Goal: Information Seeking & Learning: Learn about a topic

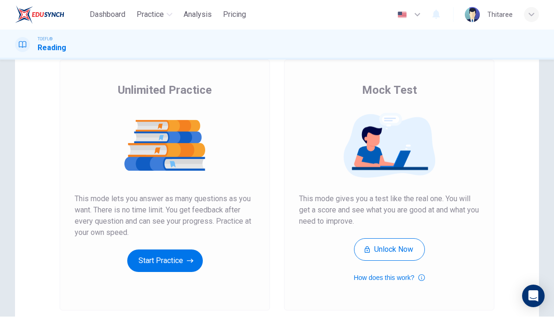
scroll to position [111, 0]
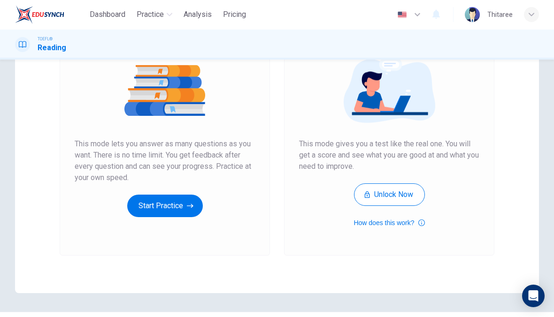
click at [177, 206] on button "Start Practice" at bounding box center [165, 206] width 76 height 23
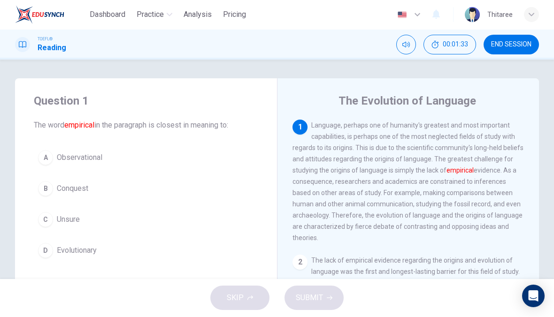
click at [70, 222] on span "Unsure" at bounding box center [68, 220] width 23 height 11
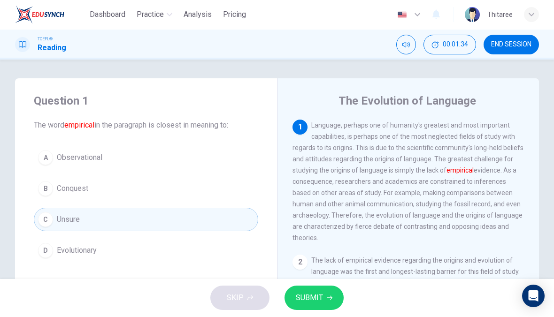
click at [324, 289] on button "SUBMIT" at bounding box center [313, 298] width 59 height 24
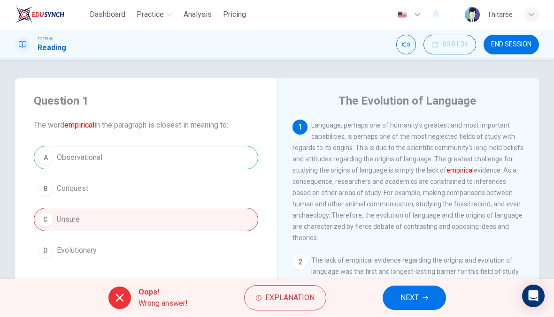
click at [426, 288] on button "NEXT" at bounding box center [414, 298] width 63 height 24
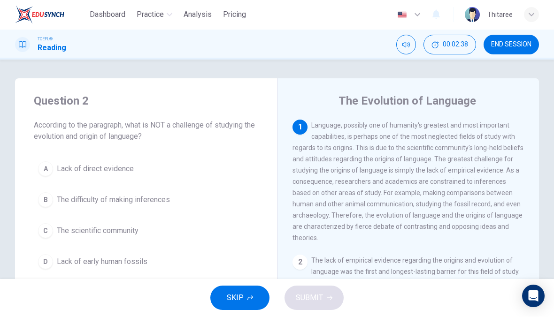
click at [121, 272] on button "D Lack of early human fossils" at bounding box center [146, 262] width 224 height 23
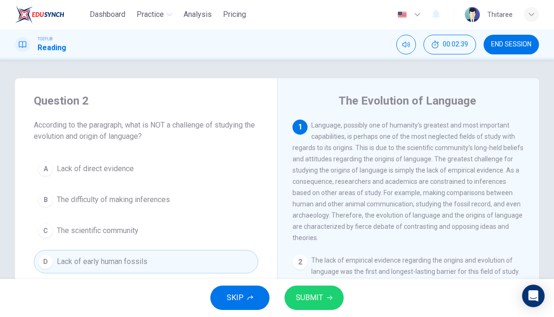
click at [308, 295] on span "SUBMIT" at bounding box center [309, 298] width 27 height 13
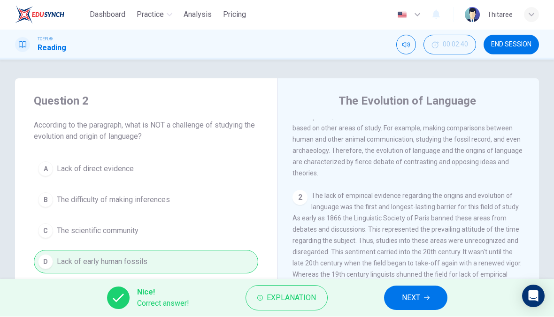
scroll to position [64, 0]
click at [419, 294] on span "NEXT" at bounding box center [411, 298] width 18 height 13
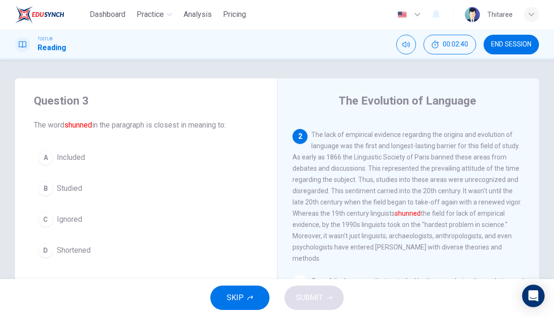
scroll to position [129, 0]
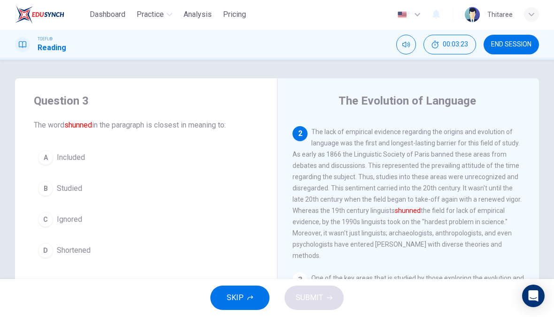
click at [70, 193] on span "Studied" at bounding box center [69, 189] width 25 height 11
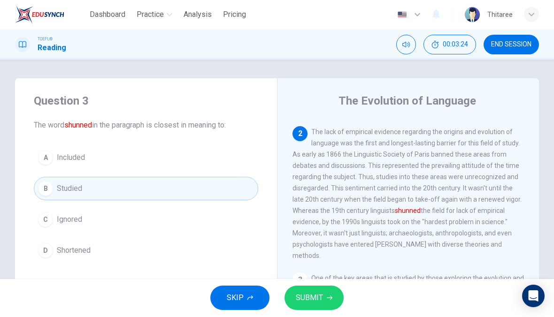
click at [307, 308] on button "SUBMIT" at bounding box center [313, 298] width 59 height 24
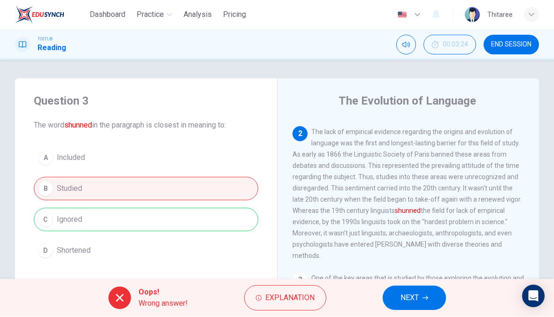
click at [433, 299] on button "NEXT" at bounding box center [414, 298] width 63 height 24
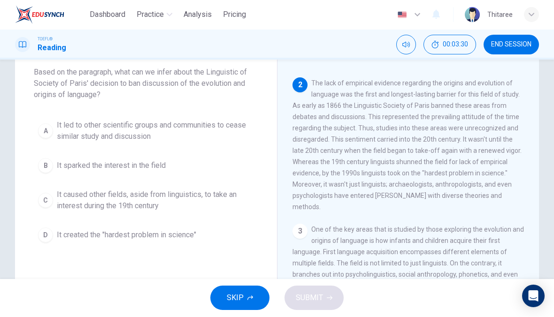
scroll to position [51, 0]
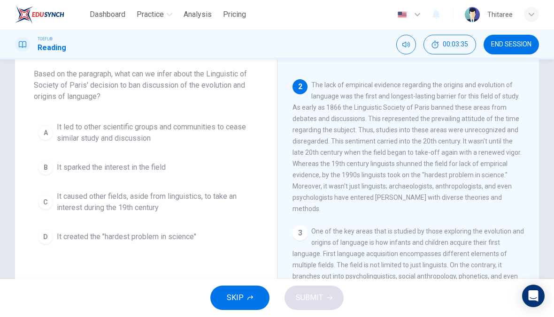
click at [193, 200] on span "It caused other fields, aside from linguistics, to take an interest during the …" at bounding box center [155, 203] width 197 height 23
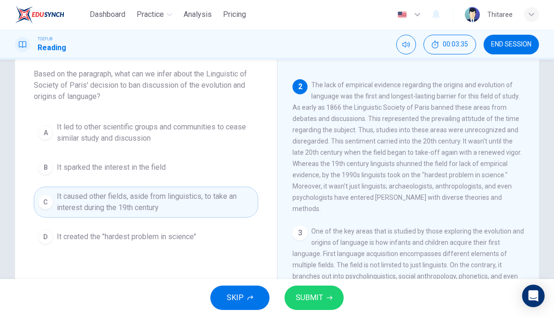
click at [243, 288] on button "SKIP" at bounding box center [239, 298] width 59 height 24
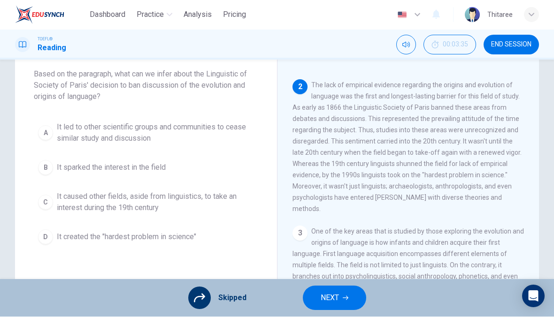
click at [323, 305] on button "NEXT" at bounding box center [334, 298] width 63 height 24
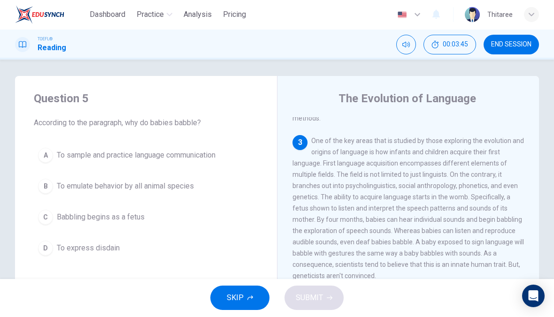
scroll to position [264, 0]
click at [222, 150] on button "A To sample and practice language communication" at bounding box center [146, 155] width 224 height 23
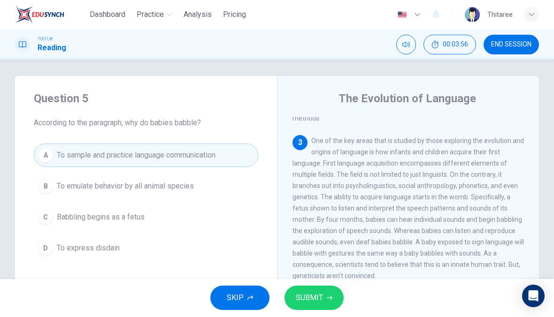
click at [317, 298] on span "SUBMIT" at bounding box center [309, 298] width 27 height 13
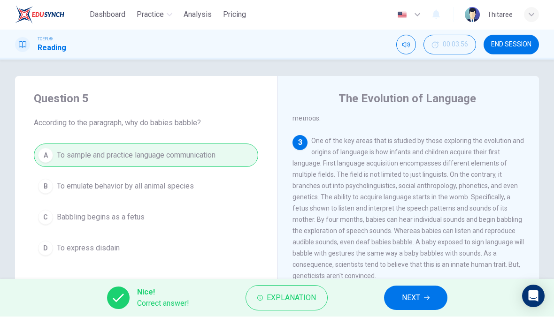
click at [422, 301] on button "NEXT" at bounding box center [415, 298] width 63 height 24
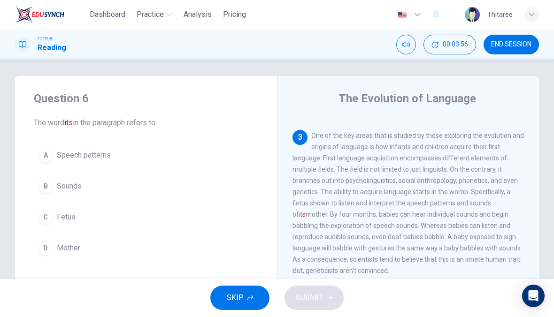
scroll to position [269, 0]
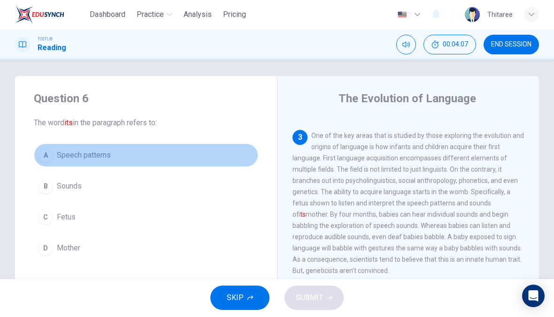
click at [121, 144] on button "A Speech patterns" at bounding box center [146, 155] width 224 height 23
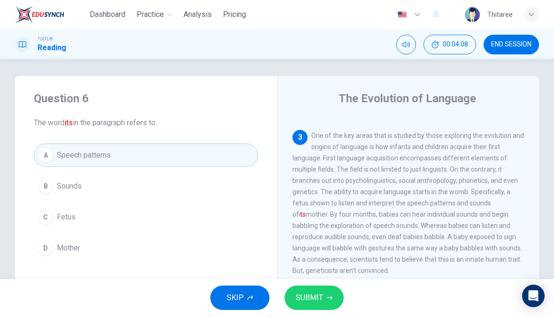
click at [322, 299] on span "SUBMIT" at bounding box center [309, 298] width 27 height 13
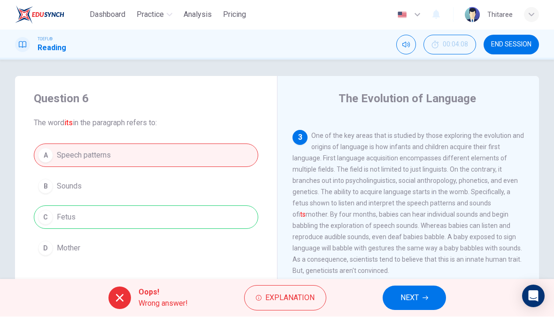
click at [421, 303] on button "NEXT" at bounding box center [414, 298] width 63 height 24
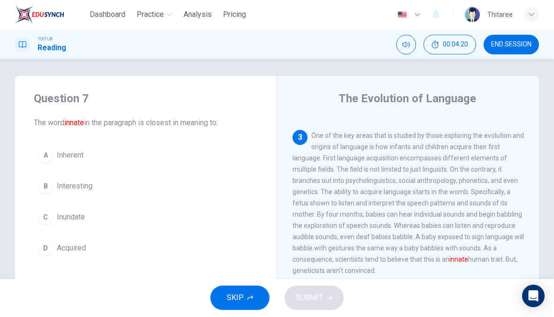
click at [72, 239] on button "D Acquired" at bounding box center [146, 248] width 224 height 23
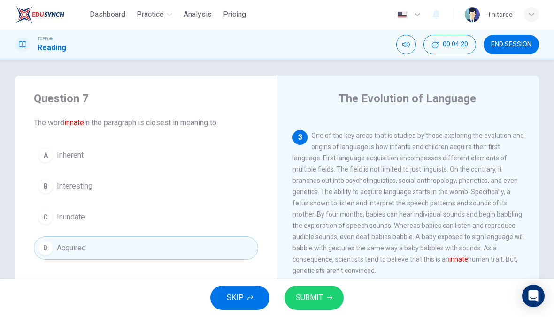
click at [300, 296] on span "SUBMIT" at bounding box center [309, 298] width 27 height 13
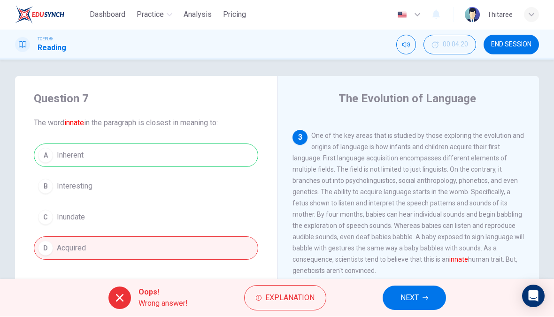
click at [411, 303] on span "NEXT" at bounding box center [409, 298] width 18 height 13
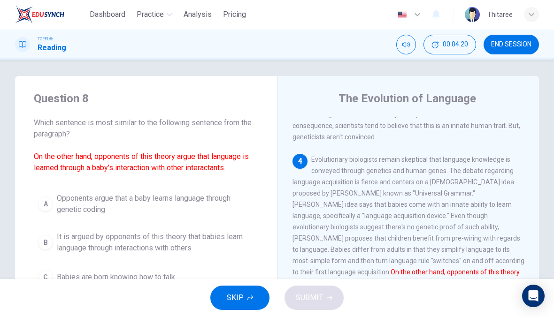
scroll to position [409, 0]
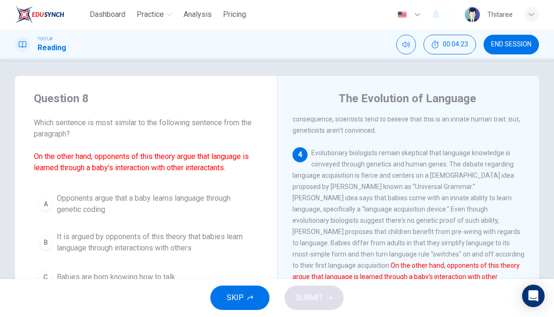
click at [253, 292] on button "SKIP" at bounding box center [239, 298] width 59 height 24
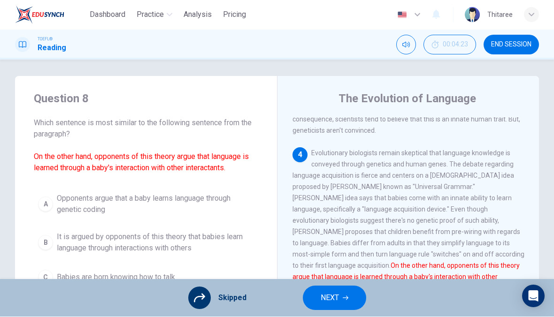
click at [336, 308] on button "NEXT" at bounding box center [334, 298] width 63 height 24
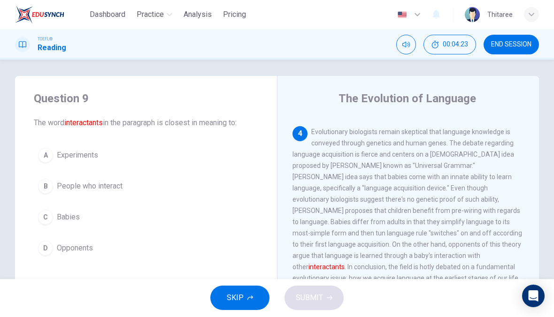
scroll to position [433, 0]
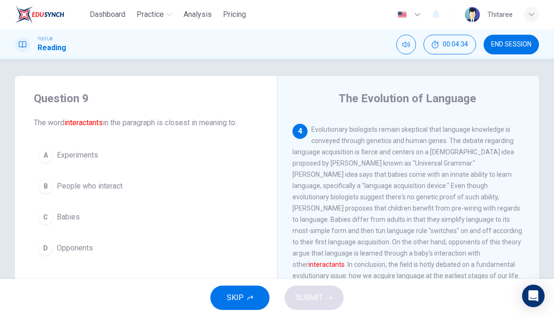
click at [111, 177] on button "B People who interact" at bounding box center [146, 186] width 224 height 23
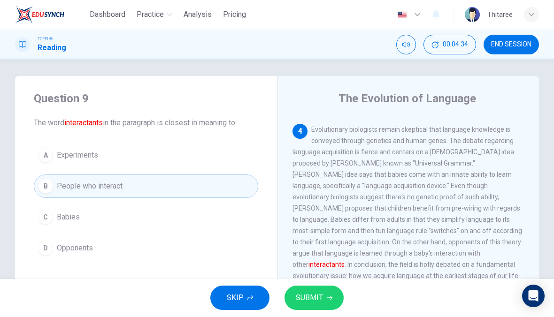
click at [298, 292] on span "SUBMIT" at bounding box center [309, 298] width 27 height 13
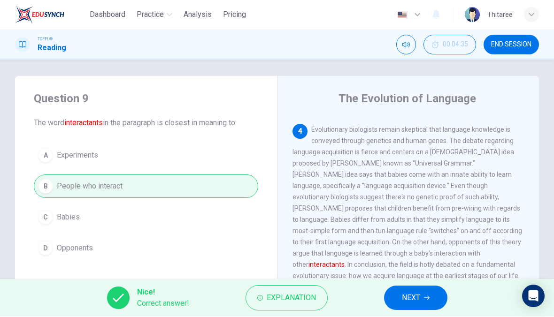
click at [415, 288] on button "NEXT" at bounding box center [415, 298] width 63 height 24
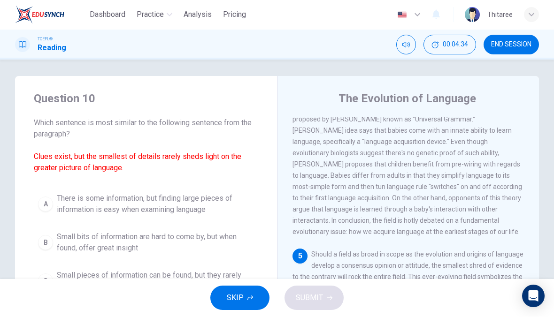
scroll to position [479, 0]
click at [193, 238] on span "Small bits of information are hard to come by, but when found, offer great insi…" at bounding box center [155, 243] width 197 height 23
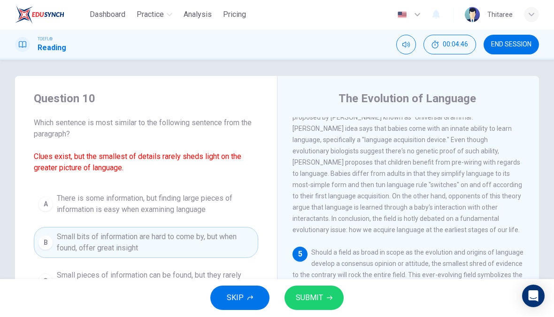
click at [314, 309] on button "SUBMIT" at bounding box center [313, 298] width 59 height 24
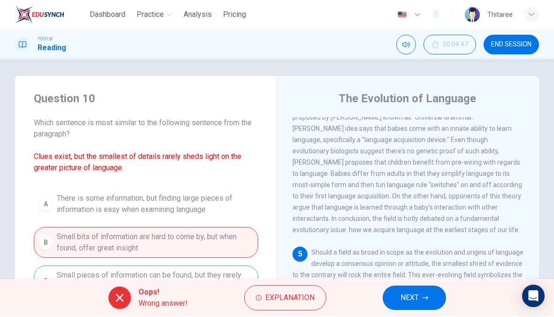
click at [407, 298] on span "NEXT" at bounding box center [409, 298] width 18 height 13
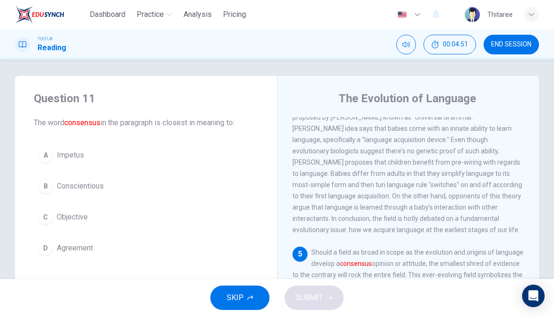
click at [434, 272] on div "5 Should a field as broad in scope as the evolution and origins of language dev…" at bounding box center [408, 314] width 232 height 135
click at [69, 222] on span "Objective" at bounding box center [72, 217] width 31 height 11
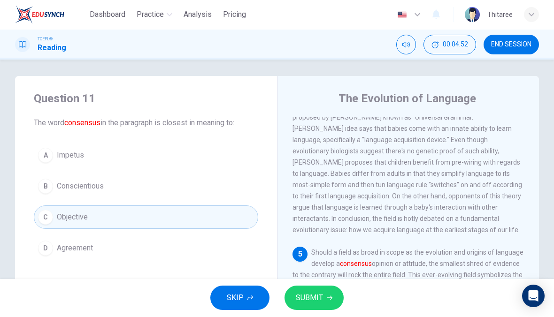
click at [318, 307] on button "SUBMIT" at bounding box center [313, 298] width 59 height 24
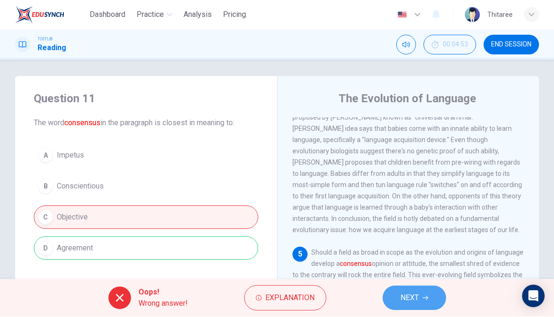
click at [414, 303] on span "NEXT" at bounding box center [409, 298] width 18 height 13
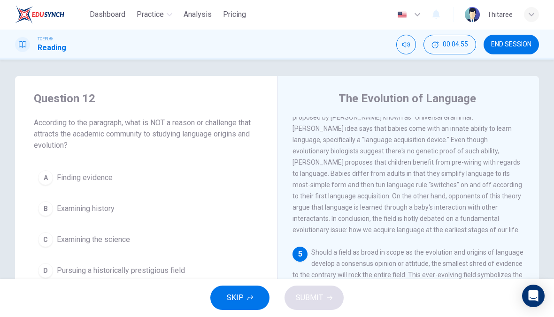
click at [231, 300] on span "SKIP" at bounding box center [235, 298] width 17 height 13
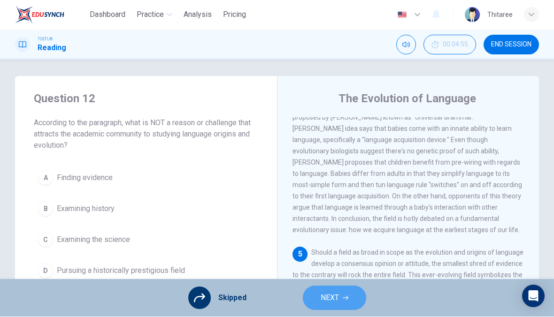
click at [338, 295] on span "NEXT" at bounding box center [330, 298] width 18 height 13
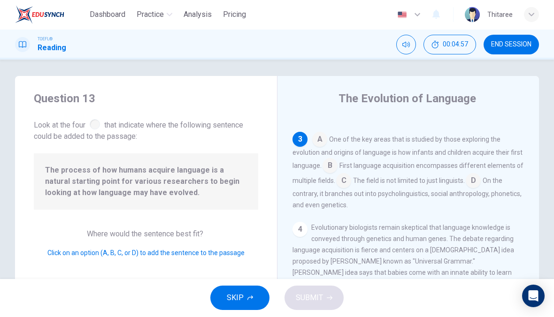
scroll to position [269, 0]
click at [320, 132] on input at bounding box center [319, 139] width 15 height 15
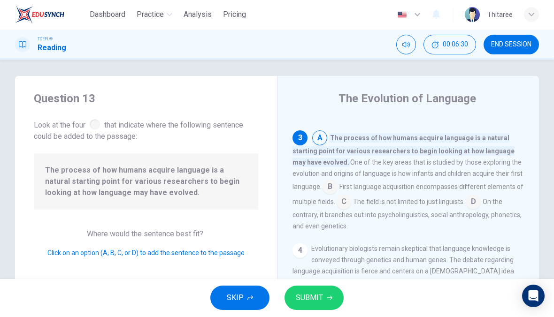
click at [322, 299] on span "SUBMIT" at bounding box center [309, 298] width 27 height 13
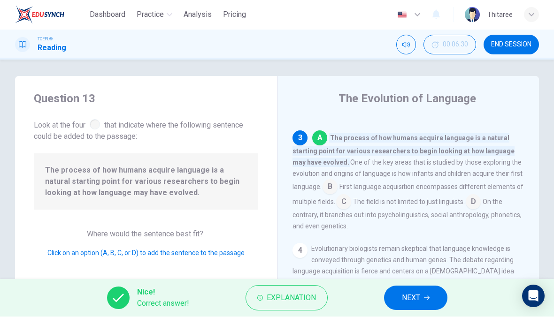
click at [420, 297] on span "NEXT" at bounding box center [411, 298] width 18 height 13
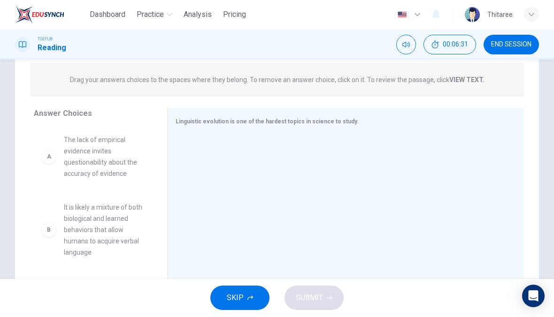
scroll to position [113, 0]
click at [237, 301] on span "SKIP" at bounding box center [235, 298] width 17 height 13
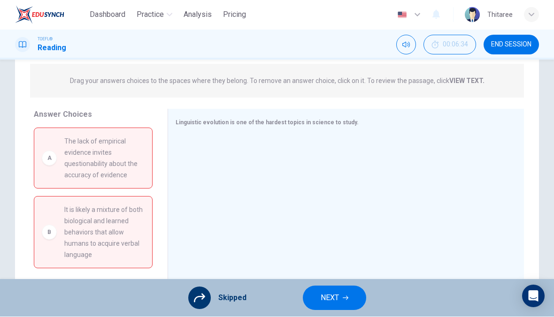
click at [341, 299] on button "NEXT" at bounding box center [334, 298] width 63 height 24
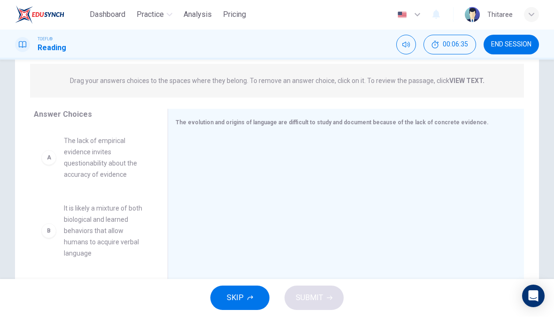
click at [236, 301] on span "SKIP" at bounding box center [235, 298] width 17 height 13
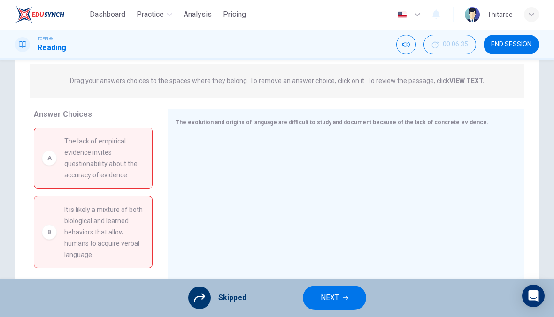
click at [339, 291] on button "NEXT" at bounding box center [334, 298] width 63 height 24
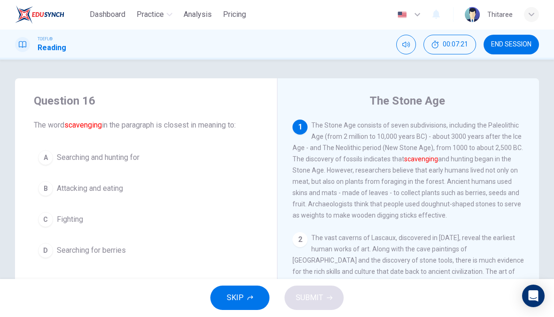
click at [136, 158] on span "Searching and hunting for" at bounding box center [98, 158] width 83 height 11
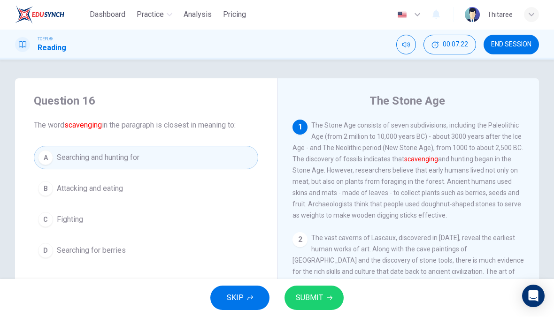
click at [306, 299] on span "SUBMIT" at bounding box center [309, 298] width 27 height 13
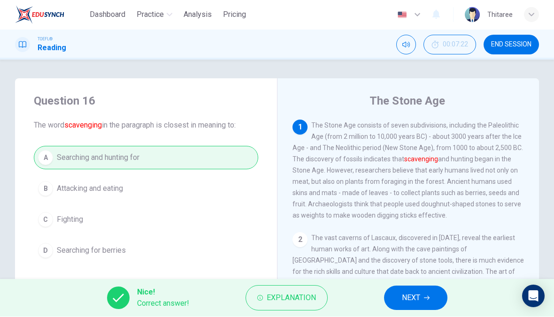
click at [417, 300] on span "NEXT" at bounding box center [411, 298] width 18 height 13
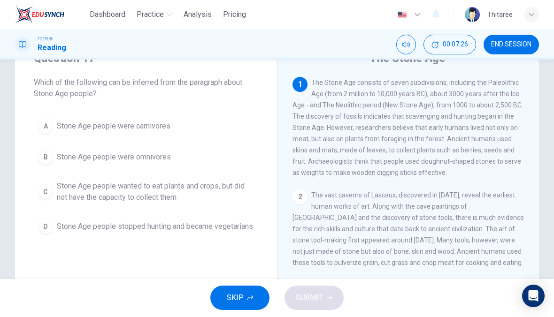
scroll to position [42, 0]
click at [201, 194] on span "Stone Age people wanted to eat plants and crops, but did not have the capacity …" at bounding box center [155, 193] width 197 height 23
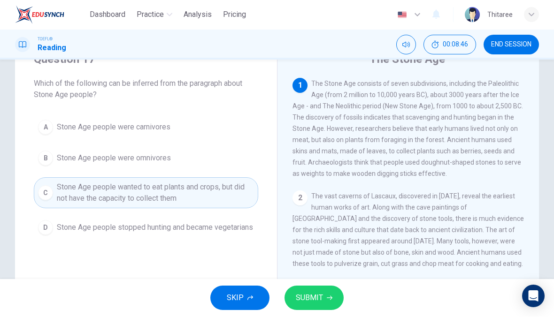
click at [316, 309] on button "SUBMIT" at bounding box center [313, 298] width 59 height 24
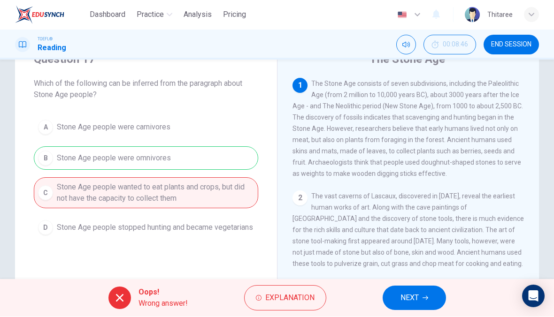
click at [410, 309] on button "NEXT" at bounding box center [414, 298] width 63 height 24
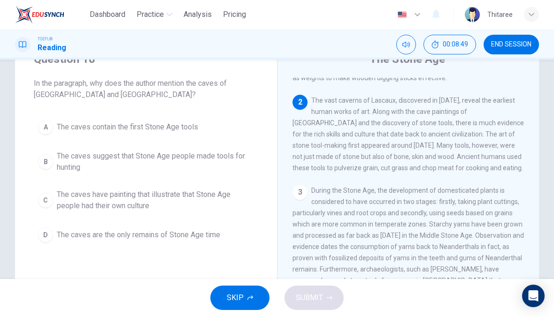
scroll to position [96, 0]
click at [211, 170] on span "The caves suggest that Stone Age people made tools for hunting" at bounding box center [155, 162] width 197 height 23
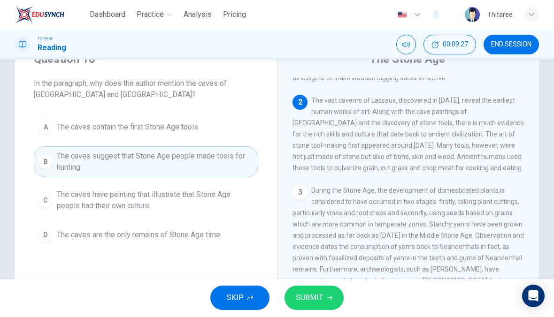
click at [337, 298] on button "SUBMIT" at bounding box center [313, 298] width 59 height 24
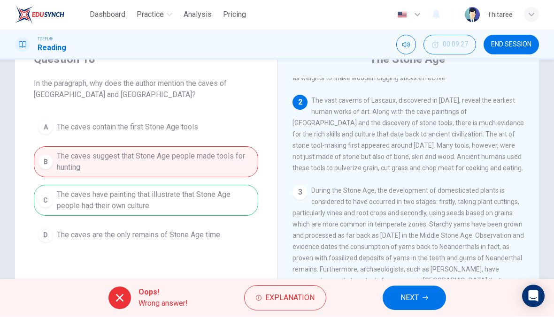
click at [405, 301] on span "NEXT" at bounding box center [409, 298] width 18 height 13
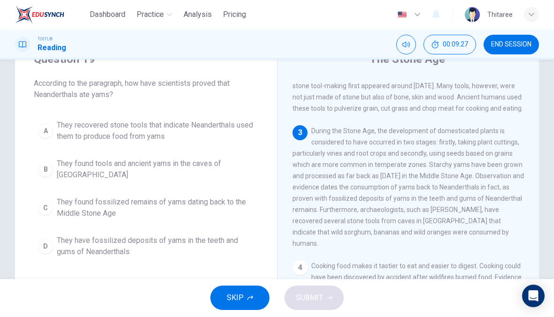
scroll to position [163, 0]
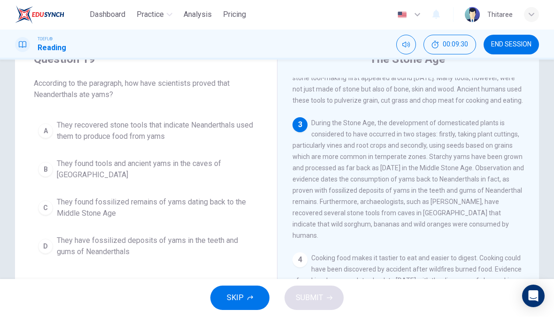
click at [249, 303] on button "SKIP" at bounding box center [239, 298] width 59 height 24
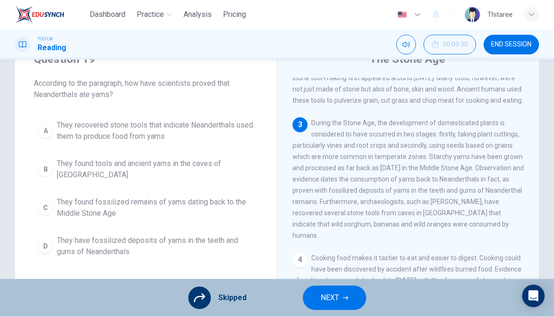
click at [325, 296] on span "NEXT" at bounding box center [330, 298] width 18 height 13
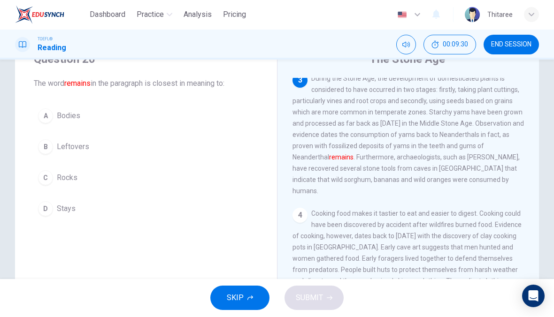
scroll to position [210, 0]
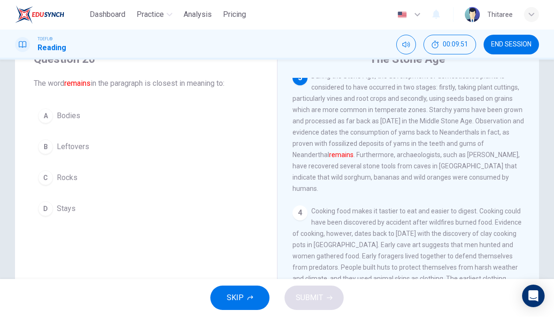
click at [70, 216] on button "D Stays" at bounding box center [146, 209] width 224 height 23
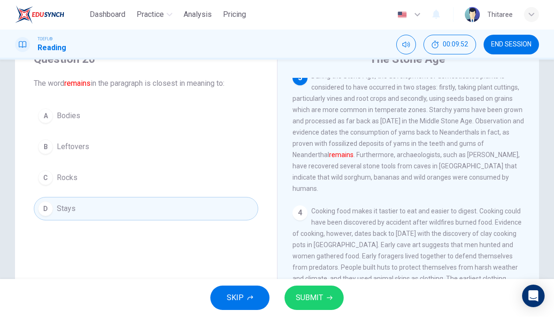
click at [316, 297] on span "SUBMIT" at bounding box center [309, 298] width 27 height 13
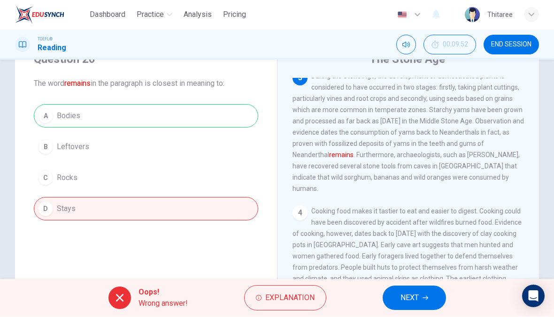
click at [403, 299] on span "NEXT" at bounding box center [409, 298] width 18 height 13
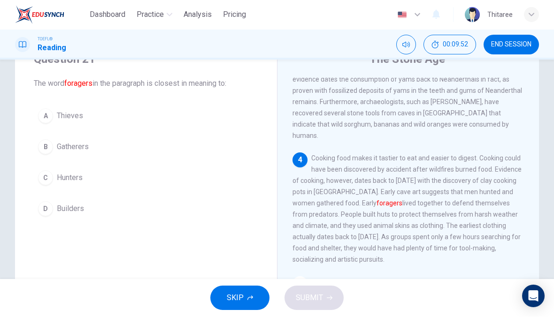
scroll to position [292, 0]
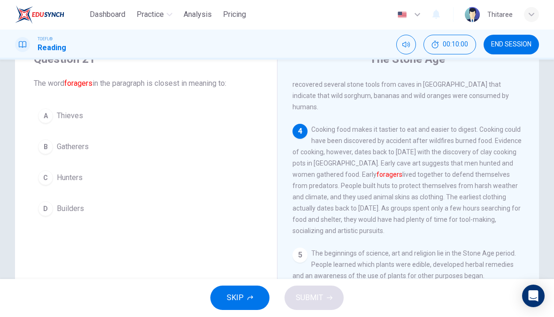
click at [67, 175] on span "Hunters" at bounding box center [70, 178] width 26 height 11
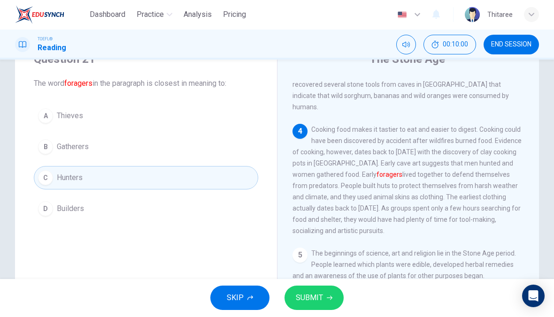
click at [323, 295] on button "SUBMIT" at bounding box center [313, 298] width 59 height 24
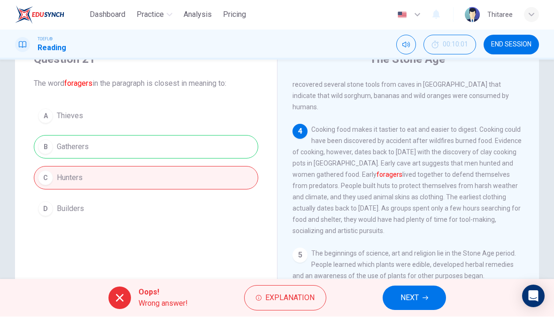
click at [412, 296] on span "NEXT" at bounding box center [409, 298] width 18 height 13
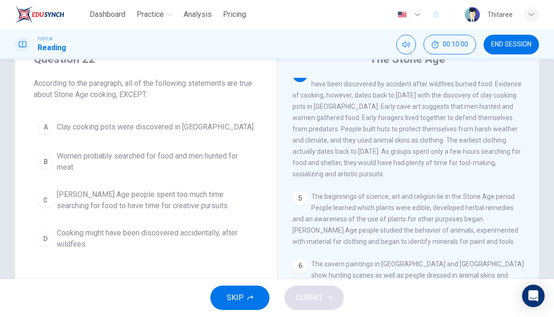
scroll to position [351, 0]
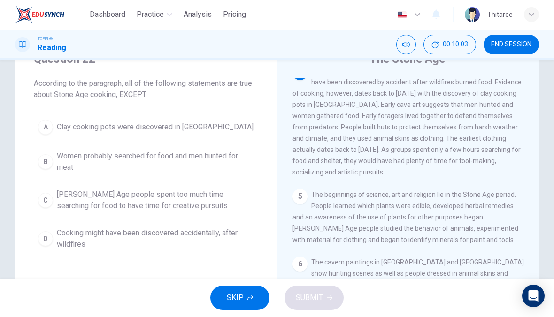
click at [244, 293] on button "SKIP" at bounding box center [239, 298] width 59 height 24
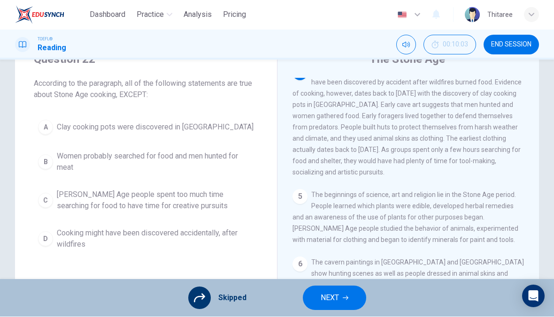
click at [346, 302] on button "NEXT" at bounding box center [334, 298] width 63 height 24
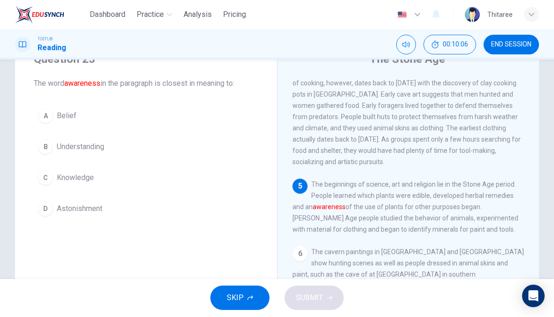
scroll to position [373, 0]
click at [99, 146] on span "Understanding" at bounding box center [80, 147] width 47 height 11
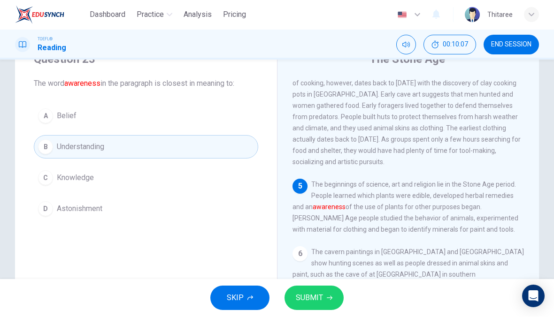
click at [321, 306] on button "SUBMIT" at bounding box center [313, 298] width 59 height 24
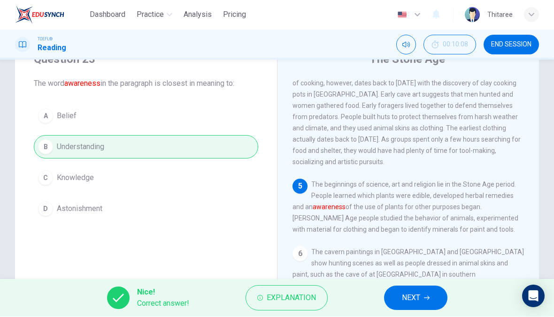
click at [421, 300] on button "NEXT" at bounding box center [415, 298] width 63 height 24
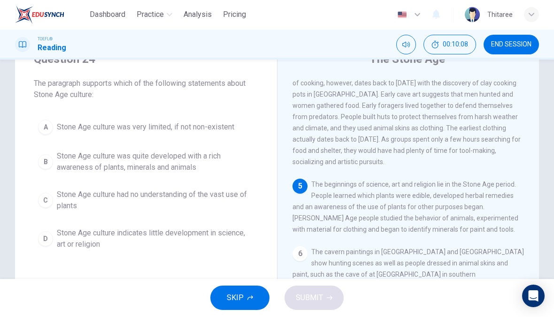
scroll to position [362, 0]
click at [230, 293] on span "SKIP" at bounding box center [235, 298] width 17 height 13
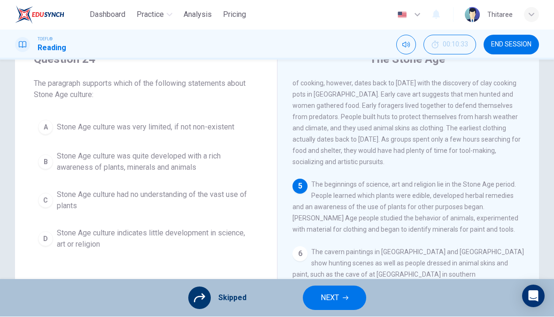
click at [341, 294] on button "NEXT" at bounding box center [334, 298] width 63 height 24
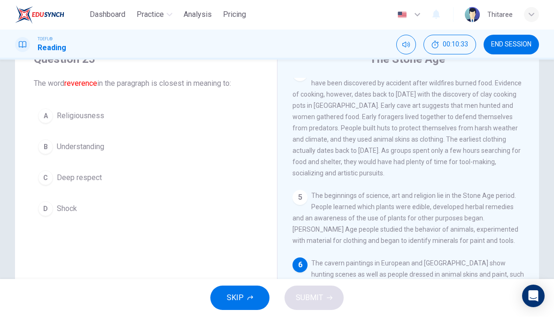
scroll to position [373, 0]
click at [86, 175] on span "Deep respect" at bounding box center [79, 178] width 45 height 11
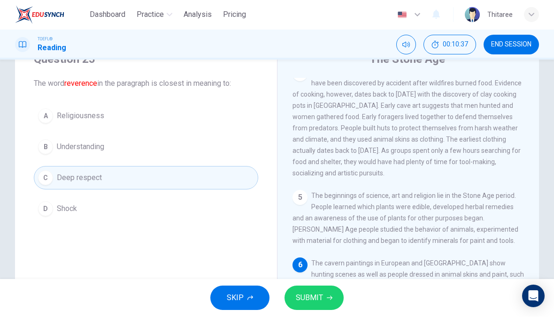
click at [321, 294] on span "SUBMIT" at bounding box center [309, 298] width 27 height 13
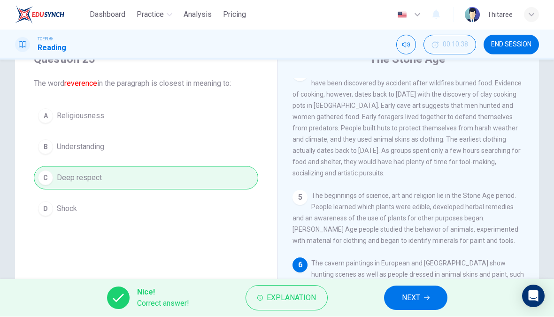
click at [430, 289] on button "NEXT" at bounding box center [415, 298] width 63 height 24
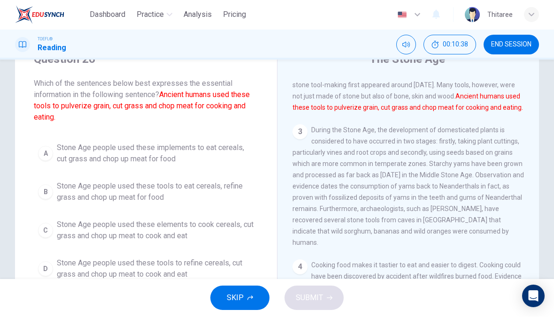
scroll to position [117, 0]
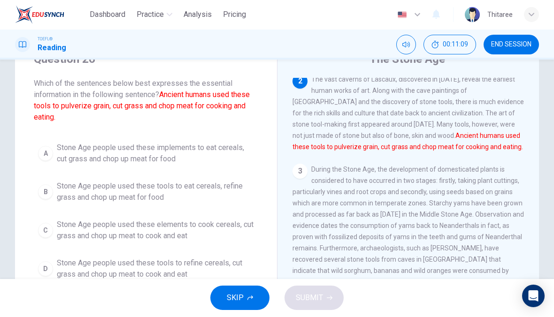
click at [198, 232] on span "Stone Age people used these elements to cook cereals, cut grass and chop up mea…" at bounding box center [155, 231] width 197 height 23
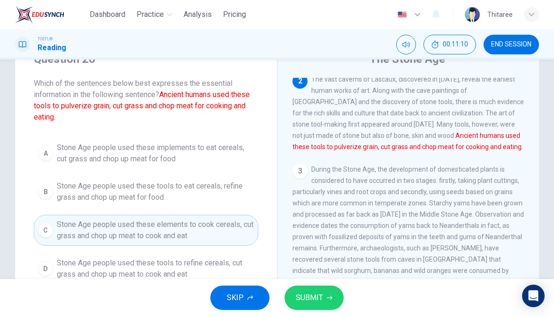
click at [323, 298] on button "SUBMIT" at bounding box center [313, 298] width 59 height 24
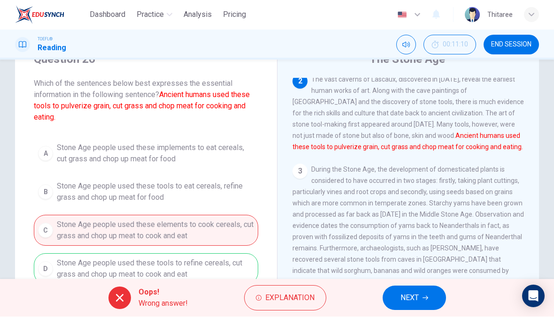
click at [423, 296] on icon "button" at bounding box center [426, 299] width 6 height 6
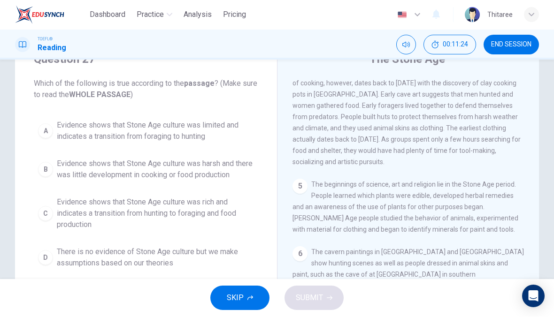
scroll to position [373, 0]
click at [235, 302] on span "SKIP" at bounding box center [235, 298] width 17 height 13
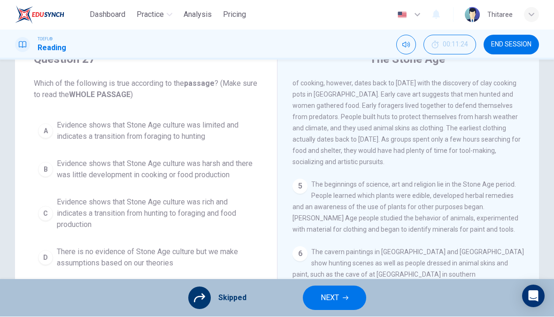
click at [350, 293] on button "NEXT" at bounding box center [334, 298] width 63 height 24
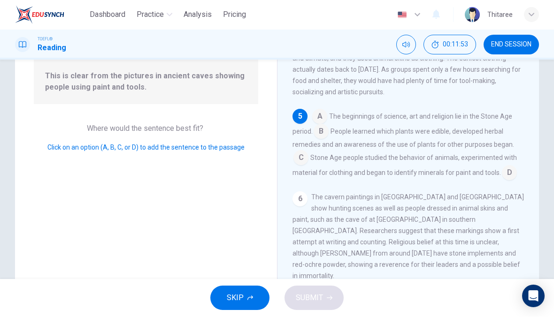
scroll to position [385, 0]
click at [503, 181] on input at bounding box center [509, 174] width 15 height 15
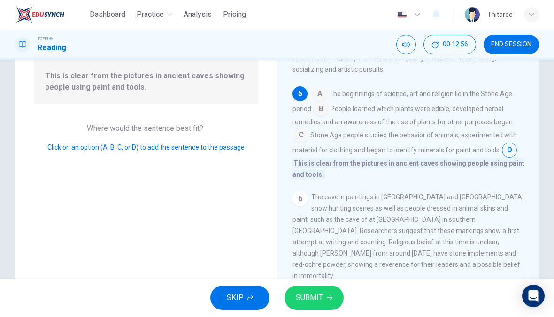
scroll to position [408, 0]
click at [330, 296] on icon "button" at bounding box center [330, 299] width 6 height 6
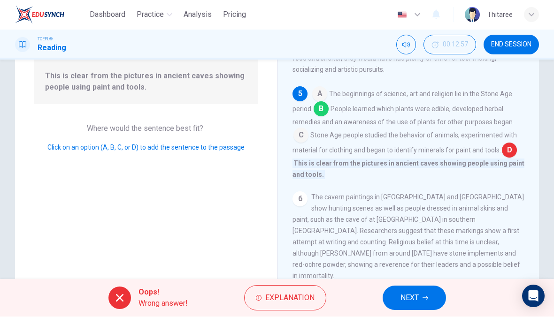
click at [429, 300] on button "NEXT" at bounding box center [414, 298] width 63 height 24
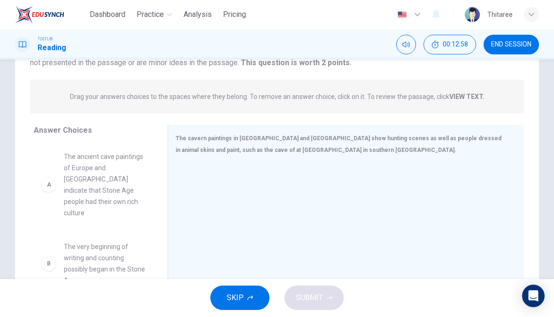
click at [251, 290] on button "SKIP" at bounding box center [239, 298] width 59 height 24
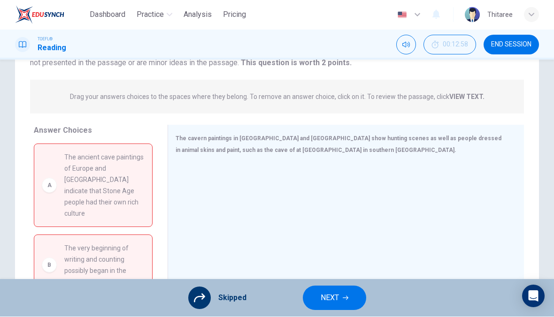
click at [354, 302] on button "NEXT" at bounding box center [334, 298] width 63 height 24
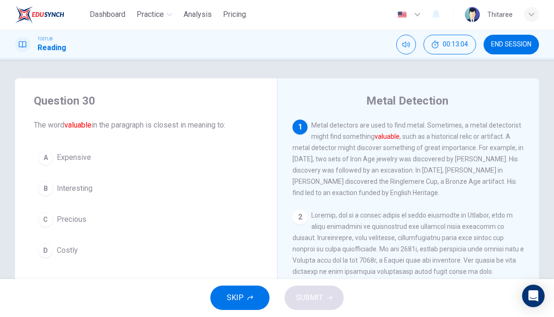
click at [76, 258] on button "D Costly" at bounding box center [146, 250] width 224 height 23
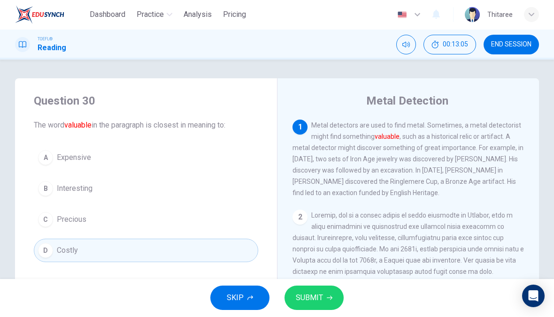
click at [328, 295] on button "SUBMIT" at bounding box center [313, 298] width 59 height 24
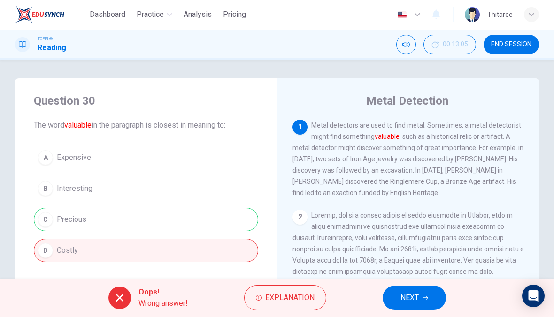
click at [417, 293] on span "NEXT" at bounding box center [409, 298] width 18 height 13
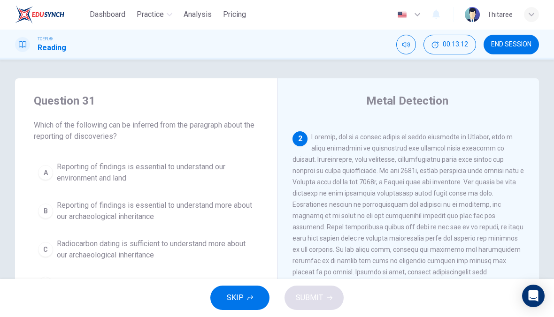
scroll to position [78, 0]
click at [243, 295] on span "SKIP" at bounding box center [235, 298] width 17 height 13
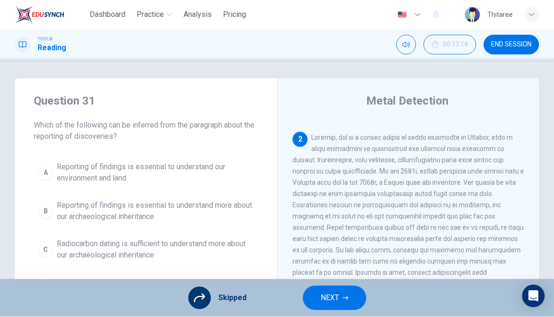
click at [335, 296] on span "NEXT" at bounding box center [330, 298] width 18 height 13
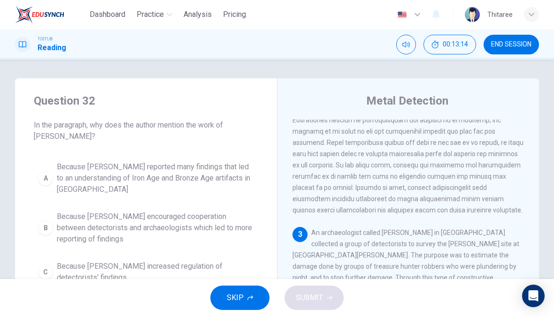
scroll to position [175, 0]
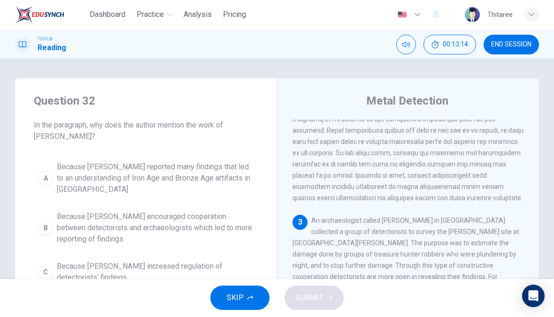
click at [243, 301] on span "SKIP" at bounding box center [235, 298] width 17 height 13
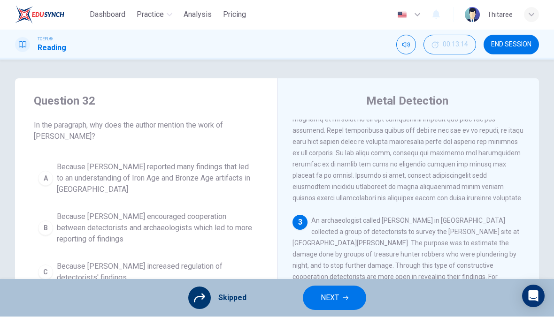
click at [343, 300] on icon "button" at bounding box center [346, 299] width 6 height 6
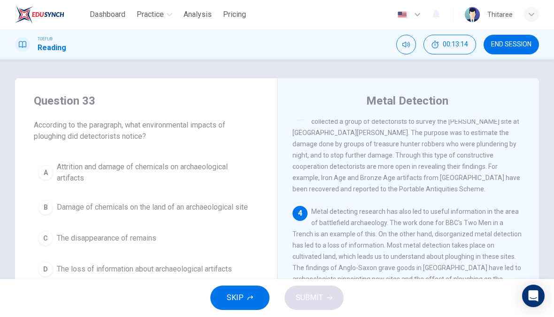
scroll to position [304, 0]
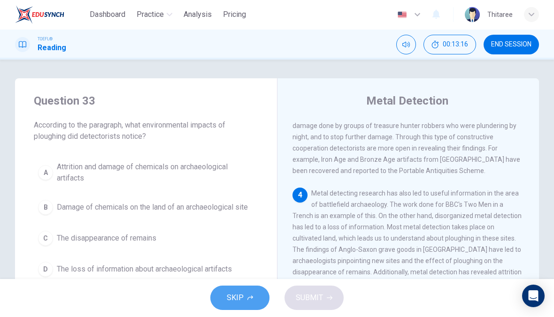
click at [250, 294] on button "SKIP" at bounding box center [239, 298] width 59 height 24
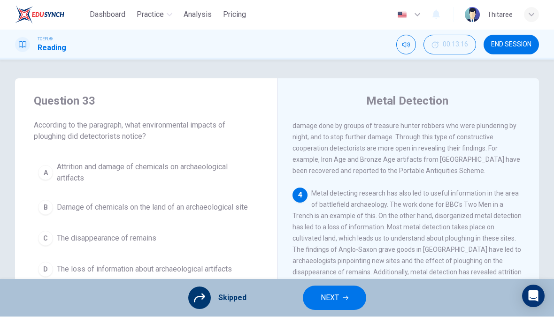
click at [328, 293] on span "NEXT" at bounding box center [330, 298] width 18 height 13
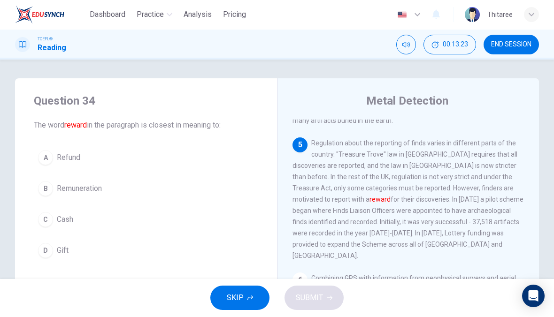
scroll to position [478, 0]
click at [275, 293] on div "SKIP SUBMIT" at bounding box center [277, 299] width 554 height 38
click at [243, 296] on span "SKIP" at bounding box center [235, 298] width 17 height 13
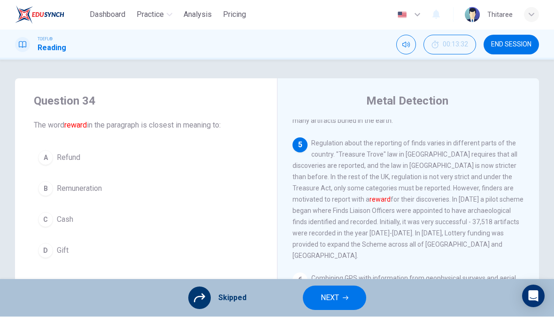
click at [288, 285] on div "Skipped NEXT" at bounding box center [277, 299] width 554 height 38
click at [314, 258] on div "1 Metal detectors are used to find metal. Sometimes, a metal detectorist might …" at bounding box center [414, 255] width 244 height 270
click at [336, 300] on span "NEXT" at bounding box center [330, 298] width 18 height 13
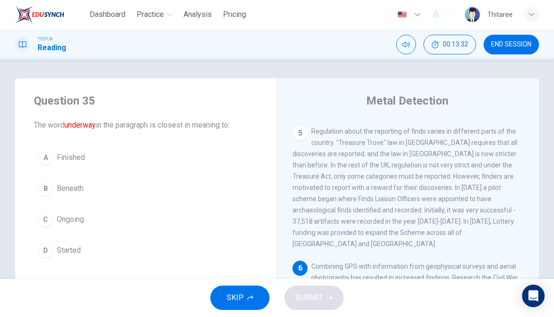
scroll to position [490, 0]
click at [77, 198] on button "B Beneath" at bounding box center [146, 188] width 224 height 23
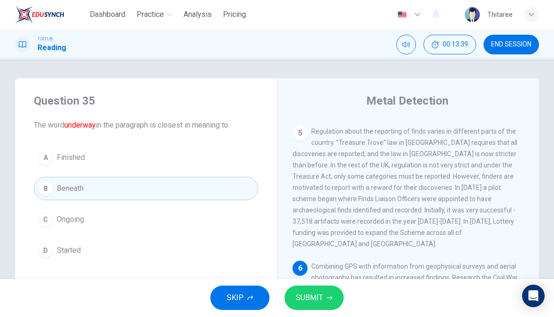
click at [311, 300] on span "SUBMIT" at bounding box center [309, 298] width 27 height 13
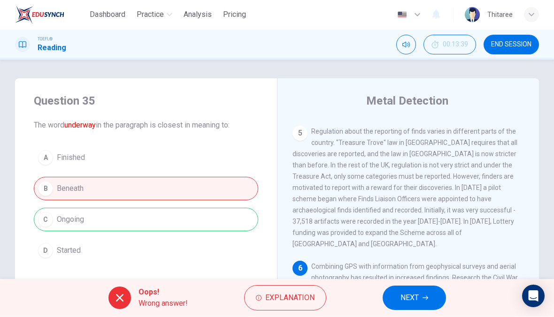
click at [421, 296] on button "NEXT" at bounding box center [414, 298] width 63 height 24
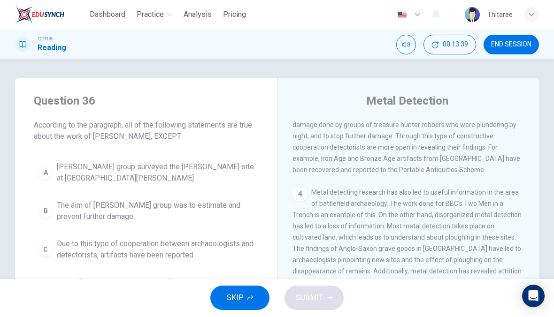
scroll to position [269, 0]
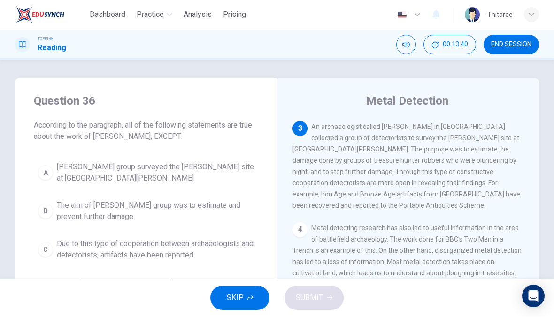
click at [246, 293] on button "SKIP" at bounding box center [239, 298] width 59 height 24
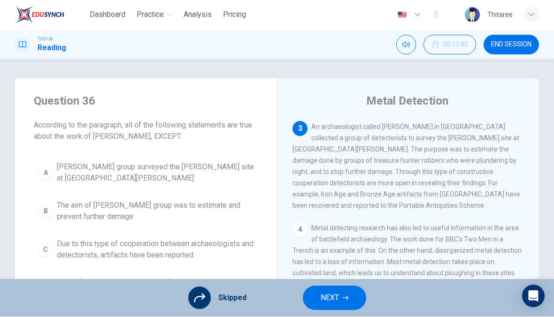
click at [341, 296] on button "NEXT" at bounding box center [334, 298] width 63 height 24
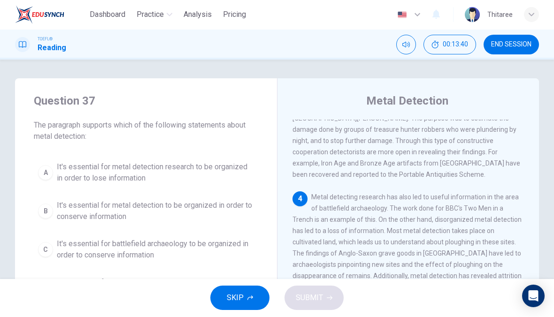
scroll to position [304, 0]
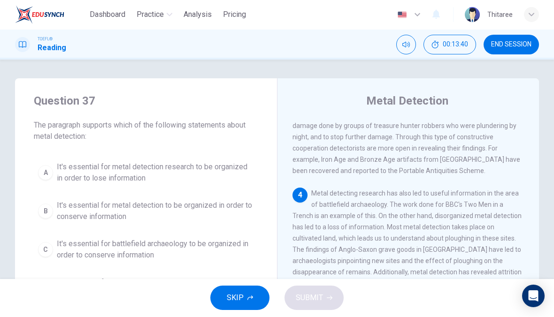
click at [247, 308] on button "SKIP" at bounding box center [239, 298] width 59 height 24
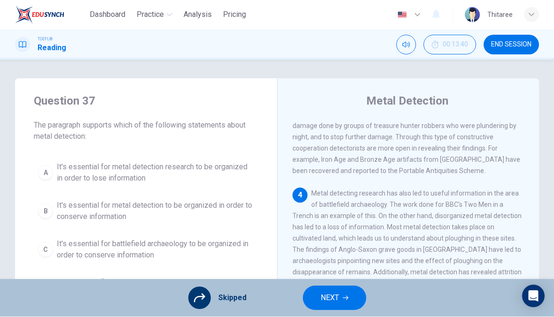
click at [344, 294] on button "NEXT" at bounding box center [334, 298] width 63 height 24
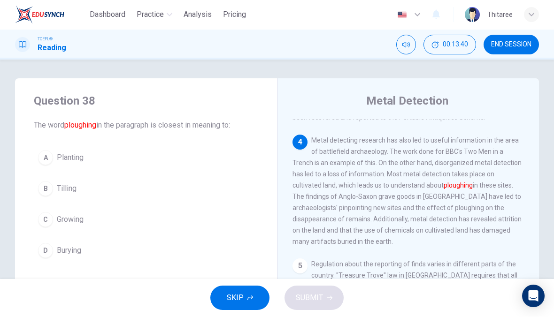
scroll to position [362, 0]
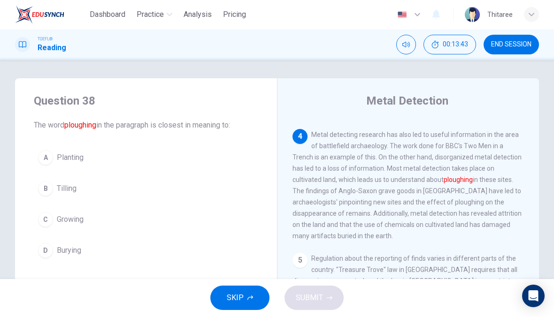
click at [79, 223] on span "Growing" at bounding box center [70, 220] width 27 height 11
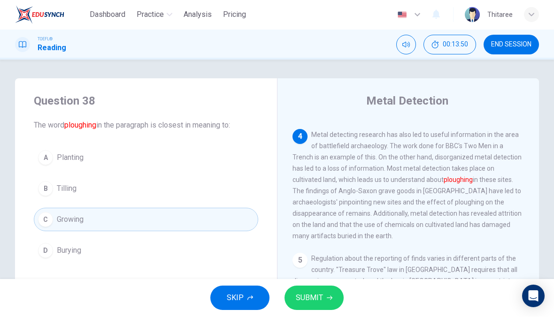
click at [96, 152] on button "A Planting" at bounding box center [146, 157] width 224 height 23
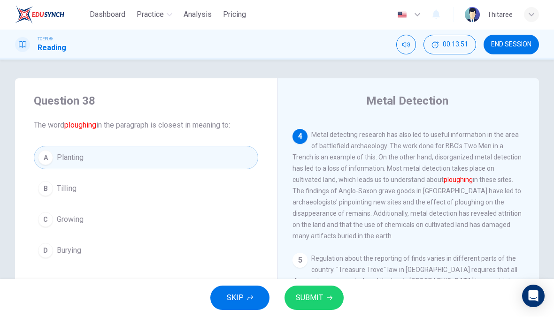
click at [317, 308] on button "SUBMIT" at bounding box center [313, 298] width 59 height 24
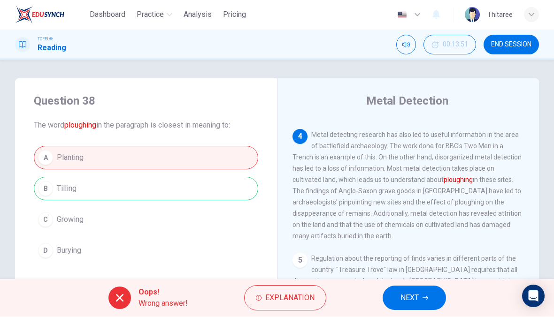
click at [416, 291] on button "NEXT" at bounding box center [414, 298] width 63 height 24
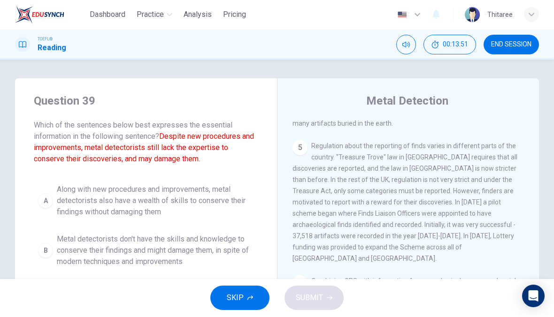
scroll to position [490, 0]
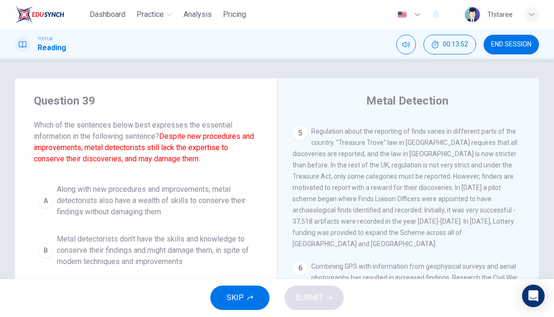
click at [243, 294] on span "SKIP" at bounding box center [235, 298] width 17 height 13
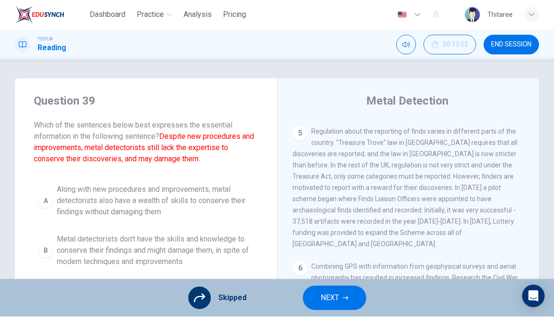
click at [351, 294] on button "NEXT" at bounding box center [334, 298] width 63 height 24
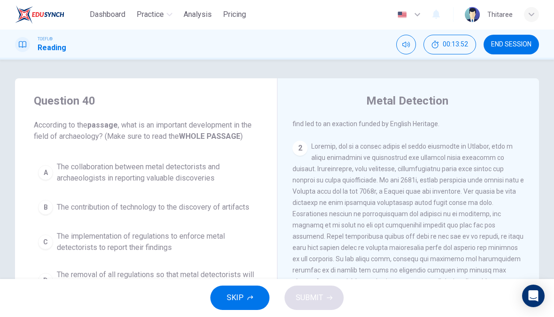
scroll to position [0, 0]
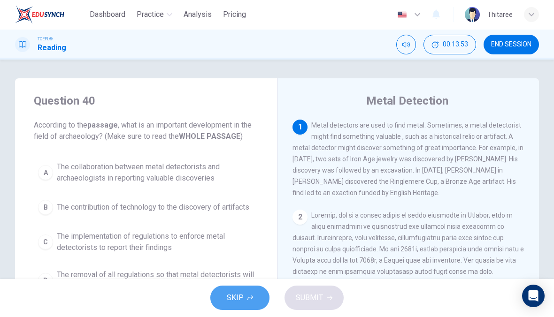
click at [247, 296] on icon "button" at bounding box center [250, 299] width 6 height 6
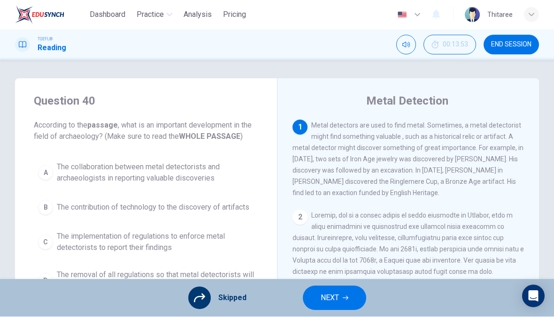
click at [353, 303] on button "NEXT" at bounding box center [334, 298] width 63 height 24
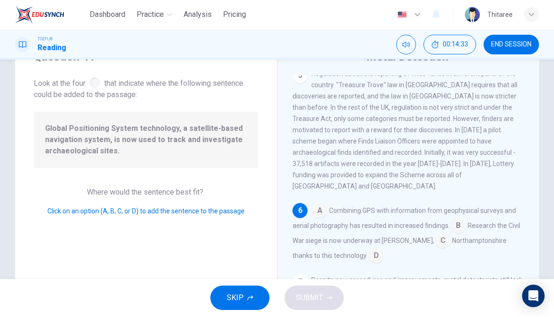
scroll to position [503, 0]
click at [322, 205] on input at bounding box center [319, 212] width 15 height 15
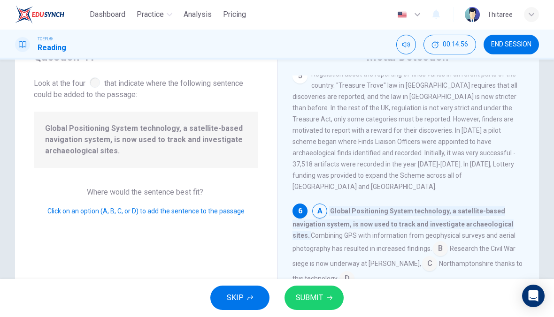
click at [320, 299] on span "SUBMIT" at bounding box center [309, 298] width 27 height 13
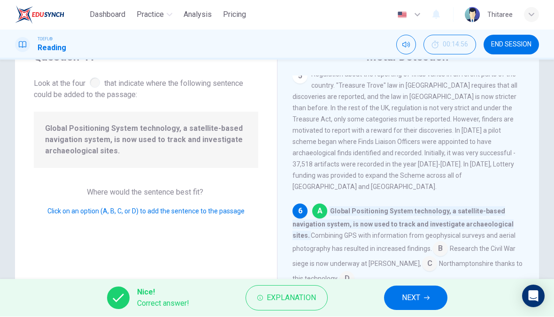
click at [415, 300] on span "NEXT" at bounding box center [411, 298] width 18 height 13
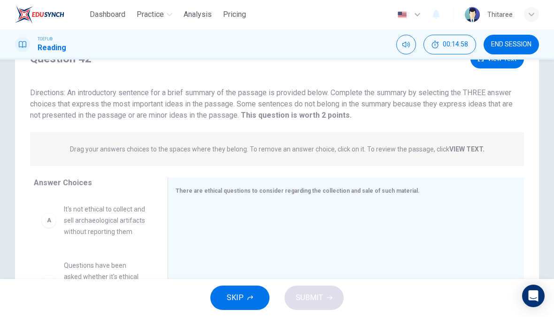
click at [246, 297] on button "SKIP" at bounding box center [239, 298] width 59 height 24
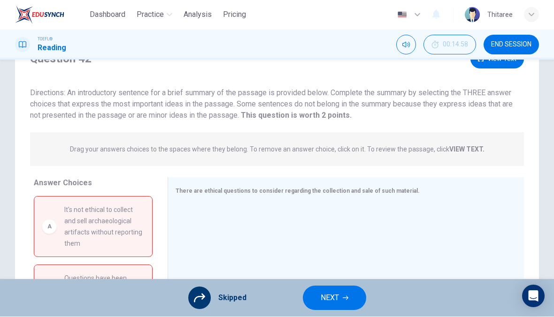
click at [342, 299] on button "NEXT" at bounding box center [334, 298] width 63 height 24
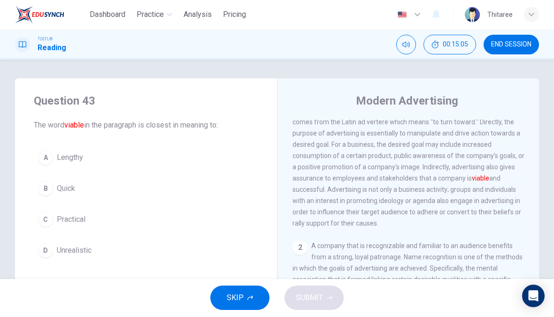
scroll to position [85, 0]
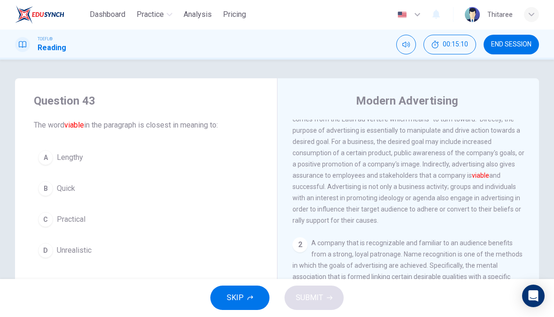
click at [58, 191] on span "Quick" at bounding box center [66, 189] width 18 height 11
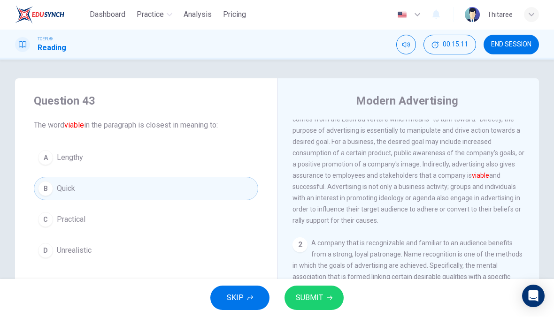
click at [233, 300] on span "SKIP" at bounding box center [235, 298] width 17 height 13
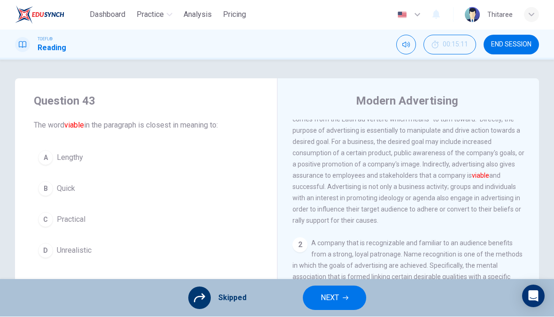
click at [334, 298] on span "NEXT" at bounding box center [330, 298] width 18 height 13
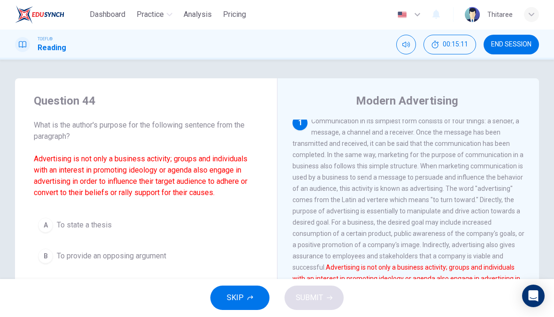
scroll to position [0, 0]
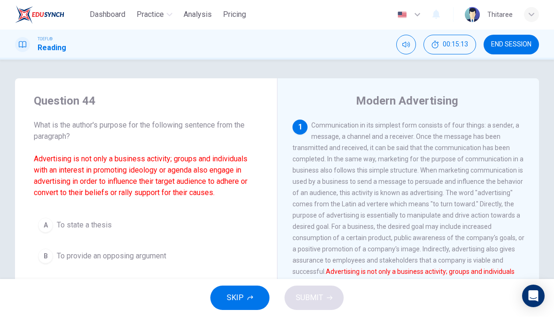
click at [242, 301] on span "SKIP" at bounding box center [235, 298] width 17 height 13
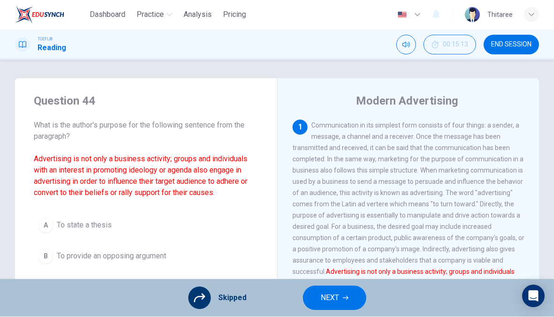
click at [332, 300] on span "NEXT" at bounding box center [330, 298] width 18 height 13
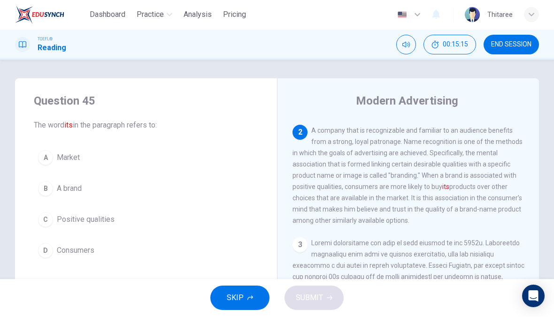
scroll to position [198, 0]
click at [66, 181] on button "B A brand" at bounding box center [146, 188] width 224 height 23
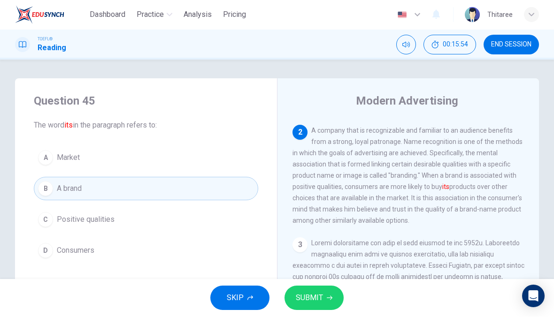
click at [91, 251] on span "Consumers" at bounding box center [76, 251] width 38 height 11
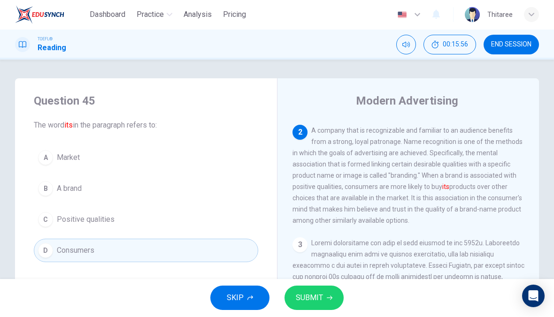
click at [76, 188] on span "A brand" at bounding box center [69, 189] width 25 height 11
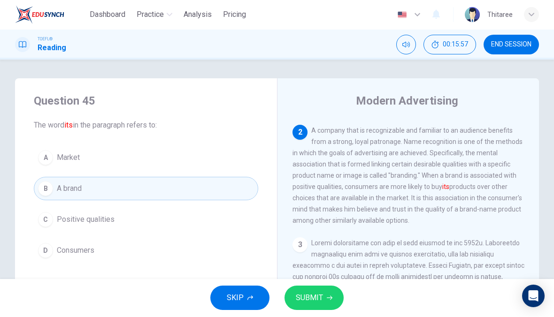
click at [324, 300] on button "SUBMIT" at bounding box center [313, 298] width 59 height 24
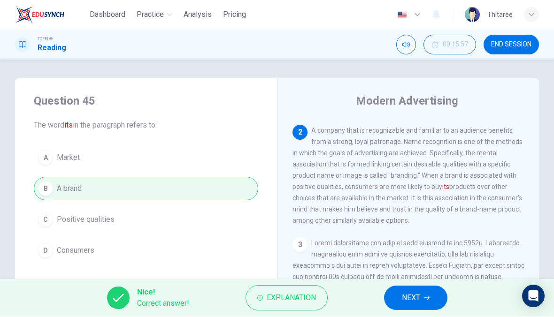
click at [415, 308] on button "NEXT" at bounding box center [415, 298] width 63 height 24
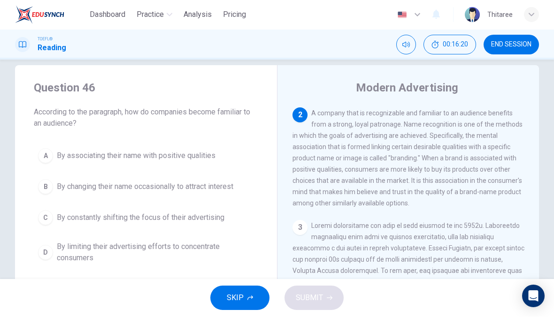
scroll to position [13, 0]
click at [196, 226] on button "C By constantly shifting the focus of their advertising" at bounding box center [146, 218] width 224 height 23
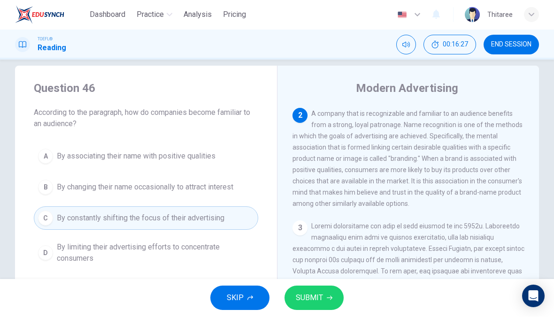
click at [327, 294] on button "SUBMIT" at bounding box center [313, 298] width 59 height 24
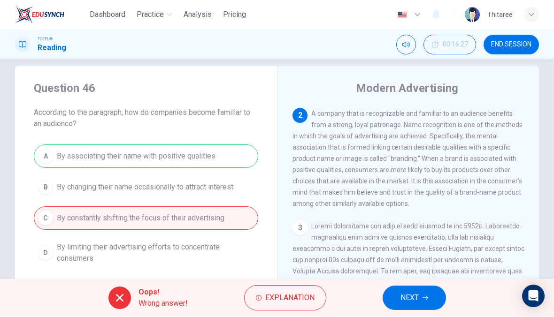
click at [423, 300] on icon "button" at bounding box center [426, 299] width 6 height 6
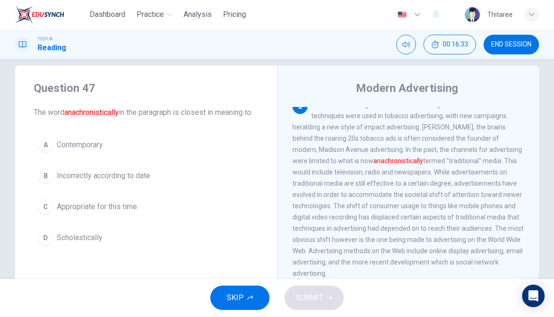
scroll to position [323, 0]
click at [123, 219] on button "C Appropriate for this time" at bounding box center [146, 207] width 224 height 23
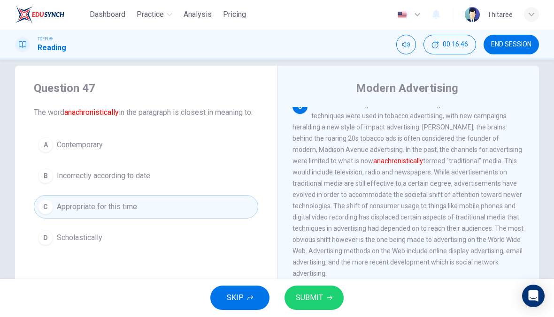
click at [329, 294] on button "SUBMIT" at bounding box center [313, 298] width 59 height 24
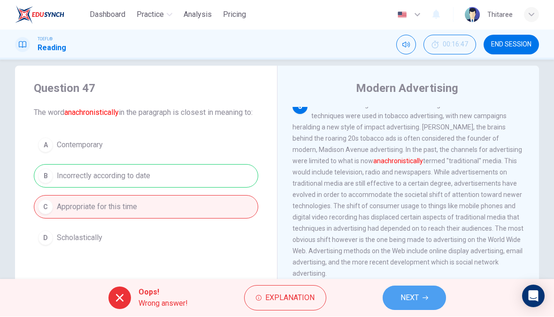
click at [417, 296] on span "NEXT" at bounding box center [409, 298] width 18 height 13
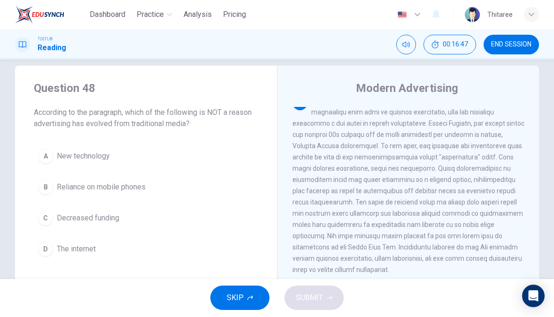
scroll to position [328, 0]
click at [242, 307] on button "SKIP" at bounding box center [239, 298] width 59 height 24
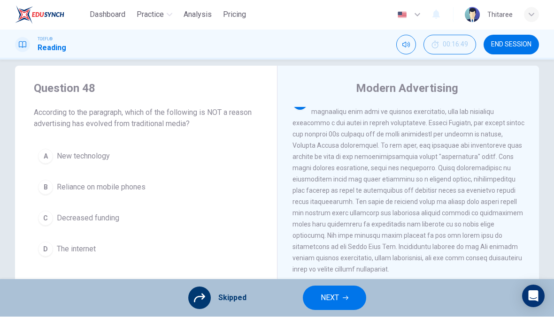
click at [348, 300] on button "NEXT" at bounding box center [334, 298] width 63 height 24
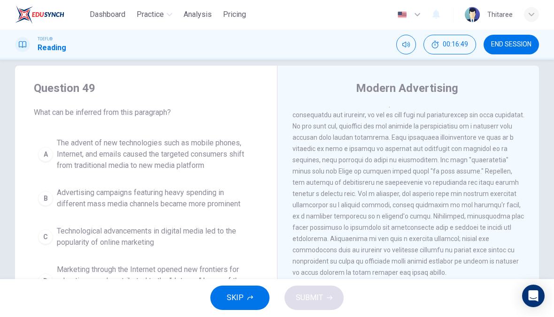
scroll to position [0, 0]
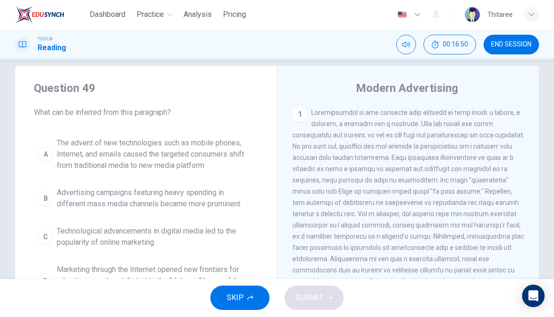
click at [253, 296] on icon "button" at bounding box center [250, 299] width 6 height 6
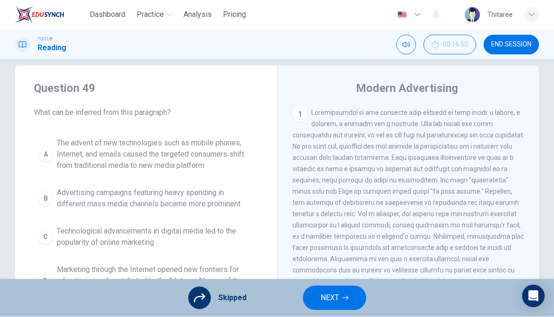
click at [344, 301] on button "NEXT" at bounding box center [334, 298] width 63 height 24
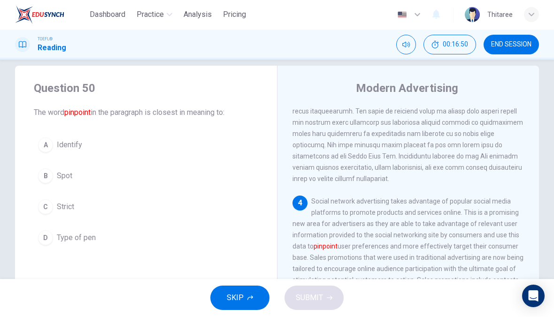
scroll to position [456, 0]
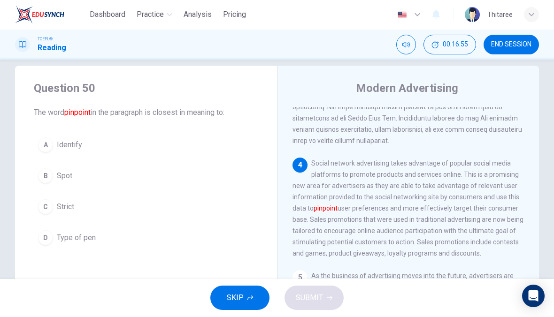
click at [60, 174] on span "Spot" at bounding box center [64, 176] width 15 height 11
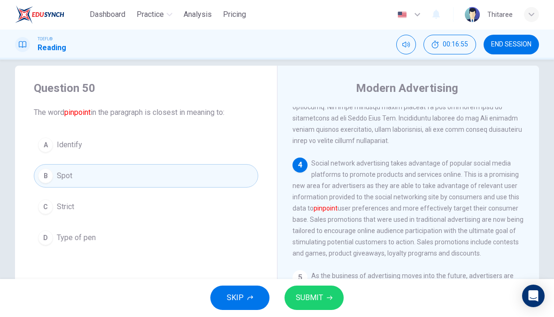
click at [311, 307] on button "SUBMIT" at bounding box center [313, 298] width 59 height 24
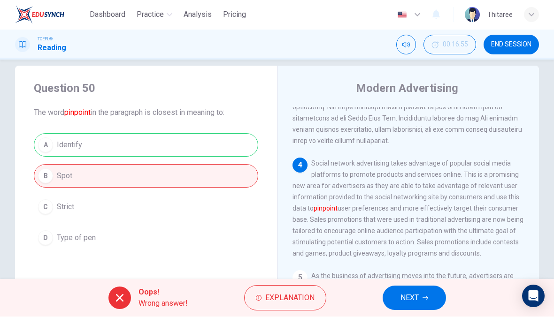
click at [390, 297] on button "NEXT" at bounding box center [414, 298] width 63 height 24
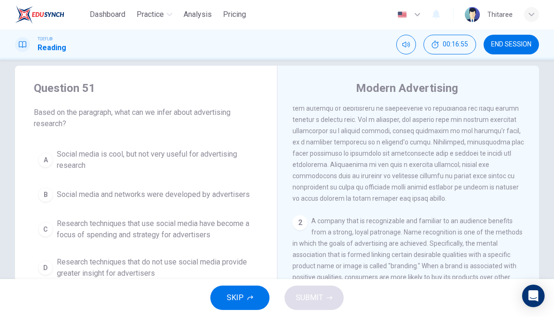
scroll to position [0, 0]
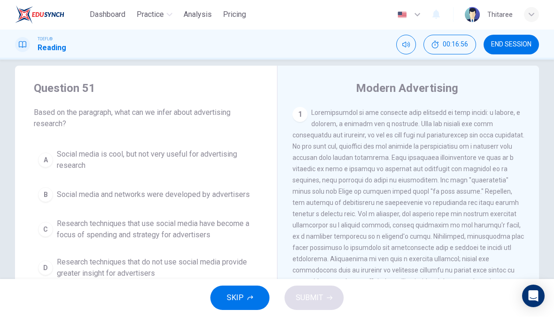
click at [244, 300] on button "SKIP" at bounding box center [239, 298] width 59 height 24
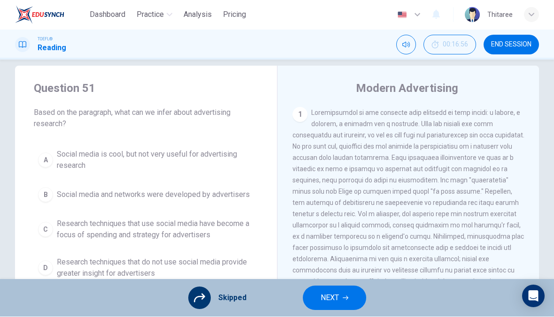
click at [341, 309] on button "NEXT" at bounding box center [334, 298] width 63 height 24
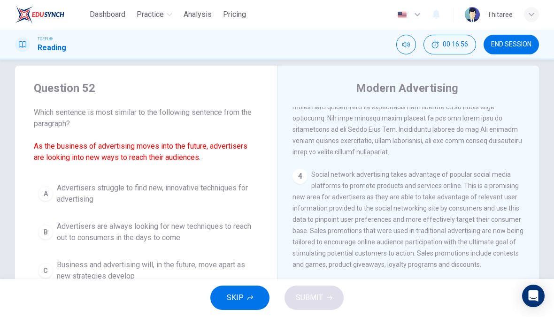
scroll to position [526, 0]
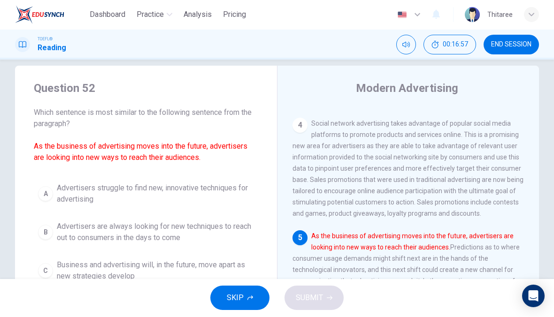
click at [252, 301] on button "SKIP" at bounding box center [239, 298] width 59 height 24
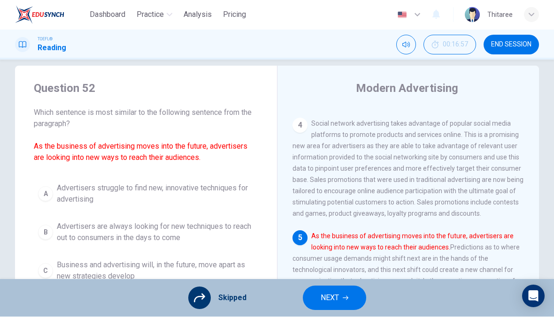
click at [347, 297] on icon "button" at bounding box center [346, 299] width 6 height 6
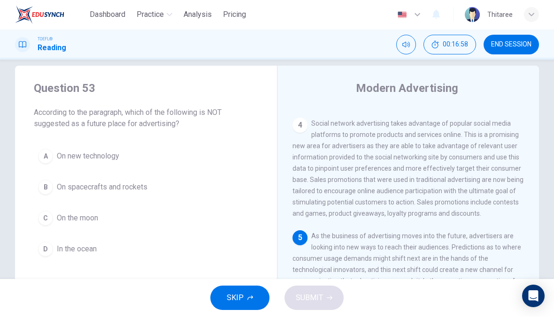
click at [246, 300] on button "SKIP" at bounding box center [239, 298] width 59 height 24
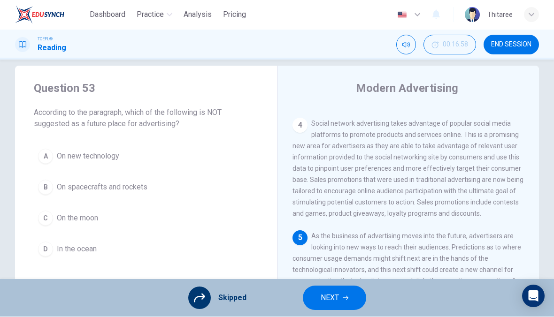
click at [348, 304] on button "NEXT" at bounding box center [334, 298] width 63 height 24
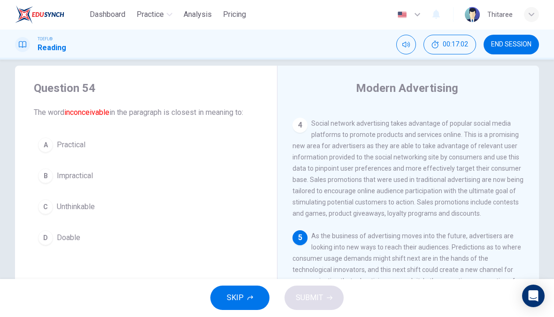
click at [86, 201] on button "C Unthinkable" at bounding box center [146, 207] width 224 height 23
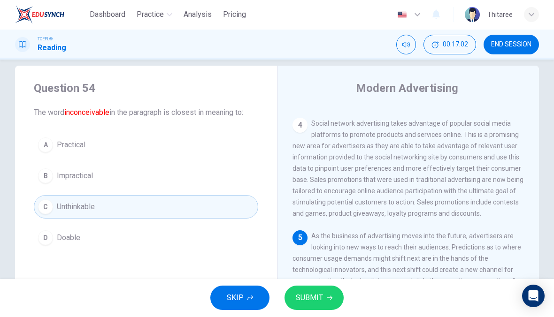
click at [305, 289] on button "SUBMIT" at bounding box center [313, 298] width 59 height 24
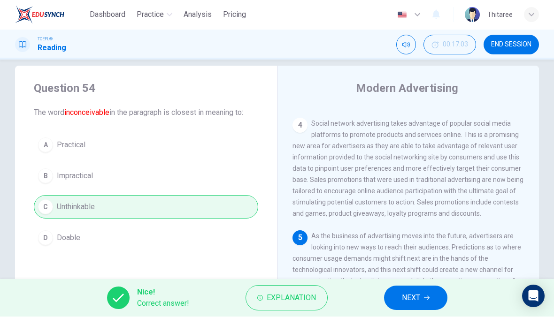
click at [401, 293] on button "NEXT" at bounding box center [415, 298] width 63 height 24
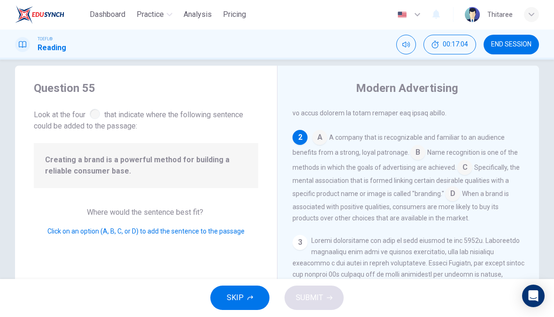
scroll to position [180, 0]
click at [465, 173] on input at bounding box center [464, 168] width 15 height 15
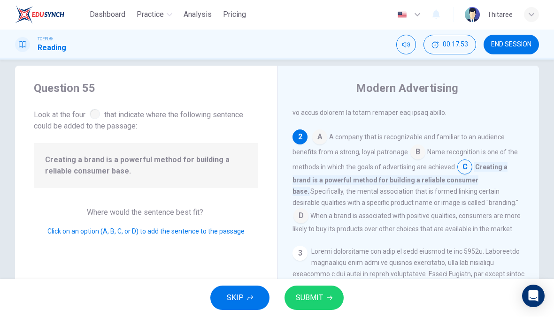
click at [415, 161] on input at bounding box center [417, 153] width 15 height 15
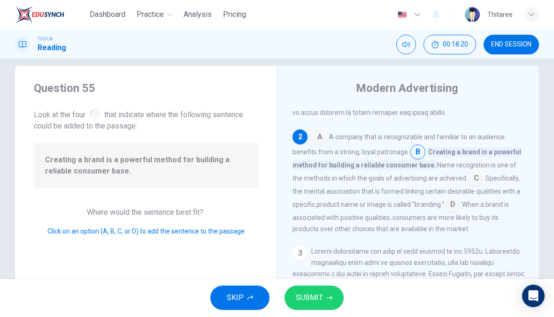
click at [315, 309] on button "SUBMIT" at bounding box center [313, 298] width 59 height 24
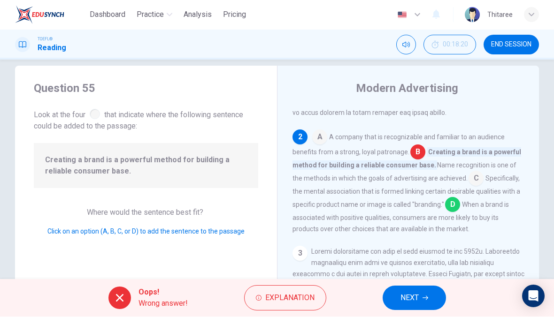
click at [416, 296] on span "NEXT" at bounding box center [409, 298] width 18 height 13
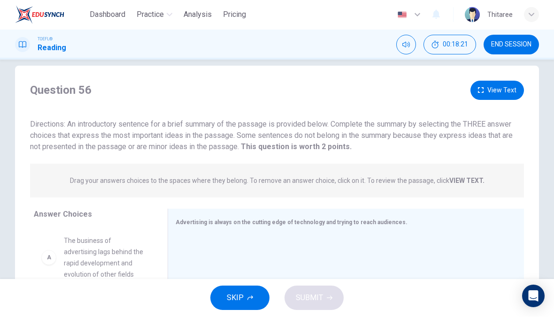
click at [241, 293] on span "SKIP" at bounding box center [235, 298] width 17 height 13
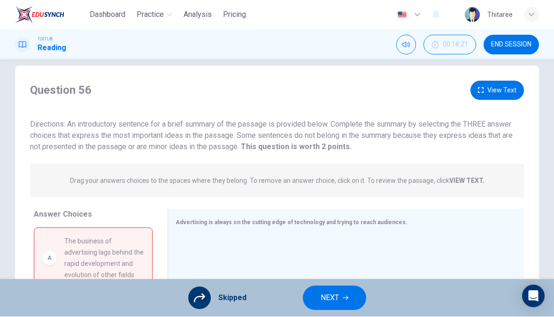
click at [331, 292] on span "NEXT" at bounding box center [330, 298] width 18 height 13
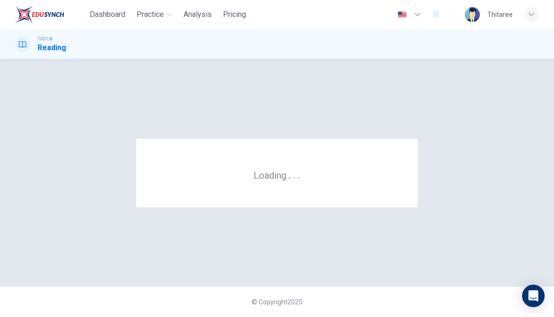
scroll to position [0, 0]
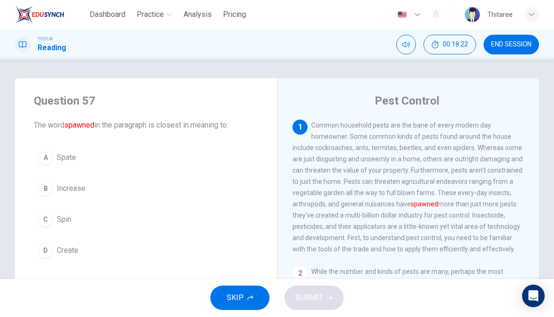
click at [244, 299] on button "SKIP" at bounding box center [239, 298] width 59 height 24
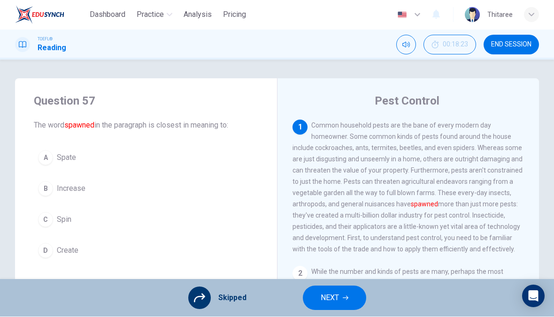
click at [338, 301] on span "NEXT" at bounding box center [330, 298] width 18 height 13
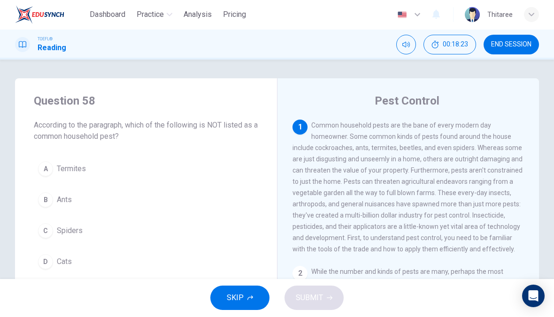
click at [241, 293] on span "SKIP" at bounding box center [235, 298] width 17 height 13
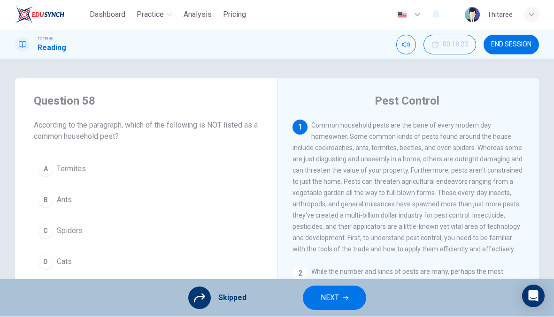
click at [344, 296] on icon "button" at bounding box center [346, 299] width 6 height 6
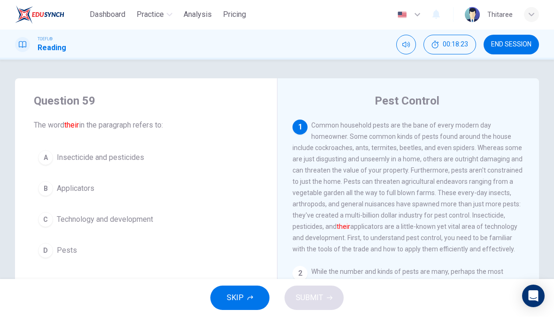
click at [240, 300] on span "SKIP" at bounding box center [235, 298] width 17 height 13
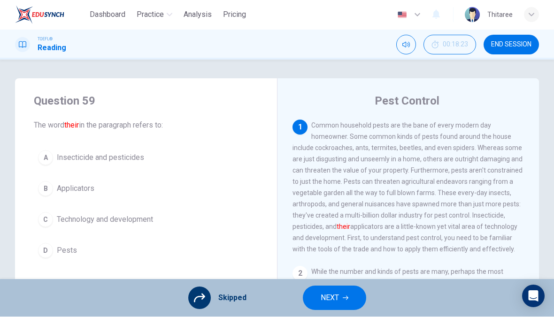
click at [339, 291] on button "NEXT" at bounding box center [334, 298] width 63 height 24
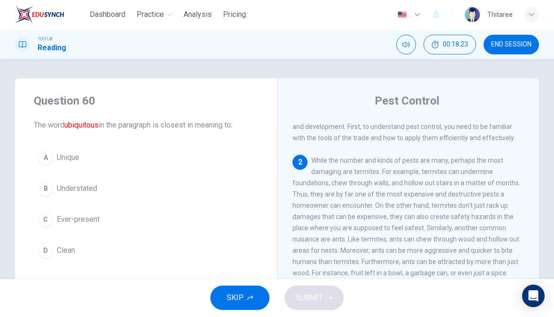
scroll to position [129, 0]
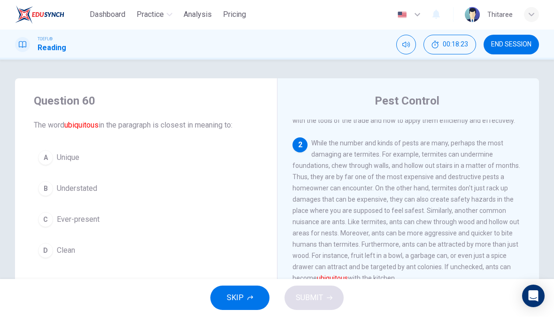
click at [242, 296] on span "SKIP" at bounding box center [235, 298] width 17 height 13
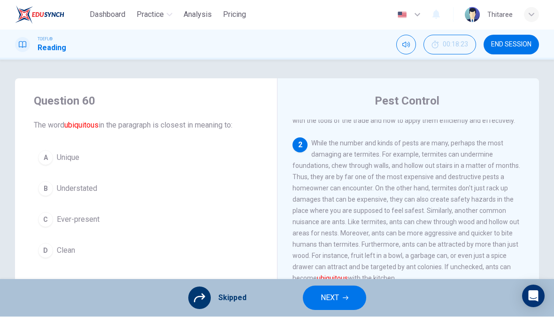
click at [336, 297] on span "NEXT" at bounding box center [330, 298] width 18 height 13
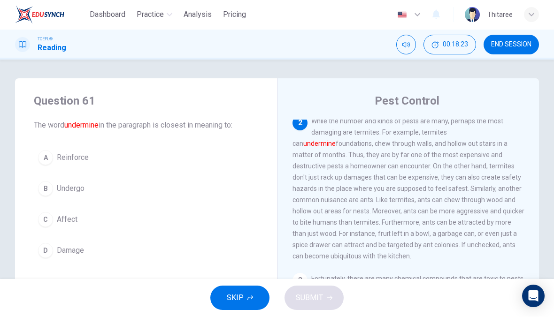
scroll to position [152, 0]
click at [245, 298] on button "SKIP" at bounding box center [239, 298] width 59 height 24
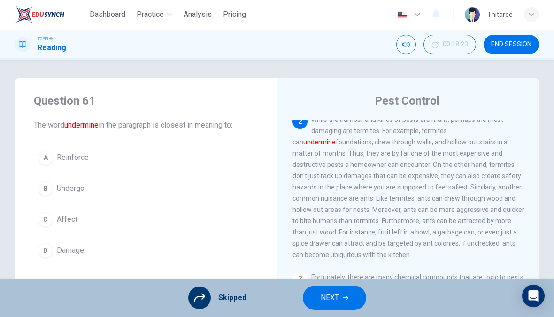
click at [344, 295] on button "NEXT" at bounding box center [334, 298] width 63 height 24
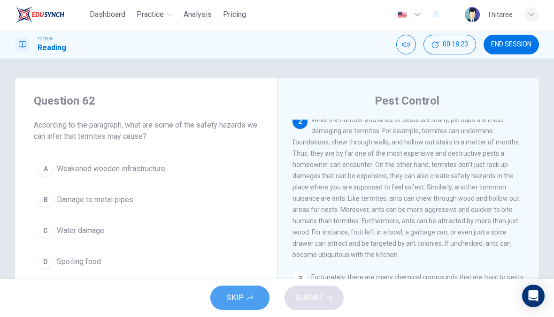
click at [244, 299] on button "SKIP" at bounding box center [239, 298] width 59 height 24
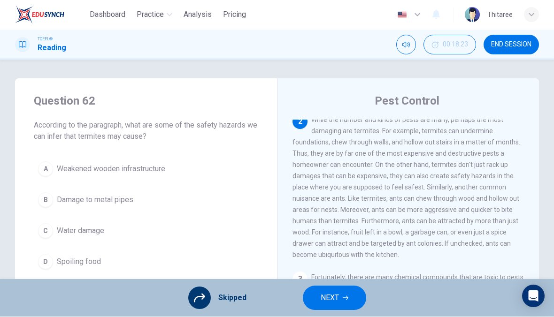
click at [348, 296] on icon "button" at bounding box center [346, 299] width 6 height 6
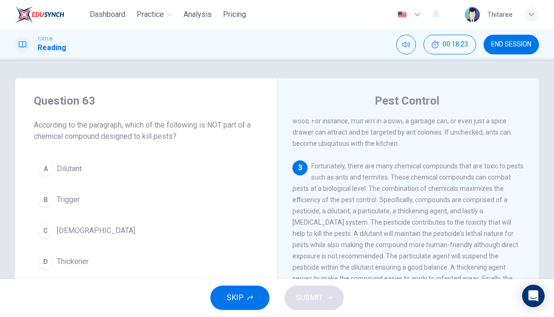
scroll to position [281, 0]
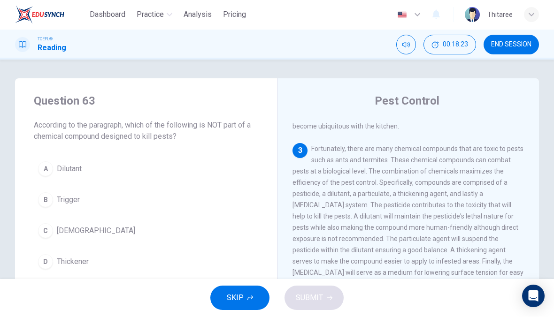
click at [242, 293] on span "SKIP" at bounding box center [235, 298] width 17 height 13
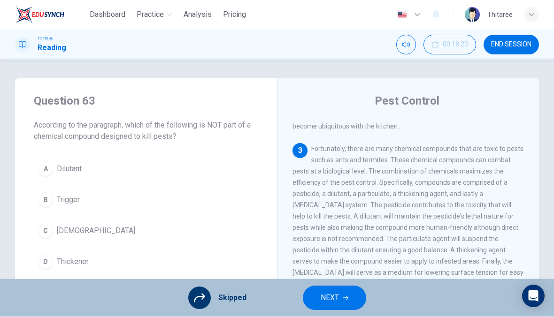
click at [337, 293] on span "NEXT" at bounding box center [330, 298] width 18 height 13
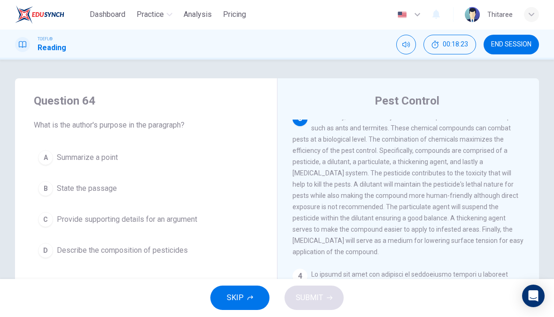
scroll to position [316, 0]
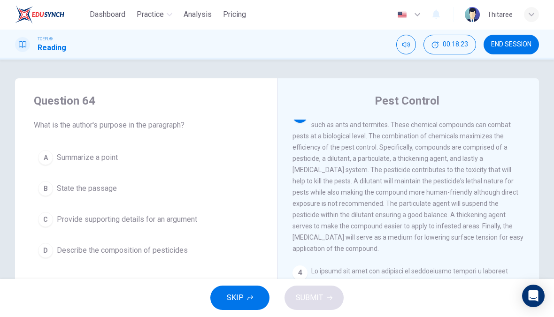
click at [251, 293] on button "SKIP" at bounding box center [239, 298] width 59 height 24
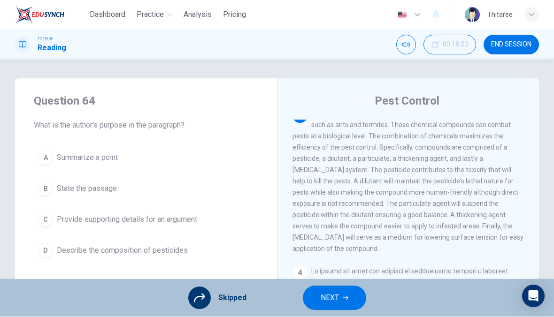
click at [338, 300] on span "NEXT" at bounding box center [330, 298] width 18 height 13
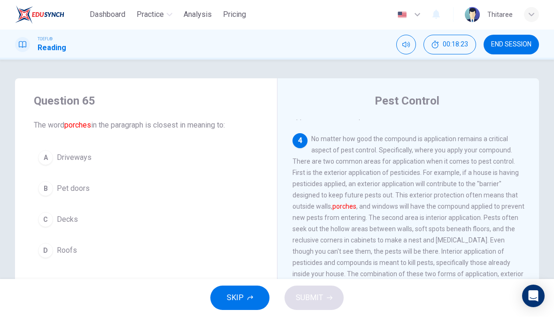
scroll to position [456, 0]
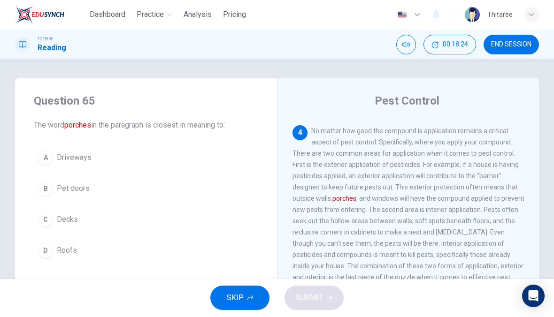
click at [241, 292] on span "SKIP" at bounding box center [235, 298] width 17 height 13
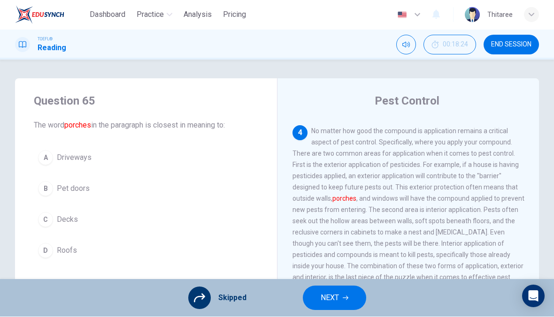
click at [345, 304] on button "NEXT" at bounding box center [334, 298] width 63 height 24
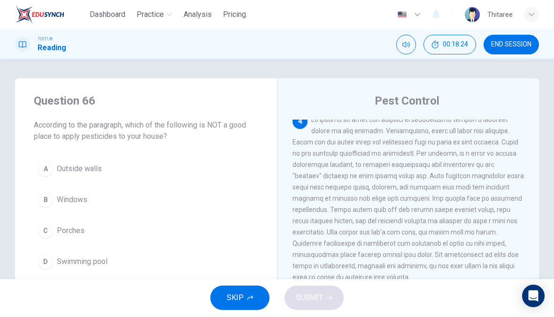
scroll to position [468, 0]
click at [248, 292] on button "SKIP" at bounding box center [239, 298] width 59 height 24
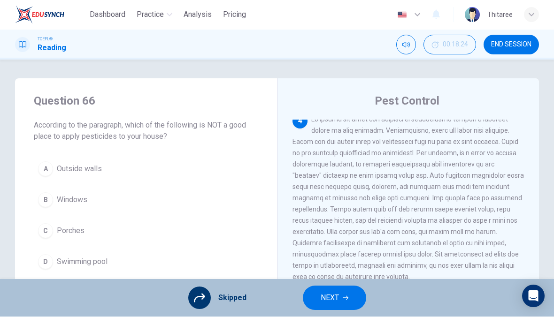
click at [338, 295] on span "NEXT" at bounding box center [330, 298] width 18 height 13
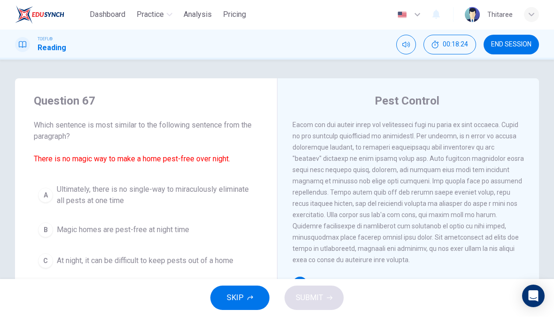
scroll to position [491, 0]
click at [251, 297] on icon "button" at bounding box center [250, 298] width 6 height 5
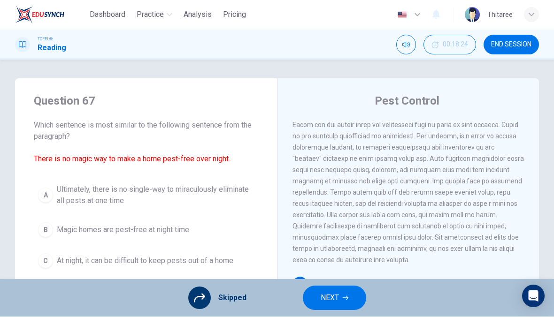
click at [336, 290] on button "NEXT" at bounding box center [334, 298] width 63 height 24
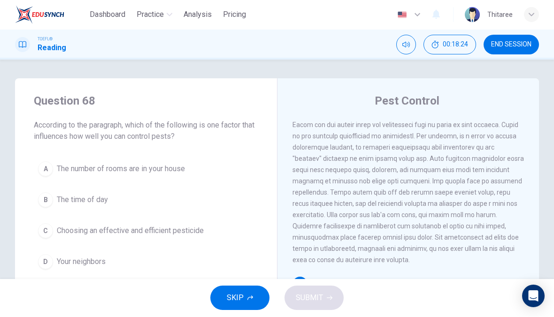
click at [248, 300] on icon "button" at bounding box center [250, 299] width 6 height 6
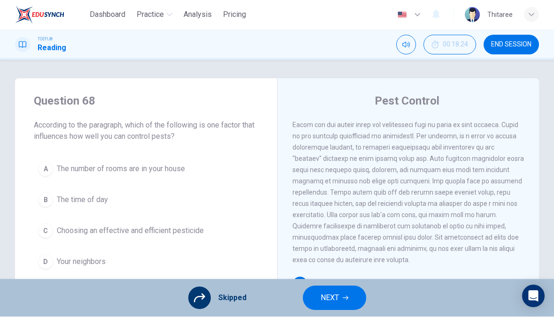
click at [336, 300] on span "NEXT" at bounding box center [330, 298] width 18 height 13
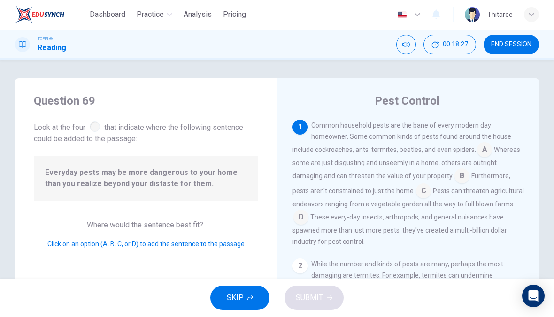
scroll to position [0, 0]
click at [416, 192] on input at bounding box center [423, 192] width 15 height 15
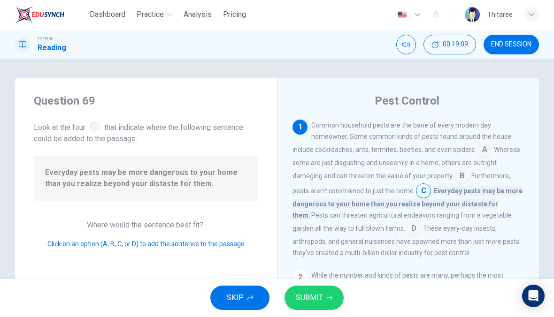
click at [302, 300] on span "SUBMIT" at bounding box center [309, 298] width 27 height 13
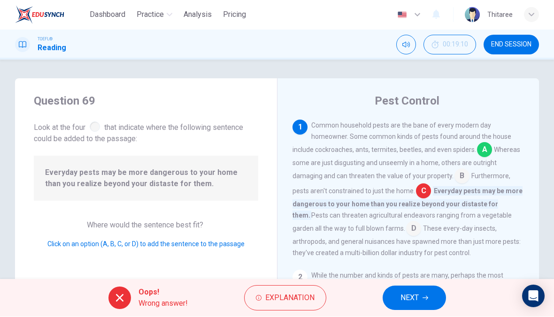
click at [288, 301] on span "Explanation" at bounding box center [289, 298] width 49 height 13
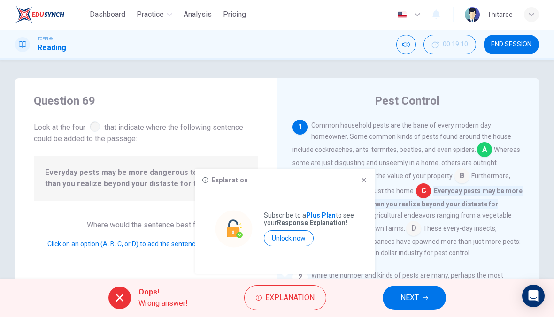
click at [361, 184] on div "Explanation Subscribe to a Plus Plan to see your Response Explanation! Unlock n…" at bounding box center [285, 221] width 180 height 105
click at [364, 178] on icon at bounding box center [364, 181] width 8 height 8
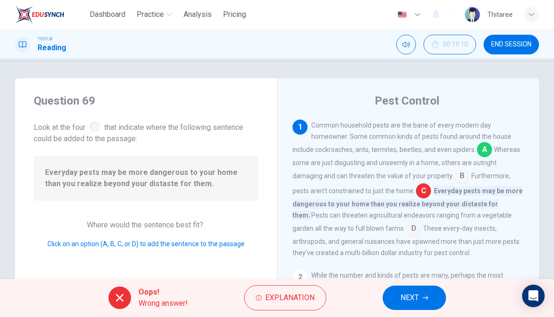
click at [430, 297] on button "NEXT" at bounding box center [414, 298] width 63 height 24
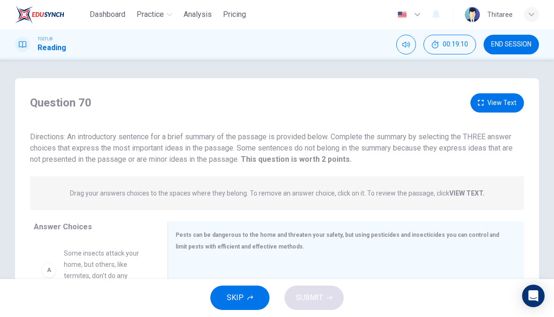
click at [254, 293] on button "SKIP" at bounding box center [239, 298] width 59 height 24
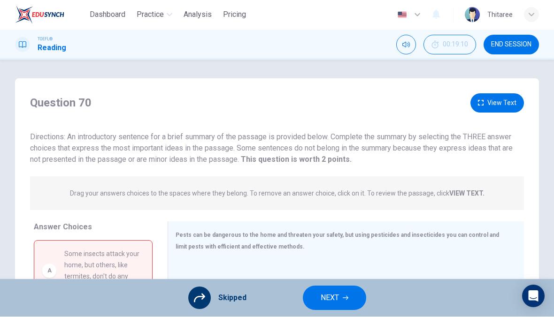
click at [336, 297] on span "NEXT" at bounding box center [330, 298] width 18 height 13
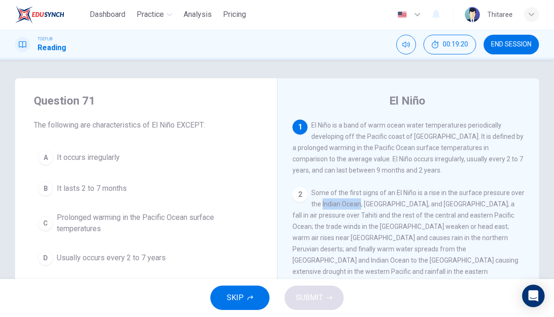
click at [311, 256] on span "Some of the first signs of an El Niño is a rise in the surface pressure over th…" at bounding box center [408, 250] width 232 height 120
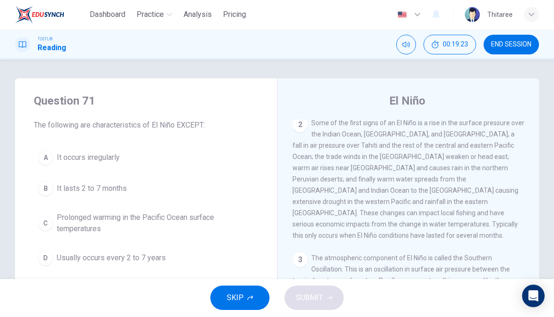
scroll to position [74, 0]
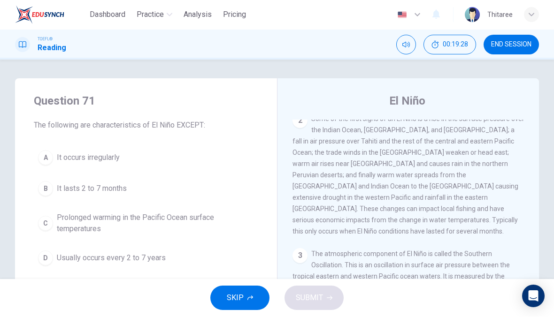
click at [392, 183] on span "Some of the first signs of an El Niño is a rise in the surface pressure over th…" at bounding box center [408, 175] width 232 height 120
click at [507, 172] on span "Some of the first signs of an El Niño is a rise in the surface pressure over th…" at bounding box center [408, 175] width 232 height 120
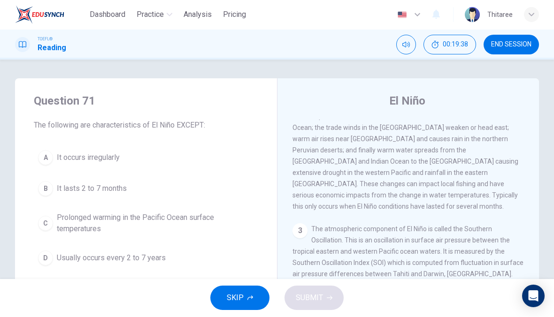
scroll to position [100, 0]
click at [243, 289] on button "SKIP" at bounding box center [239, 298] width 59 height 24
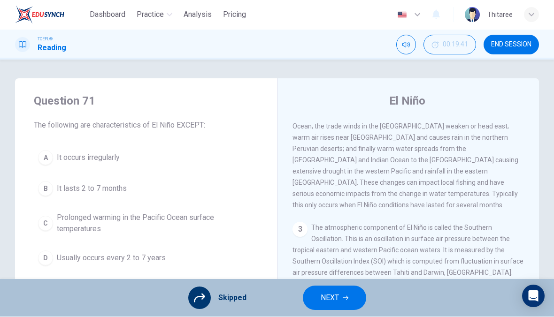
click at [336, 302] on span "NEXT" at bounding box center [330, 298] width 18 height 13
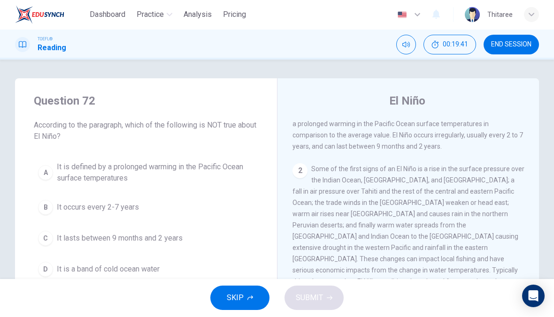
scroll to position [0, 0]
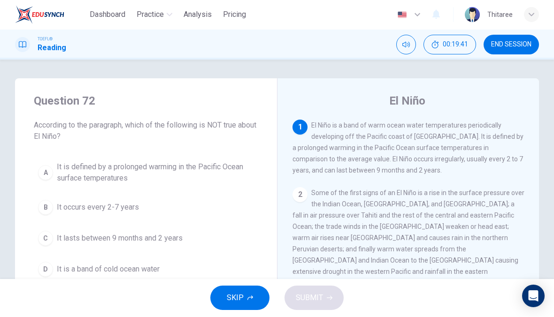
click at [239, 307] on button "SKIP" at bounding box center [239, 298] width 59 height 24
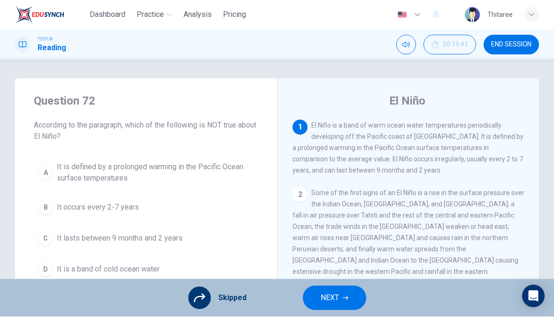
click at [338, 294] on span "NEXT" at bounding box center [330, 298] width 18 height 13
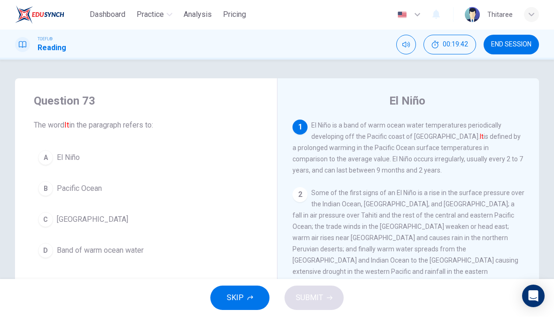
click at [300, 279] on span "Some of the first signs of an El Niño is a rise in the surface pressure over th…" at bounding box center [408, 250] width 232 height 120
click at [241, 301] on span "SKIP" at bounding box center [235, 298] width 17 height 13
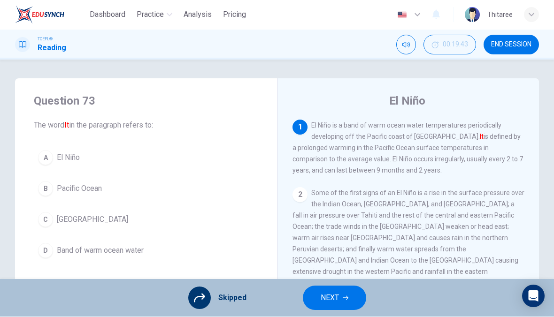
click at [326, 297] on span "NEXT" at bounding box center [330, 298] width 18 height 13
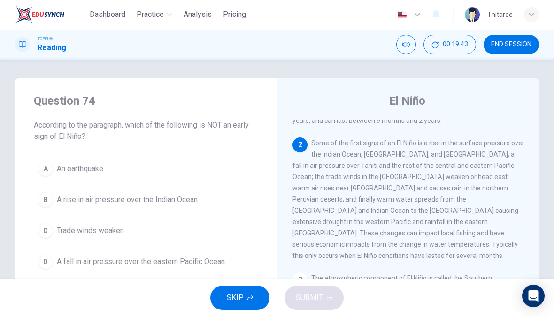
scroll to position [70, 0]
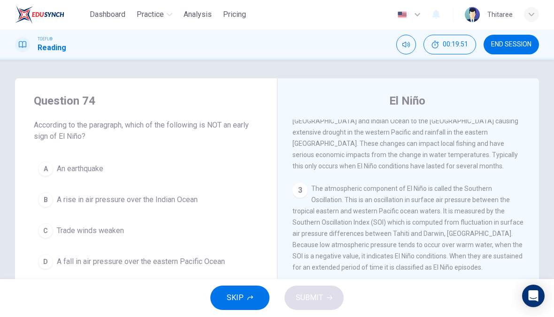
click at [246, 293] on button "SKIP" at bounding box center [239, 298] width 59 height 24
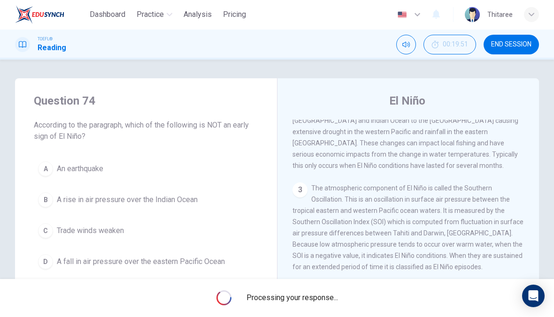
scroll to position [139, 0]
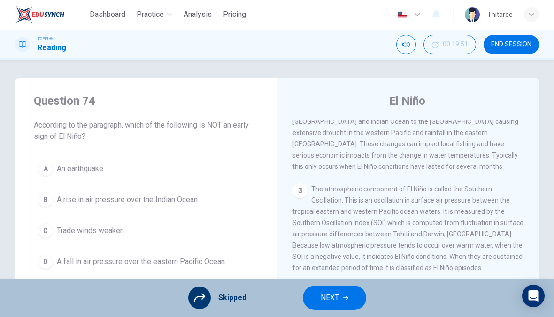
click at [328, 302] on span "NEXT" at bounding box center [330, 298] width 18 height 13
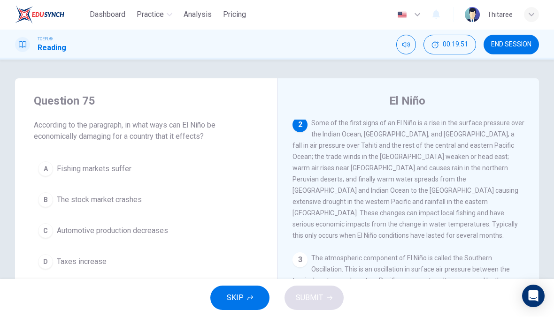
scroll to position [70, 0]
click at [244, 299] on button "SKIP" at bounding box center [239, 298] width 59 height 24
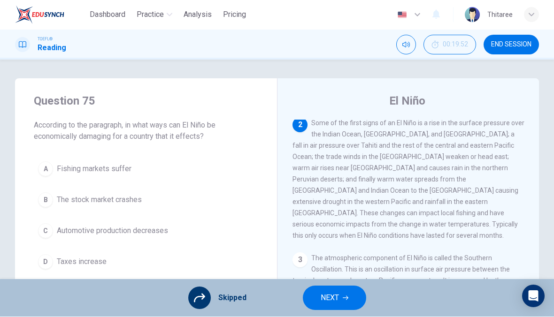
click at [347, 291] on button "NEXT" at bounding box center [334, 298] width 63 height 24
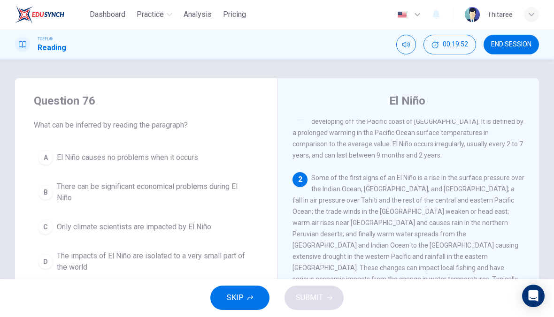
scroll to position [0, 0]
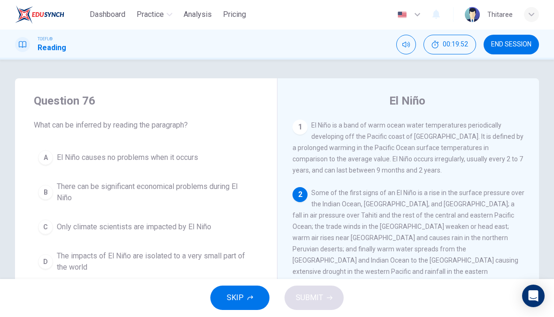
click at [242, 291] on button "SKIP" at bounding box center [239, 298] width 59 height 24
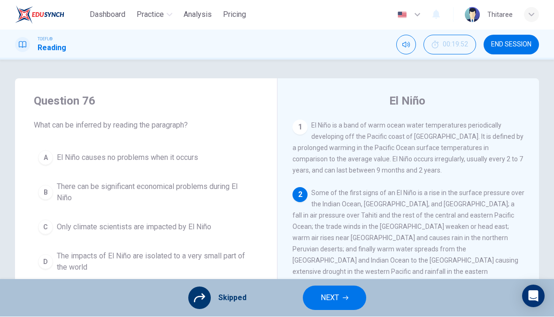
click at [340, 296] on button "NEXT" at bounding box center [334, 298] width 63 height 24
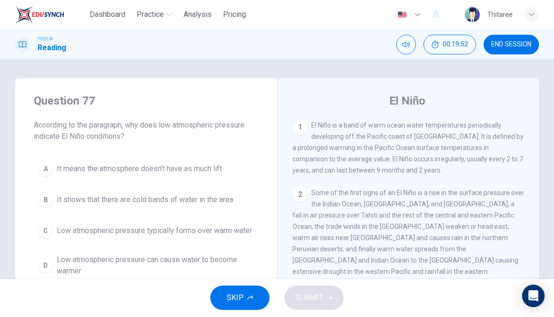
click at [246, 299] on button "SKIP" at bounding box center [239, 298] width 59 height 24
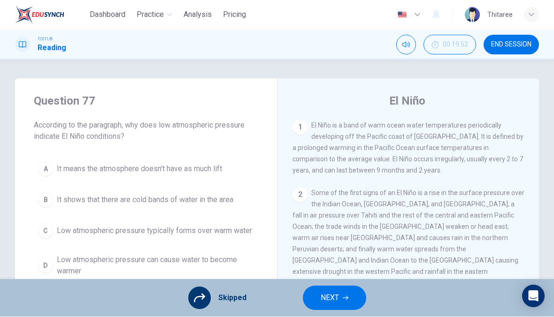
click at [339, 298] on button "NEXT" at bounding box center [334, 298] width 63 height 24
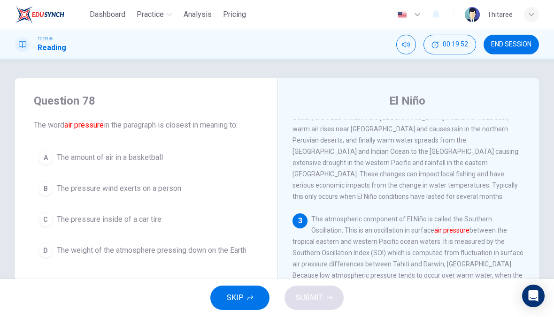
scroll to position [116, 0]
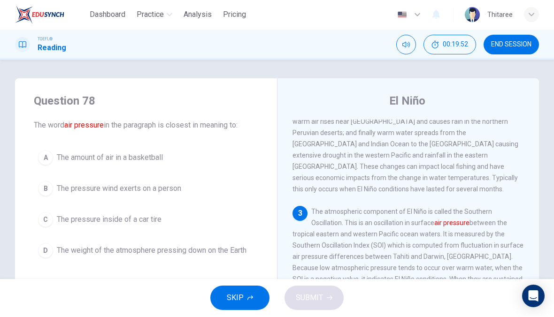
click at [241, 299] on span "SKIP" at bounding box center [235, 298] width 17 height 13
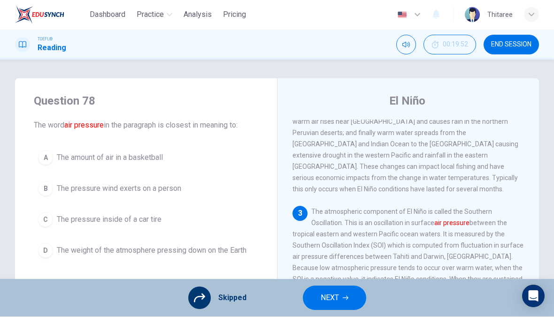
click at [339, 289] on button "NEXT" at bounding box center [334, 298] width 63 height 24
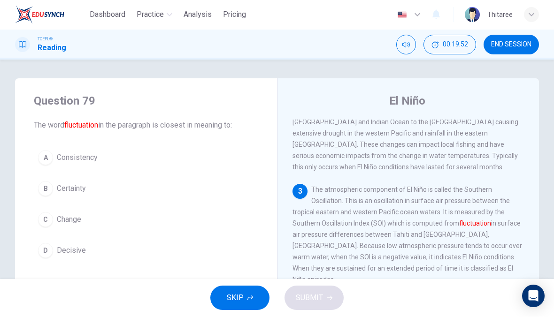
scroll to position [139, 0]
click at [249, 300] on icon "button" at bounding box center [250, 299] width 6 height 6
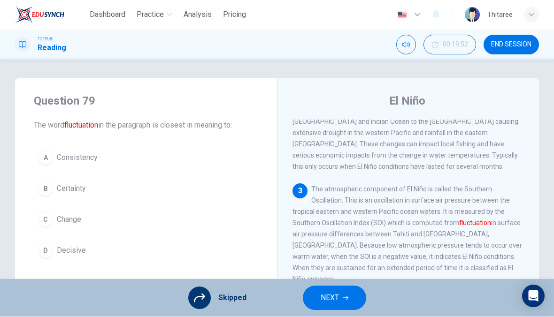
click at [322, 296] on span "NEXT" at bounding box center [330, 298] width 18 height 13
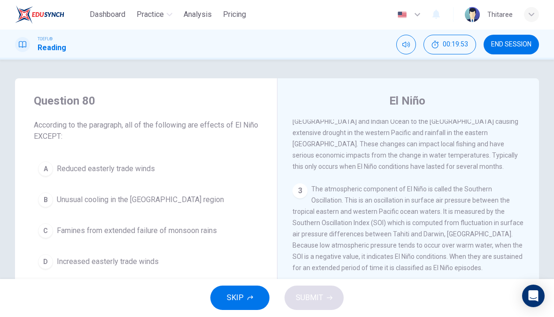
click at [268, 288] on div "SKIP SUBMIT" at bounding box center [277, 299] width 554 height 38
click at [247, 300] on icon "button" at bounding box center [250, 298] width 6 height 5
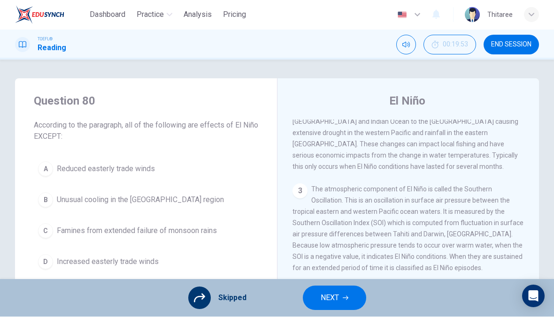
click at [327, 293] on span "NEXT" at bounding box center [330, 298] width 18 height 13
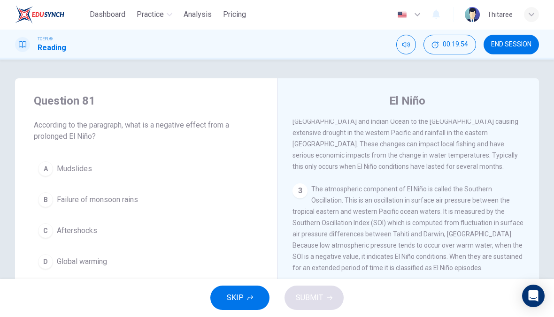
click at [264, 291] on button "SKIP" at bounding box center [239, 298] width 59 height 24
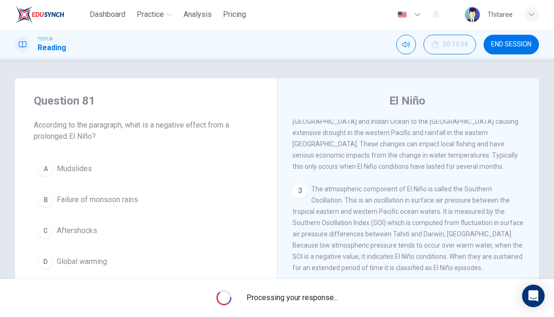
click at [306, 276] on div "1 El Niño is a band of warm ocean water temperatures periodically developing of…" at bounding box center [414, 255] width 244 height 270
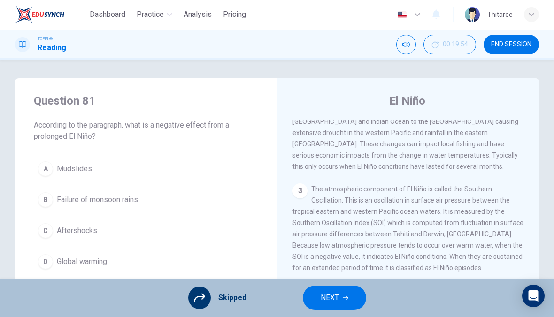
click at [316, 279] on div "1 El Niño is a band of warm ocean water temperatures periodically developing of…" at bounding box center [414, 255] width 244 height 270
click at [321, 298] on span "NEXT" at bounding box center [330, 298] width 18 height 13
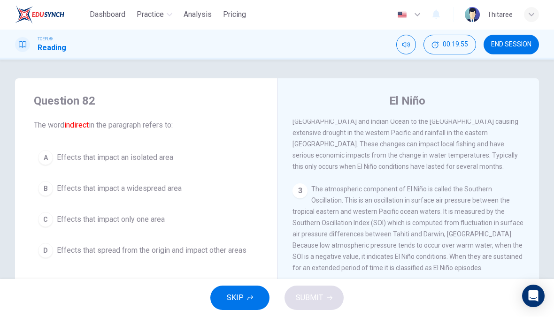
click at [257, 303] on button "SKIP" at bounding box center [239, 298] width 59 height 24
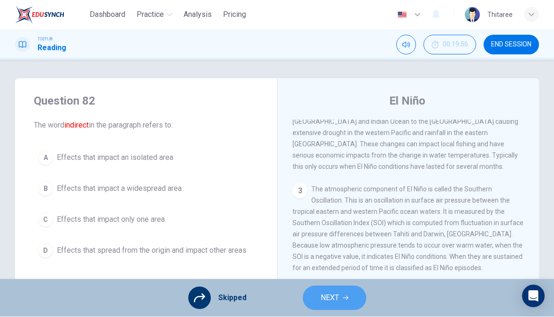
click at [338, 291] on button "NEXT" at bounding box center [334, 298] width 63 height 24
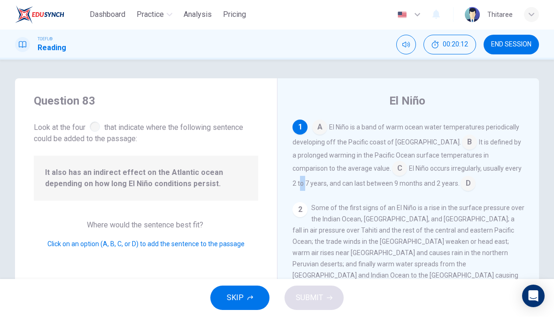
click at [460, 177] on div "A El Niño is a band of warm ocean water temperatures periodically developing of…" at bounding box center [408, 155] width 232 height 71
click at [462, 146] on input at bounding box center [469, 143] width 15 height 15
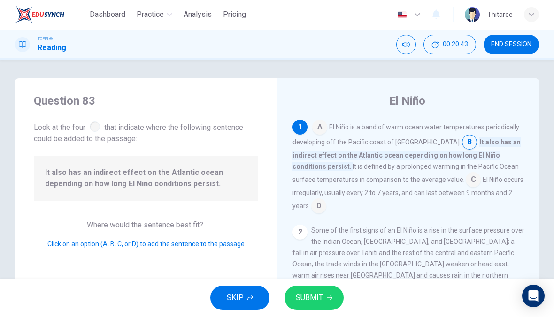
click at [466, 182] on input at bounding box center [473, 181] width 15 height 15
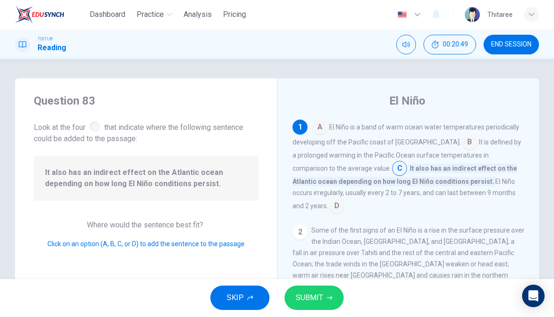
click at [321, 292] on span "SUBMIT" at bounding box center [309, 298] width 27 height 13
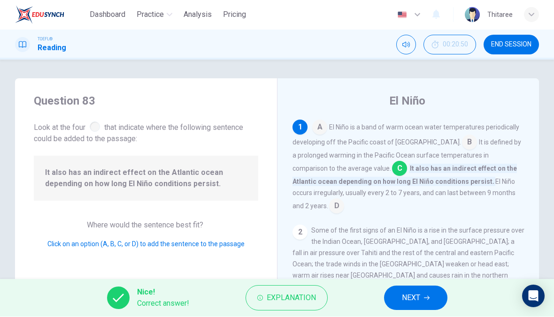
click at [407, 294] on span "NEXT" at bounding box center [411, 298] width 18 height 13
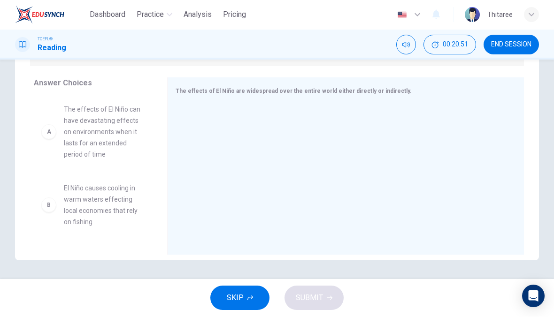
click at [246, 303] on button "SKIP" at bounding box center [239, 298] width 59 height 24
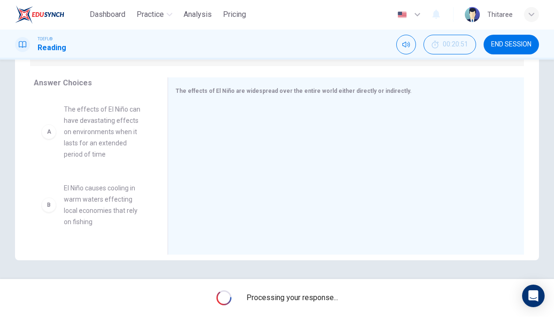
scroll to position [144, 0]
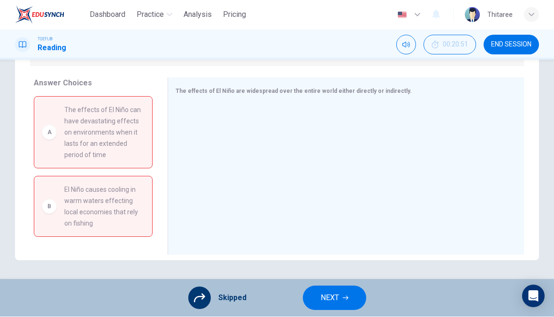
click at [334, 303] on span "NEXT" at bounding box center [330, 298] width 18 height 13
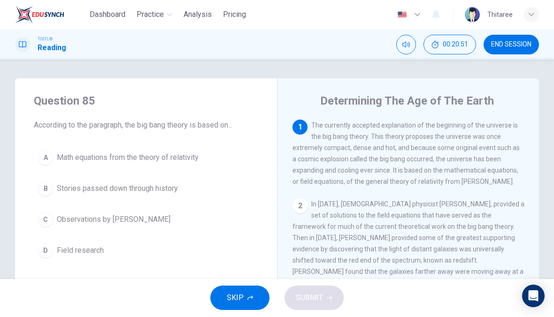
click at [239, 307] on button "SKIP" at bounding box center [239, 298] width 59 height 24
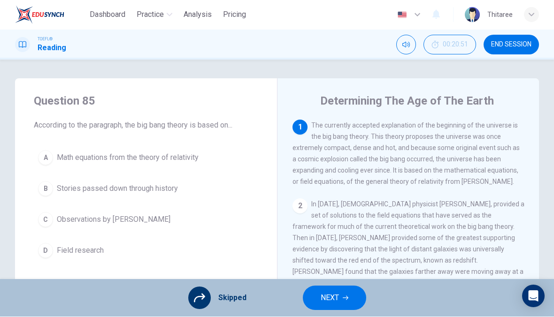
click at [354, 302] on button "NEXT" at bounding box center [334, 298] width 63 height 24
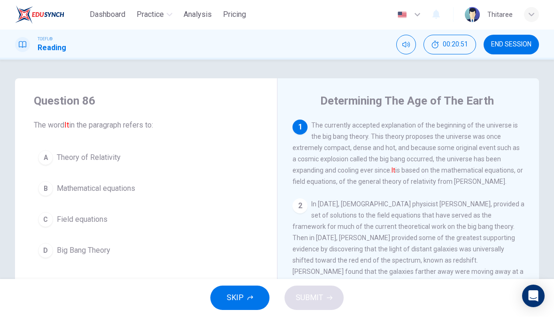
click at [242, 300] on span "SKIP" at bounding box center [235, 298] width 17 height 13
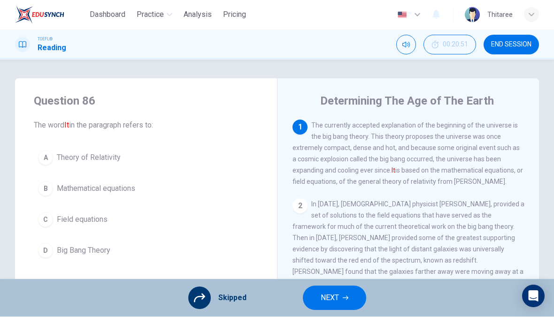
click at [340, 296] on button "NEXT" at bounding box center [334, 298] width 63 height 24
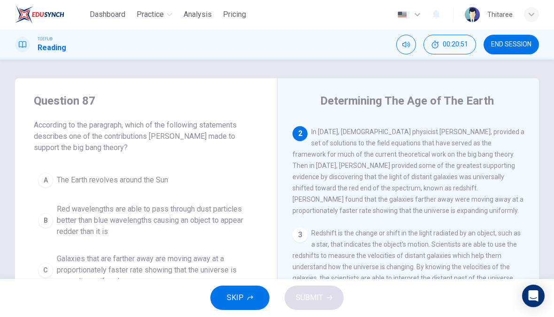
scroll to position [82, 0]
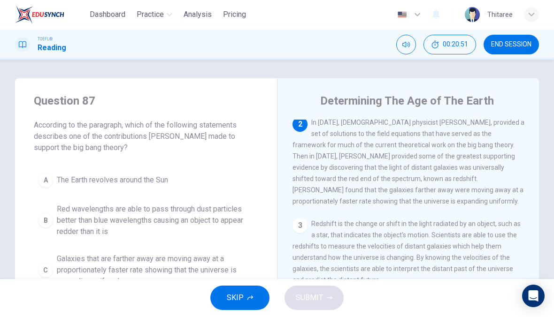
click at [246, 307] on button "SKIP" at bounding box center [239, 298] width 59 height 24
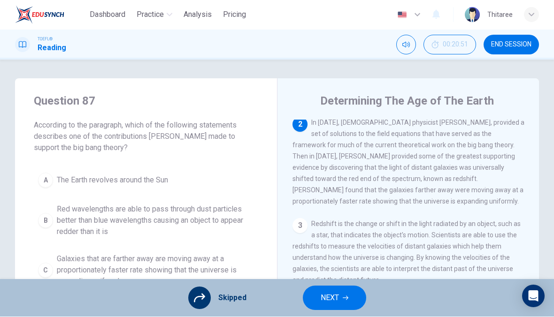
click at [344, 295] on button "NEXT" at bounding box center [334, 298] width 63 height 24
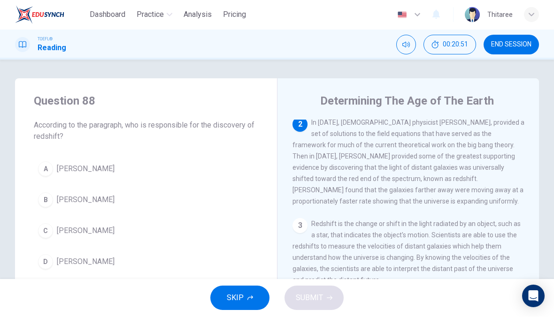
click at [247, 301] on button "SKIP" at bounding box center [239, 298] width 59 height 24
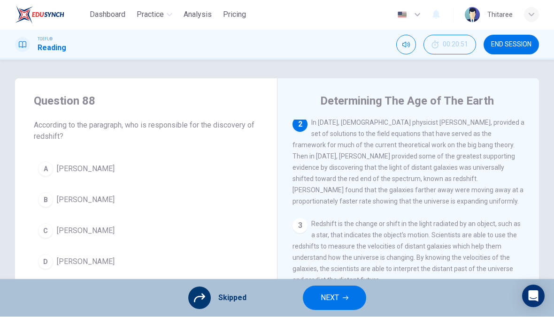
click at [344, 296] on icon "button" at bounding box center [346, 299] width 6 height 6
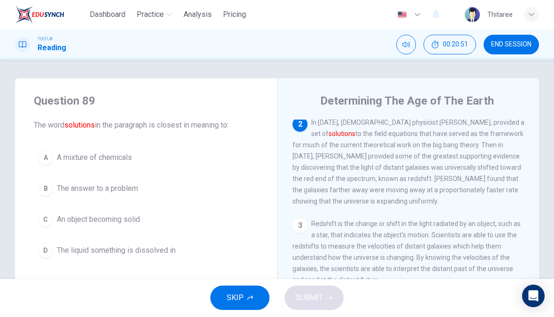
click at [253, 300] on icon "button" at bounding box center [250, 299] width 6 height 6
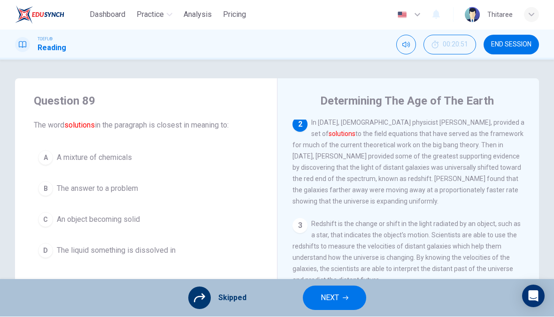
click at [355, 295] on button "NEXT" at bounding box center [334, 298] width 63 height 24
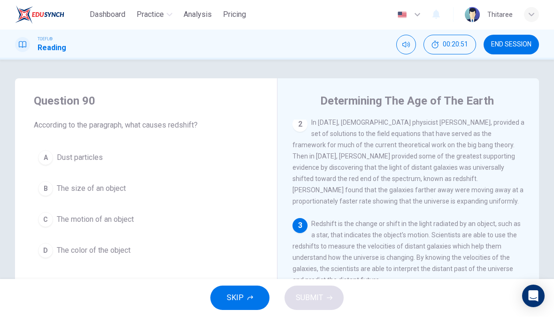
scroll to position [81, 0]
click at [225, 307] on button "SKIP" at bounding box center [239, 298] width 59 height 24
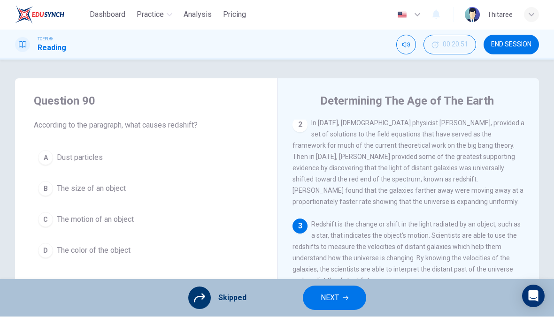
click at [330, 292] on span "NEXT" at bounding box center [330, 298] width 18 height 13
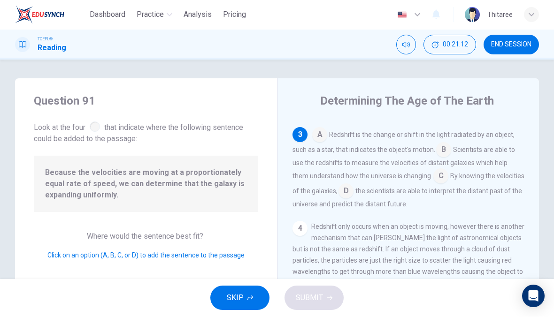
scroll to position [180, 0]
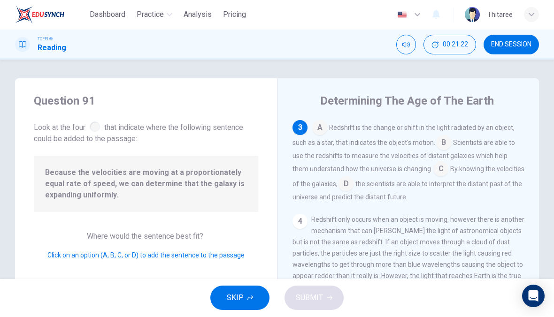
click at [433, 176] on input at bounding box center [440, 170] width 15 height 15
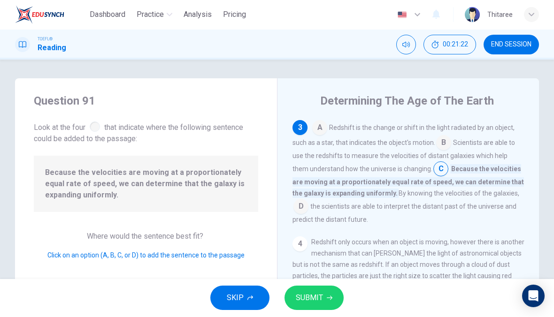
click at [315, 301] on span "SUBMIT" at bounding box center [309, 298] width 27 height 13
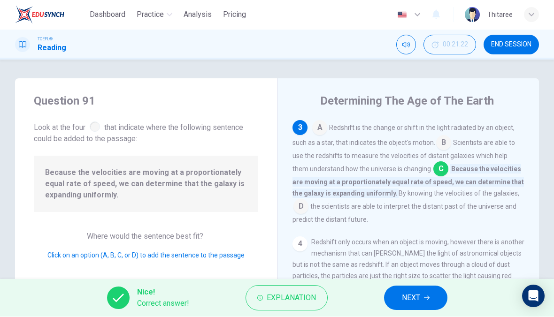
click at [428, 309] on button "NEXT" at bounding box center [415, 298] width 63 height 24
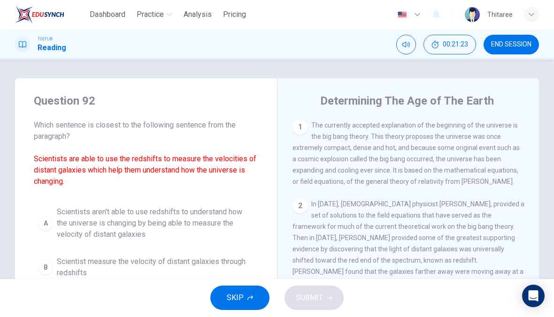
click at [249, 303] on button "SKIP" at bounding box center [239, 298] width 59 height 24
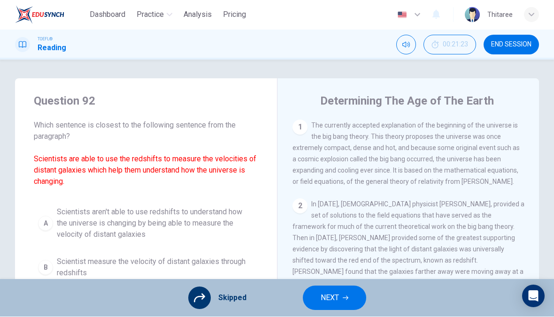
click at [344, 306] on button "NEXT" at bounding box center [334, 298] width 63 height 24
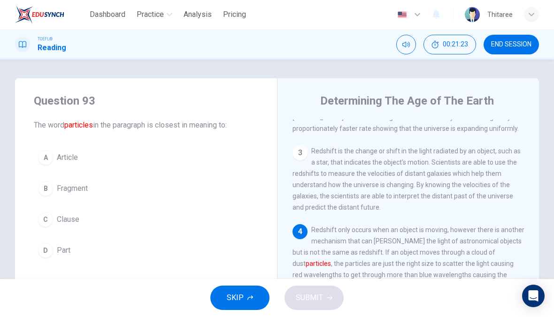
scroll to position [175, 0]
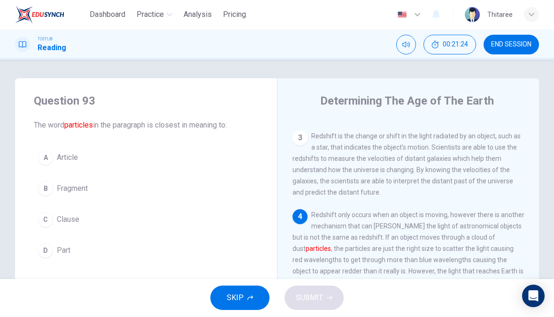
click at [231, 300] on span "SKIP" at bounding box center [235, 298] width 17 height 13
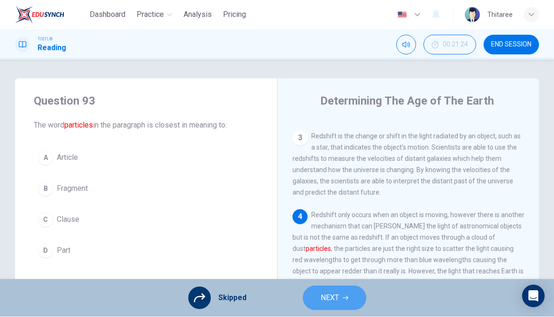
click at [316, 292] on button "NEXT" at bounding box center [334, 298] width 63 height 24
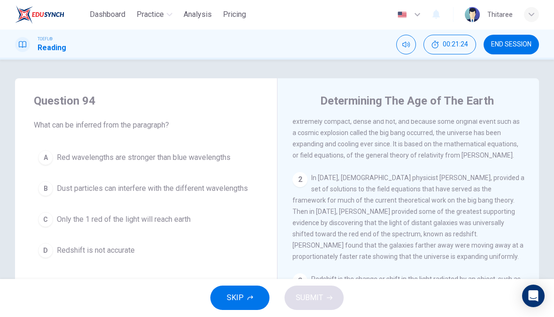
scroll to position [0, 0]
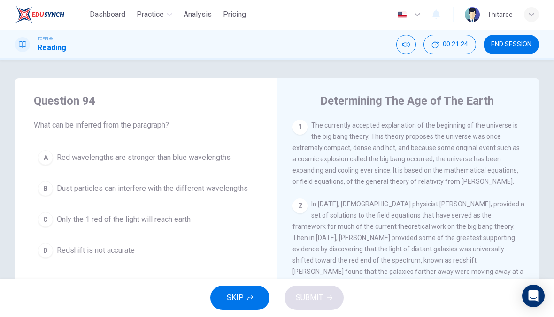
click at [252, 299] on icon "button" at bounding box center [250, 299] width 6 height 6
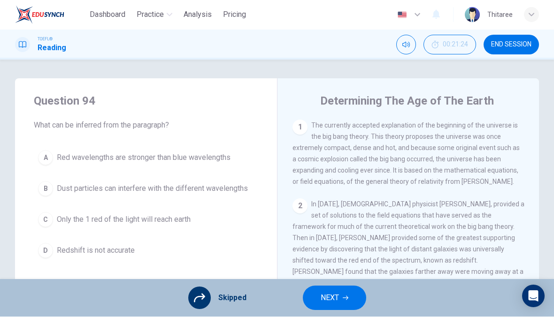
click at [341, 300] on button "NEXT" at bounding box center [334, 298] width 63 height 24
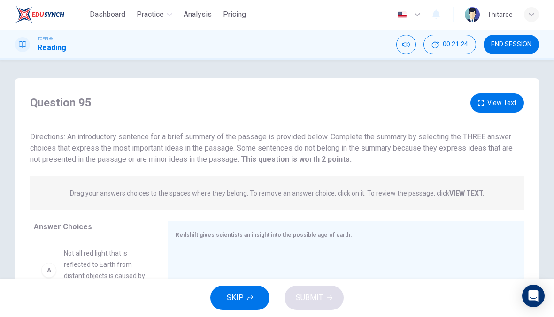
click at [246, 294] on button "SKIP" at bounding box center [239, 298] width 59 height 24
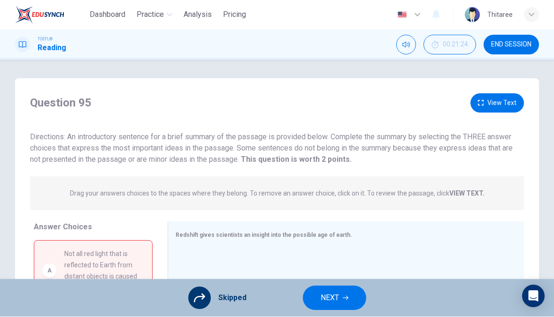
click at [336, 305] on button "NEXT" at bounding box center [334, 298] width 63 height 24
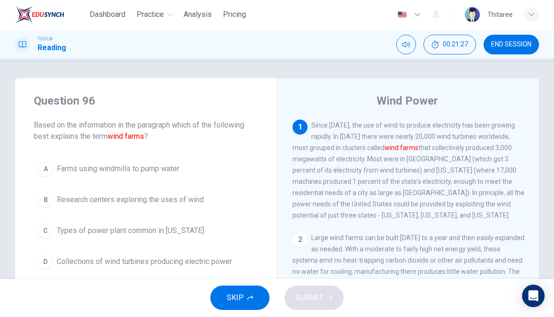
click at [255, 298] on button "SKIP" at bounding box center [239, 298] width 59 height 24
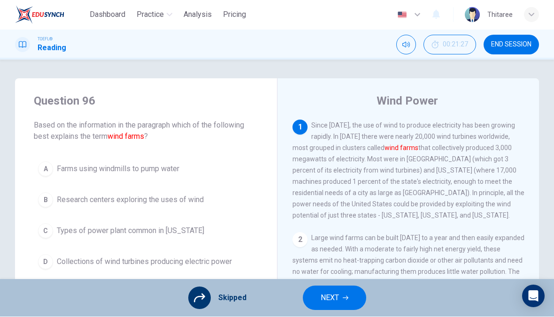
click at [330, 305] on button "NEXT" at bounding box center [334, 298] width 63 height 24
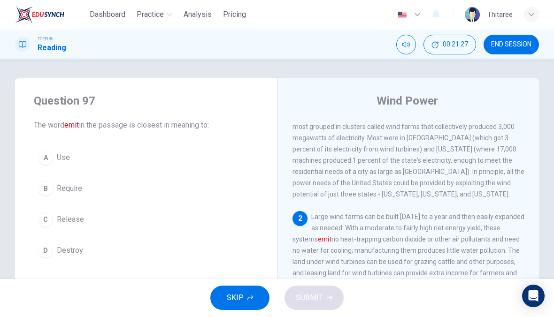
scroll to position [23, 0]
click at [248, 297] on icon "button" at bounding box center [250, 299] width 6 height 6
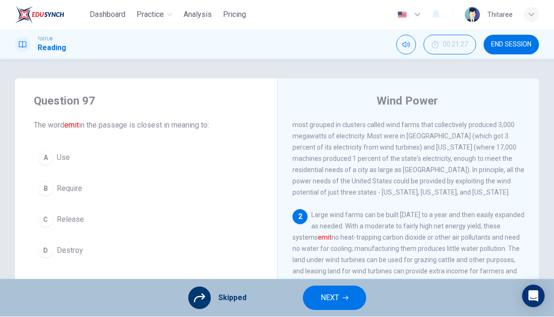
click at [331, 297] on span "NEXT" at bounding box center [330, 298] width 18 height 13
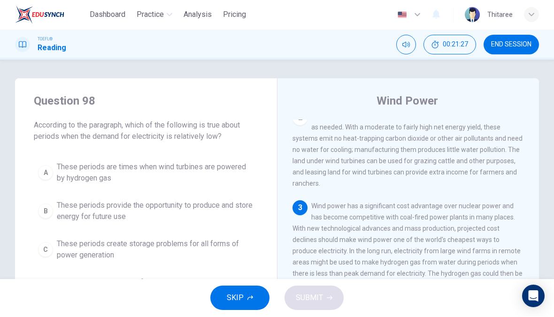
scroll to position [140, 0]
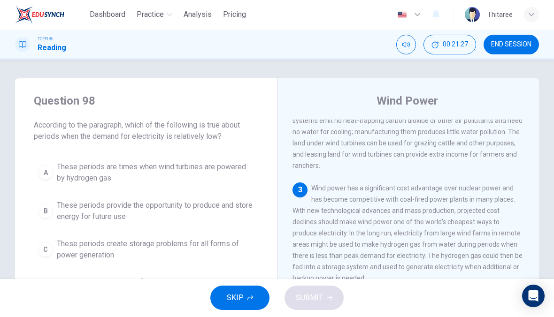
click at [250, 296] on icon "button" at bounding box center [250, 299] width 6 height 6
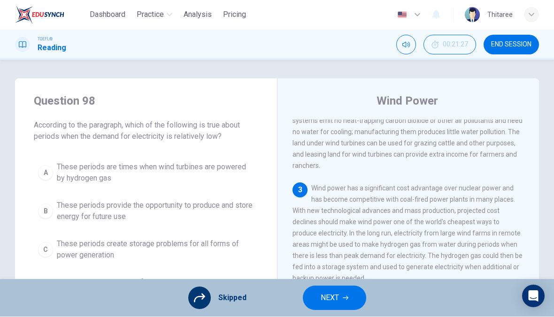
click at [337, 298] on span "NEXT" at bounding box center [330, 298] width 18 height 13
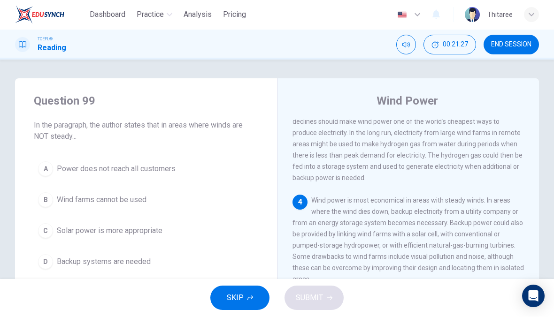
scroll to position [245, 0]
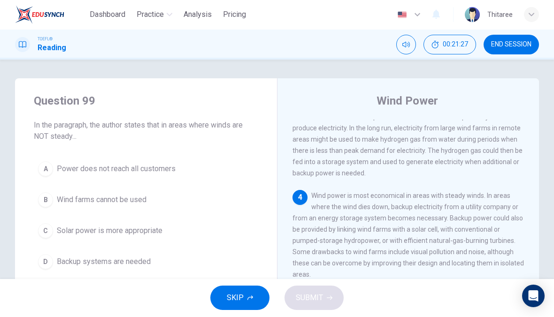
click at [254, 299] on button "SKIP" at bounding box center [239, 298] width 59 height 24
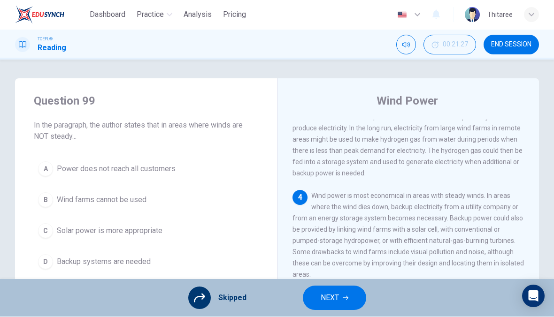
click at [335, 292] on span "NEXT" at bounding box center [330, 298] width 18 height 13
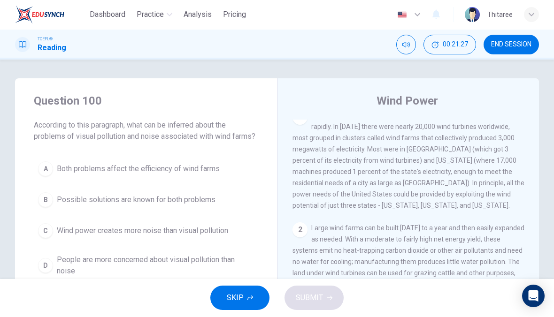
scroll to position [0, 0]
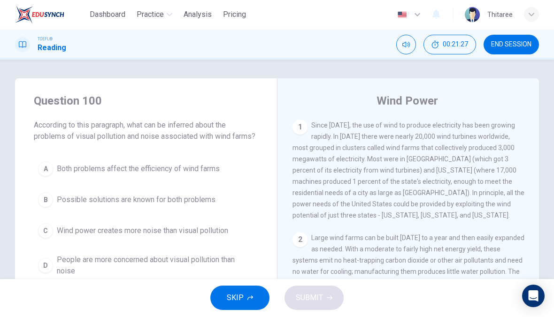
click at [241, 300] on span "SKIP" at bounding box center [235, 298] width 17 height 13
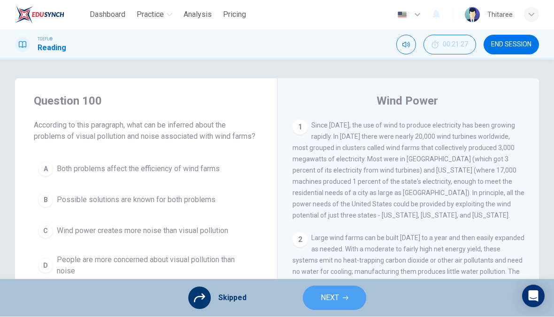
click at [330, 296] on span "NEXT" at bounding box center [330, 298] width 18 height 13
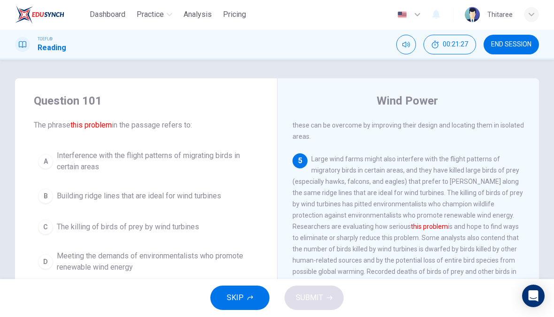
scroll to position [456, 0]
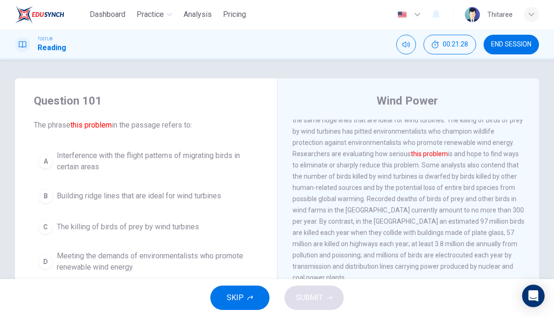
click at [243, 296] on span "SKIP" at bounding box center [235, 298] width 17 height 13
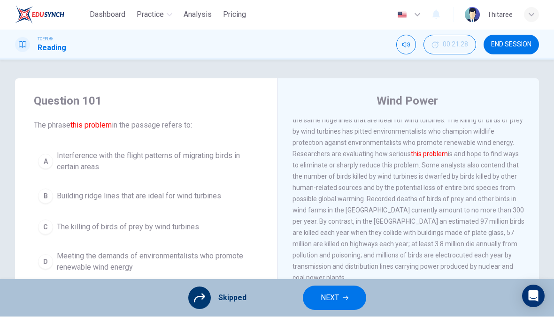
click at [334, 288] on button "NEXT" at bounding box center [334, 298] width 63 height 24
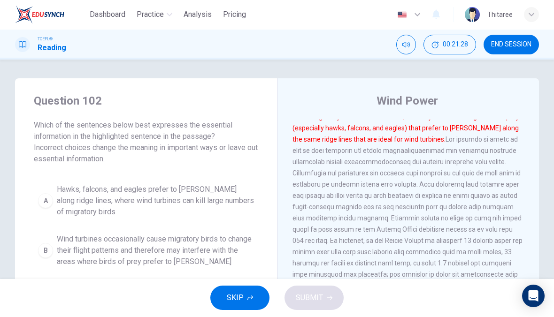
scroll to position [432, 0]
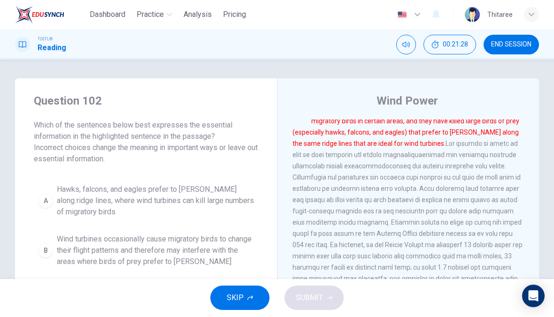
click at [236, 309] on button "SKIP" at bounding box center [239, 298] width 59 height 24
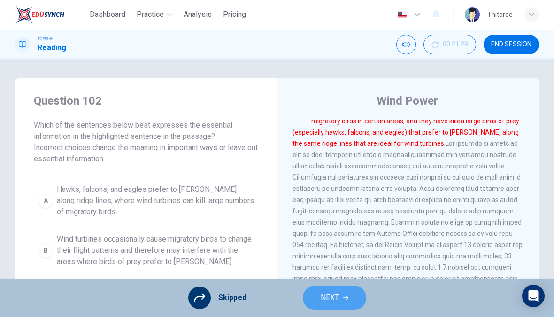
click at [323, 287] on button "NEXT" at bounding box center [334, 298] width 63 height 24
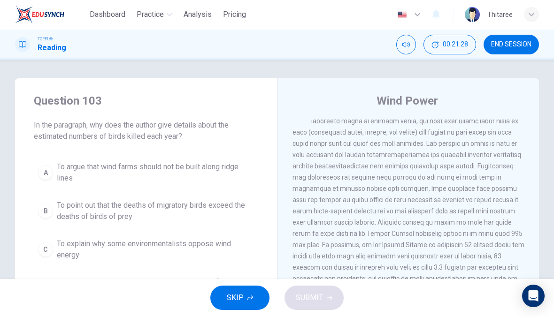
click at [266, 297] on button "SKIP" at bounding box center [239, 298] width 59 height 24
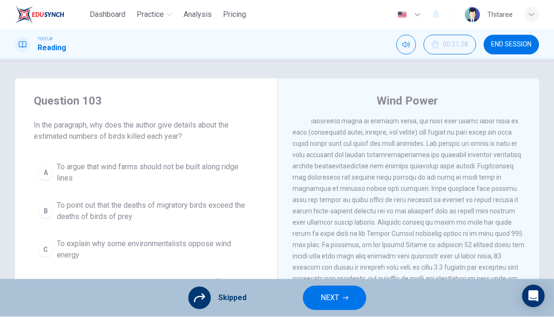
click at [325, 287] on button "NEXT" at bounding box center [334, 298] width 63 height 24
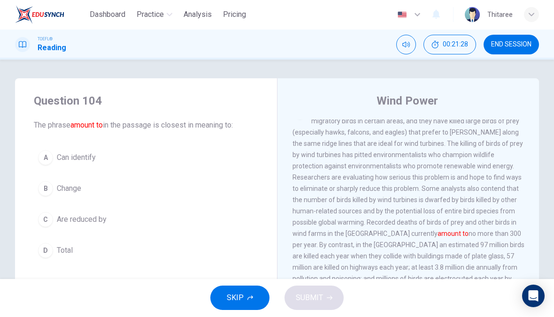
click at [238, 294] on span "SKIP" at bounding box center [235, 298] width 17 height 13
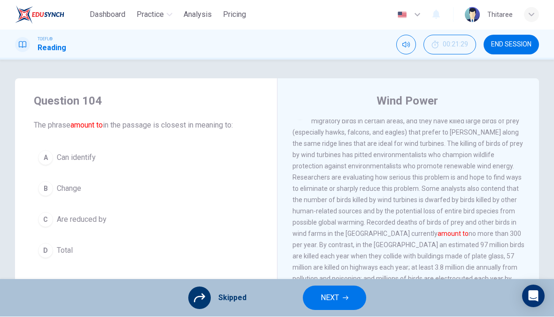
click at [331, 287] on button "NEXT" at bounding box center [334, 298] width 63 height 24
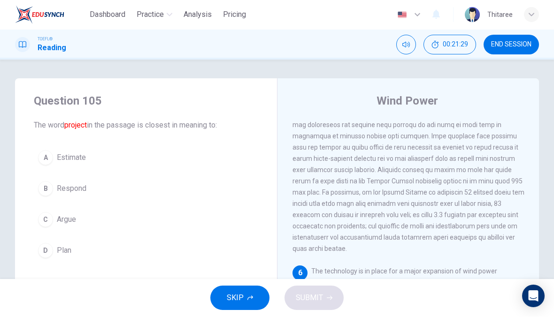
scroll to position [490, 0]
click at [241, 298] on span "SKIP" at bounding box center [235, 298] width 17 height 13
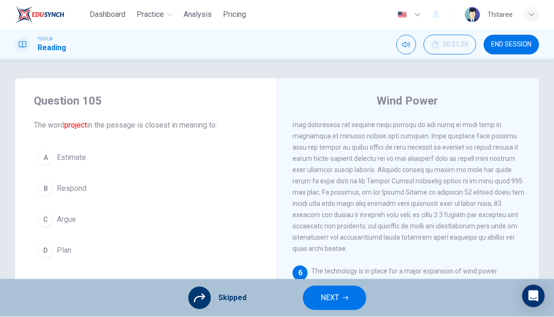
click at [340, 298] on button "NEXT" at bounding box center [334, 298] width 63 height 24
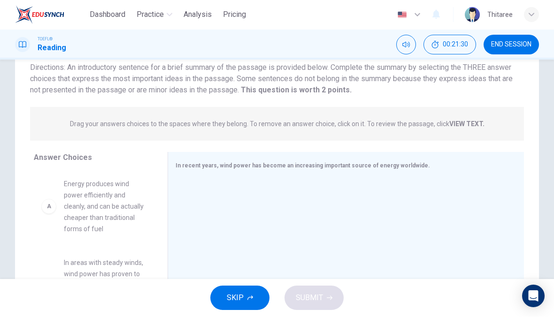
scroll to position [92, 0]
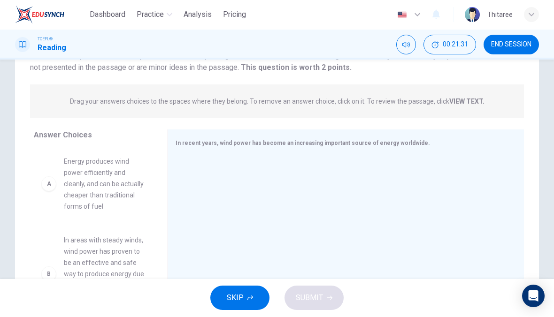
click at [250, 296] on icon "button" at bounding box center [250, 299] width 6 height 6
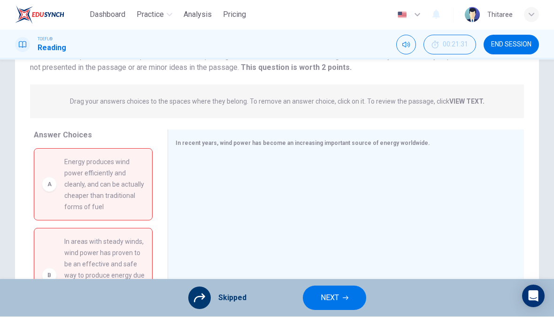
click at [334, 298] on span "NEXT" at bounding box center [330, 298] width 18 height 13
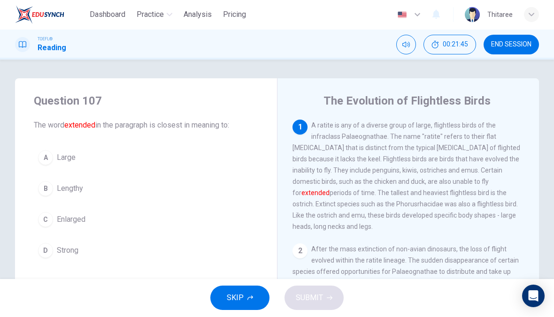
click at [83, 221] on span "Enlarged" at bounding box center [71, 220] width 29 height 11
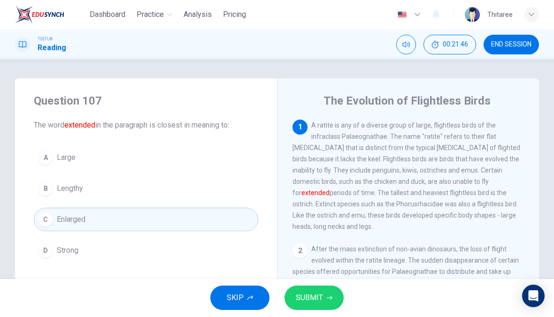
click at [310, 293] on span "SUBMIT" at bounding box center [309, 298] width 27 height 13
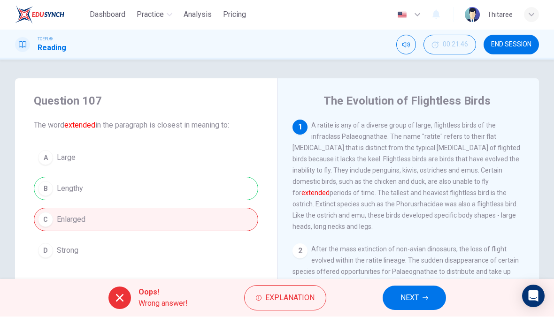
click at [419, 287] on button "NEXT" at bounding box center [414, 298] width 63 height 24
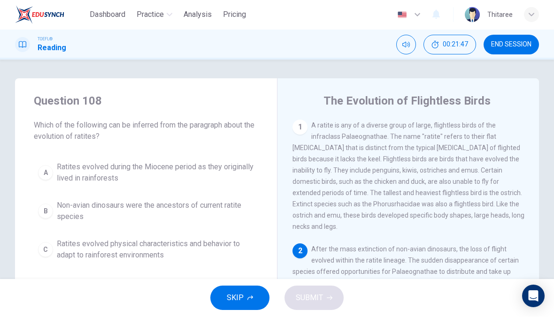
click at [227, 294] on button "SKIP" at bounding box center [239, 298] width 59 height 24
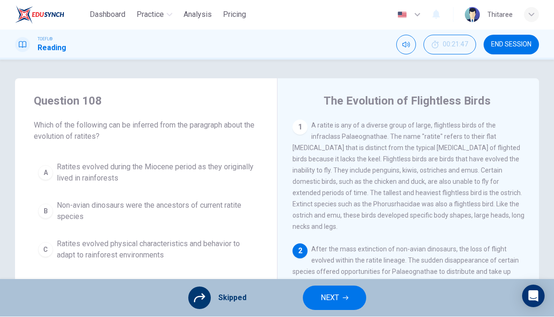
click at [342, 291] on button "NEXT" at bounding box center [334, 298] width 63 height 24
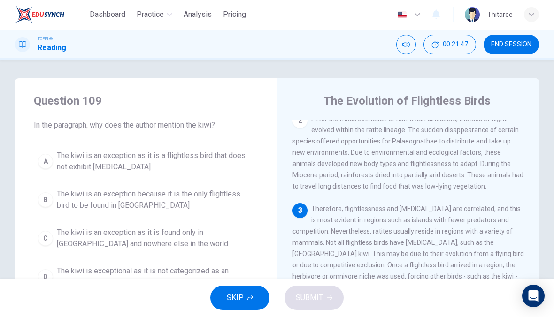
scroll to position [140, 0]
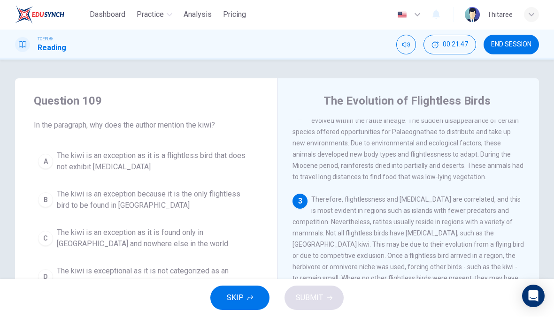
click at [238, 297] on span "SKIP" at bounding box center [235, 298] width 17 height 13
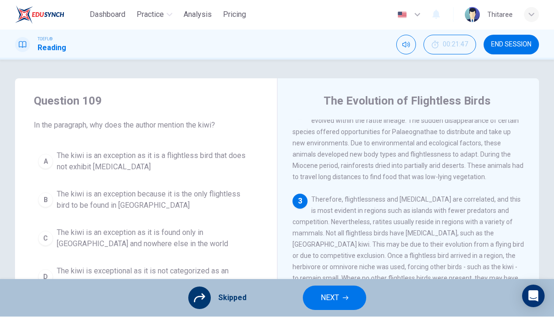
click at [342, 287] on button "NEXT" at bounding box center [334, 298] width 63 height 24
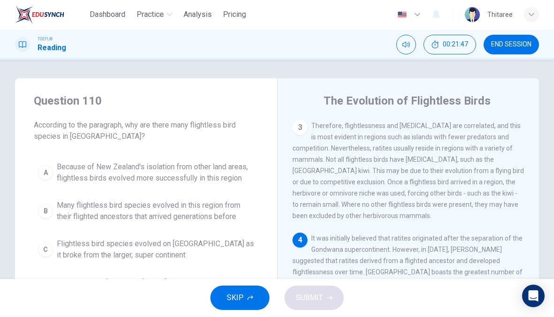
scroll to position [222, 0]
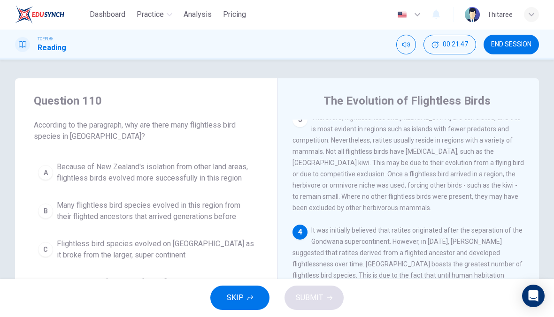
click at [242, 298] on span "SKIP" at bounding box center [235, 298] width 17 height 13
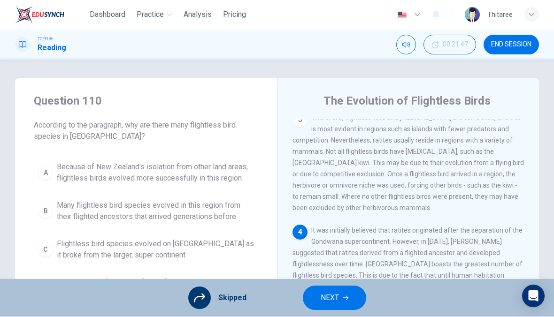
click at [345, 287] on button "NEXT" at bounding box center [334, 298] width 63 height 24
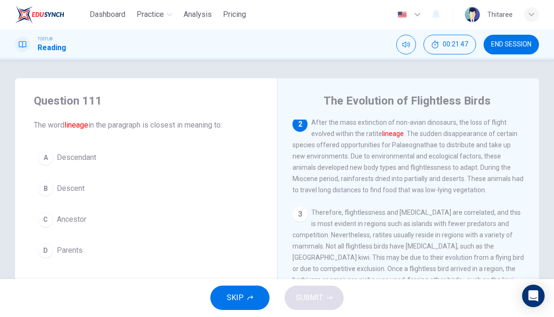
scroll to position [117, 0]
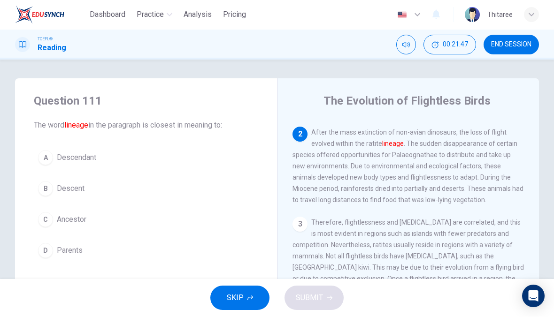
click at [240, 300] on span "SKIP" at bounding box center [235, 298] width 17 height 13
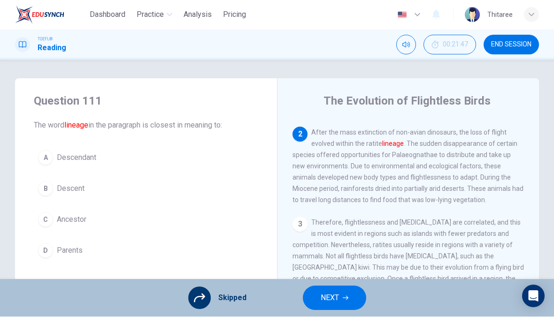
click at [337, 295] on span "NEXT" at bounding box center [330, 298] width 18 height 13
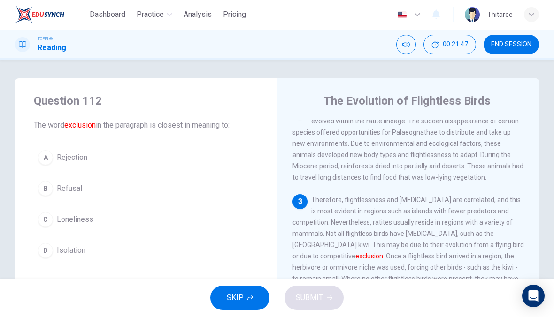
scroll to position [140, 0]
click at [242, 300] on span "SKIP" at bounding box center [235, 298] width 17 height 13
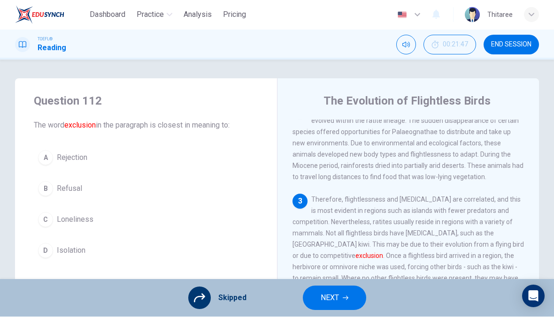
click at [346, 289] on button "NEXT" at bounding box center [334, 298] width 63 height 24
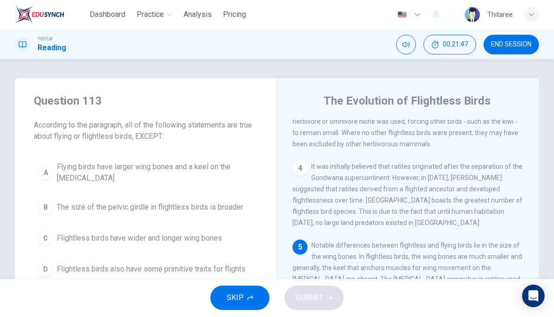
scroll to position [315, 0]
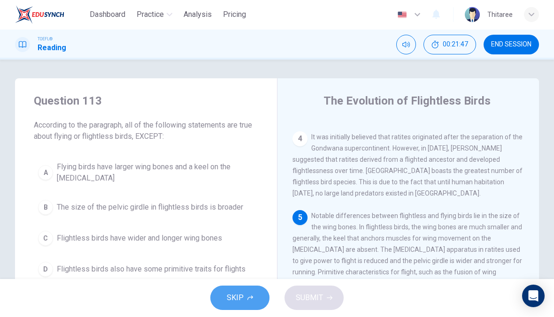
click at [246, 292] on button "SKIP" at bounding box center [239, 298] width 59 height 24
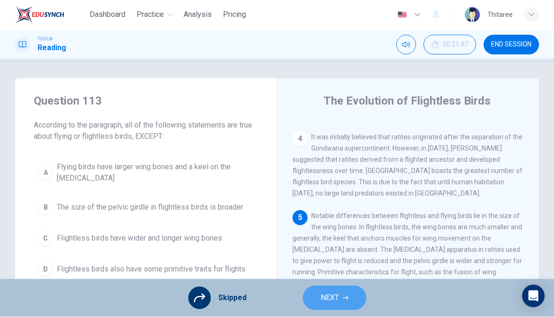
click at [341, 298] on button "NEXT" at bounding box center [334, 298] width 63 height 24
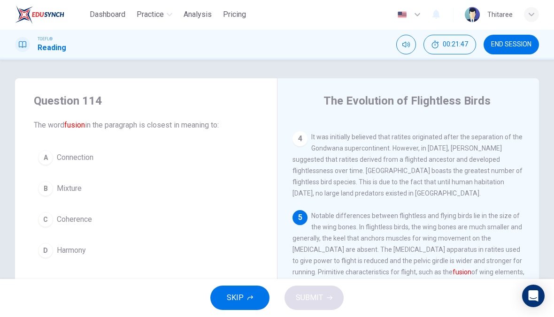
click at [239, 307] on button "SKIP" at bounding box center [239, 298] width 59 height 24
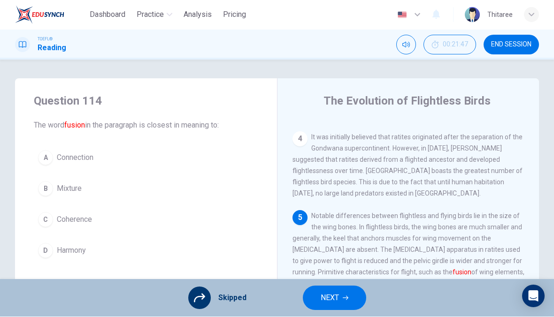
click at [339, 299] on button "NEXT" at bounding box center [334, 298] width 63 height 24
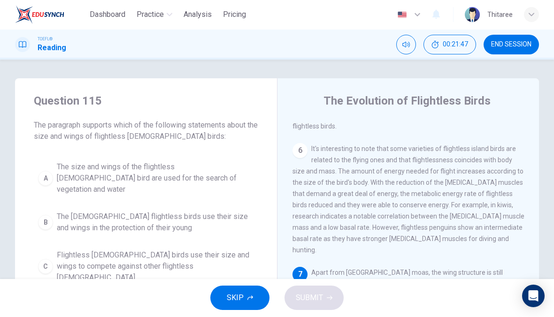
scroll to position [501, 0]
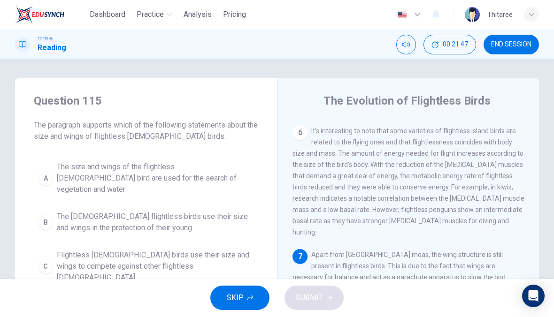
click at [245, 300] on button "SKIP" at bounding box center [239, 298] width 59 height 24
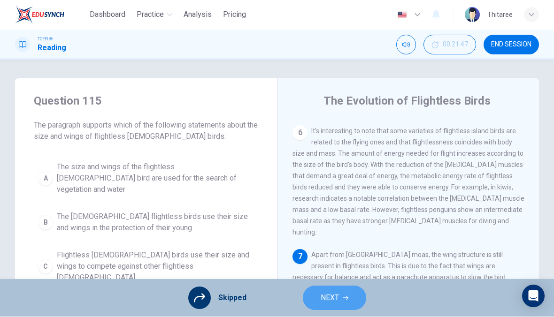
click at [334, 298] on span "NEXT" at bounding box center [330, 298] width 18 height 13
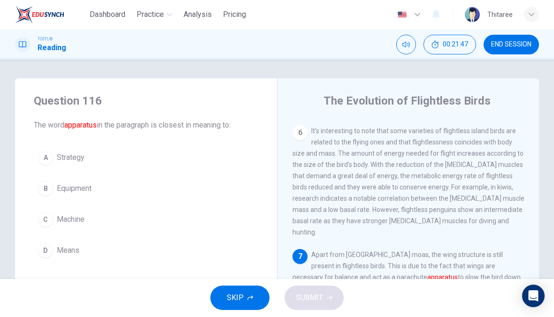
click at [239, 300] on span "SKIP" at bounding box center [235, 298] width 17 height 13
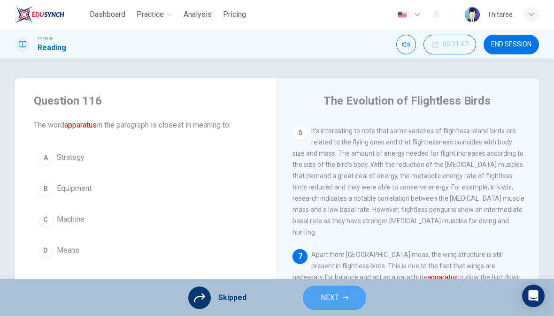
click at [329, 293] on span "NEXT" at bounding box center [330, 298] width 18 height 13
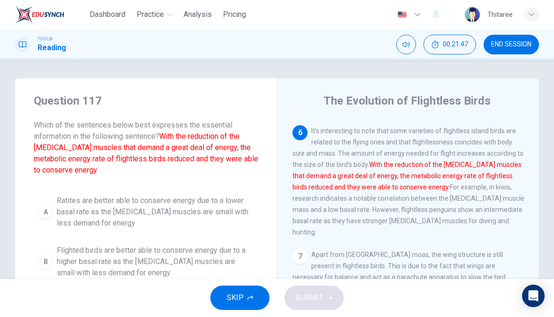
click at [241, 298] on span "SKIP" at bounding box center [235, 298] width 17 height 13
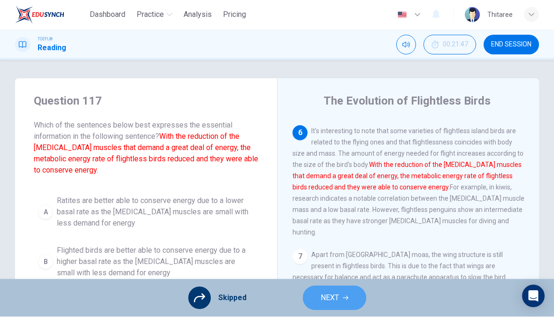
click at [339, 302] on button "NEXT" at bounding box center [334, 298] width 63 height 24
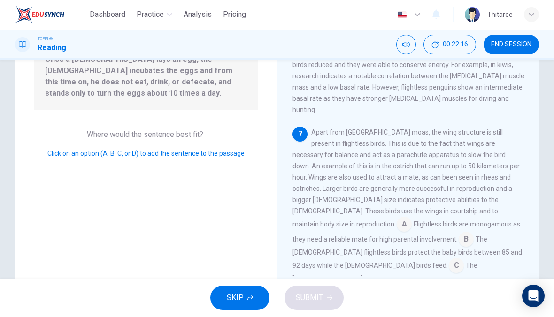
scroll to position [114, 0]
click at [461, 233] on input at bounding box center [466, 240] width 15 height 15
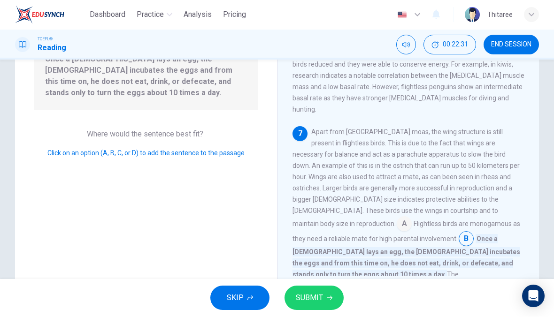
click at [312, 299] on span "SUBMIT" at bounding box center [309, 298] width 27 height 13
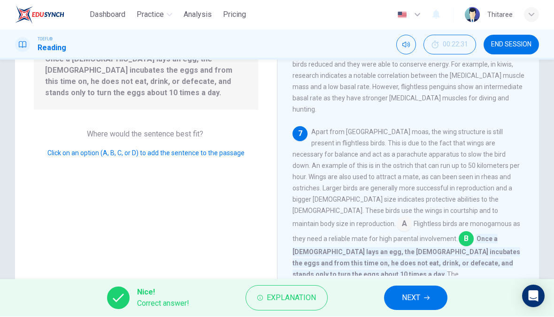
click at [428, 309] on button "NEXT" at bounding box center [415, 298] width 63 height 24
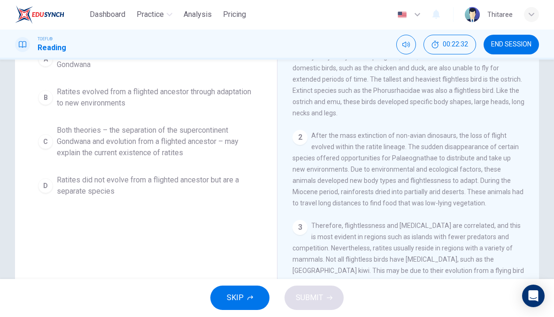
click at [246, 309] on button "SKIP" at bounding box center [239, 298] width 59 height 24
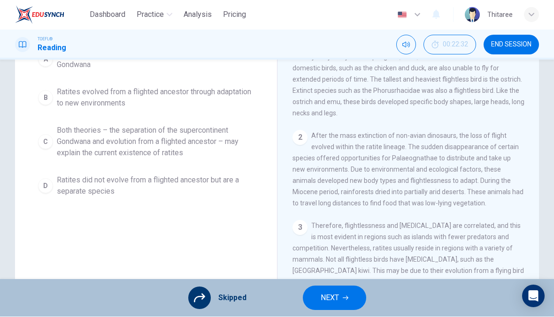
click at [339, 301] on button "NEXT" at bounding box center [334, 298] width 63 height 24
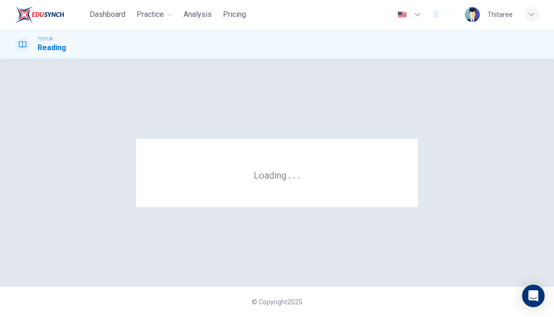
scroll to position [0, 0]
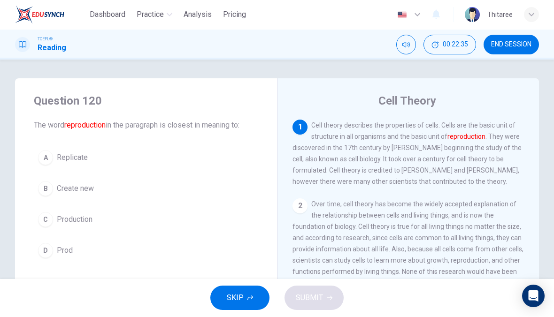
click at [237, 295] on span "SKIP" at bounding box center [235, 298] width 17 height 13
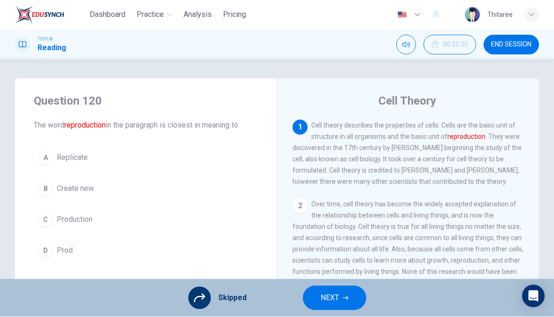
click at [333, 292] on span "NEXT" at bounding box center [330, 298] width 18 height 13
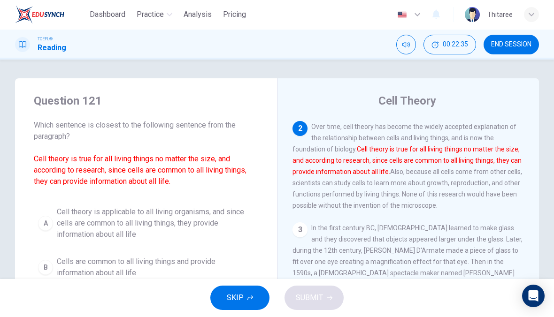
scroll to position [82, 0]
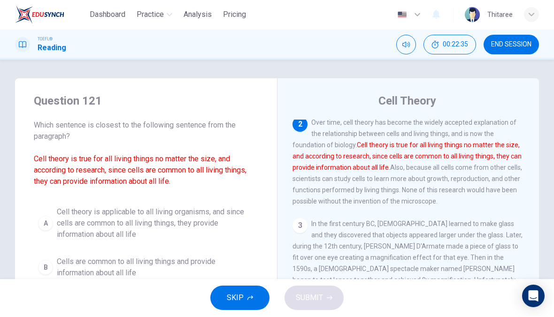
click at [250, 300] on icon "button" at bounding box center [250, 299] width 6 height 6
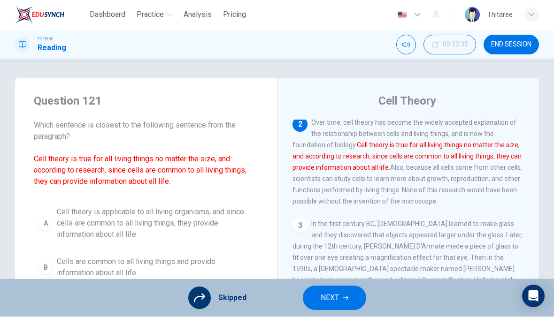
click at [354, 291] on button "NEXT" at bounding box center [334, 298] width 63 height 24
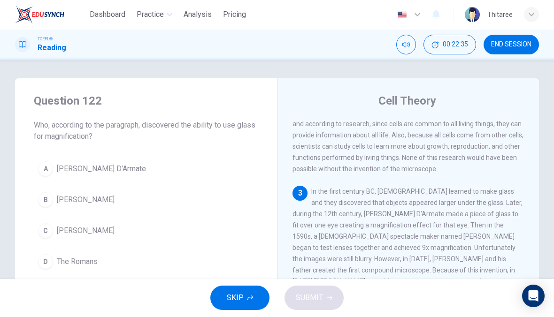
scroll to position [116, 0]
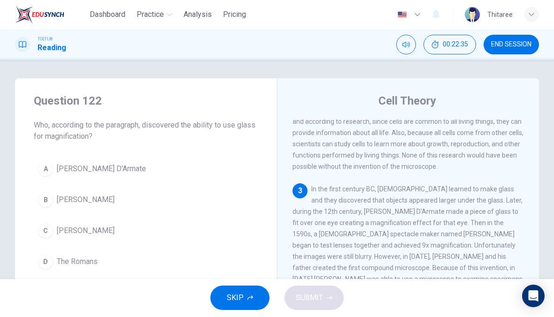
click at [247, 298] on icon "button" at bounding box center [250, 299] width 6 height 6
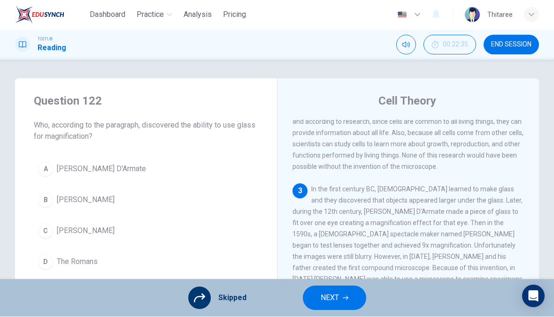
click at [353, 288] on button "NEXT" at bounding box center [334, 298] width 63 height 24
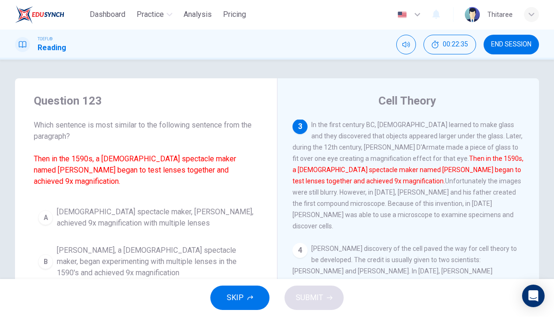
scroll to position [186, 0]
click at [241, 291] on button "SKIP" at bounding box center [239, 298] width 59 height 24
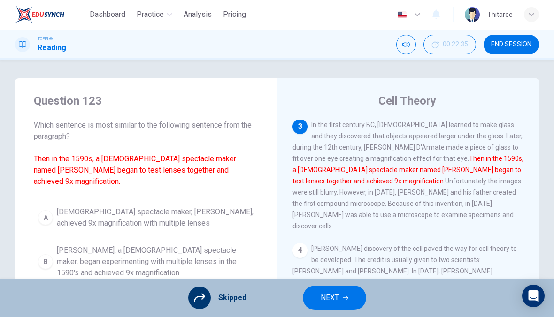
click at [352, 289] on button "NEXT" at bounding box center [334, 298] width 63 height 24
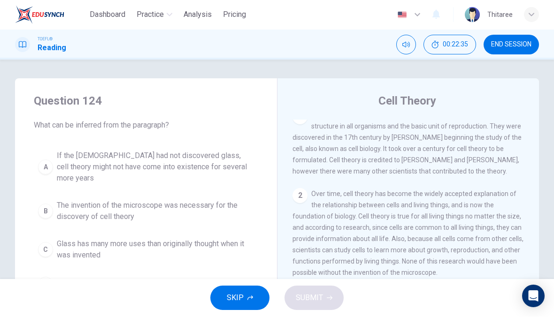
scroll to position [0, 0]
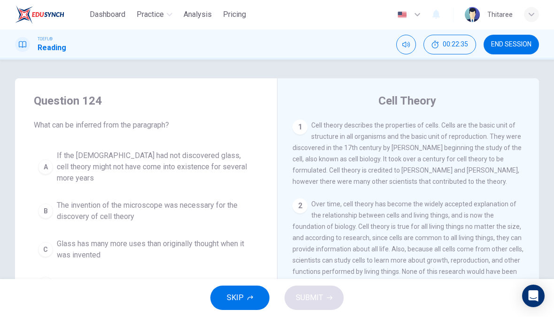
click at [243, 294] on span "SKIP" at bounding box center [235, 298] width 17 height 13
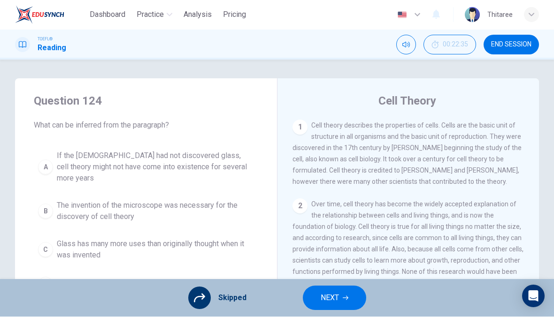
click at [355, 295] on button "NEXT" at bounding box center [334, 298] width 63 height 24
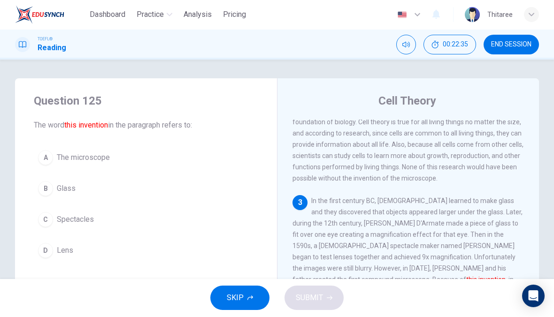
scroll to position [116, 0]
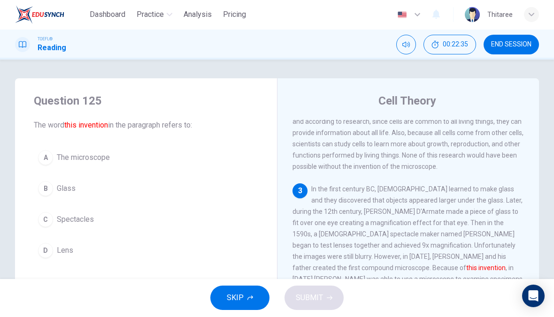
click at [244, 292] on button "SKIP" at bounding box center [239, 298] width 59 height 24
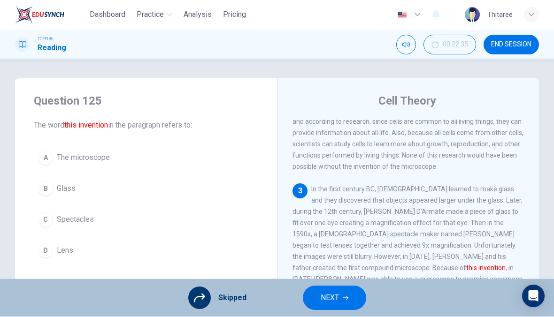
click at [360, 297] on button "NEXT" at bounding box center [334, 298] width 63 height 24
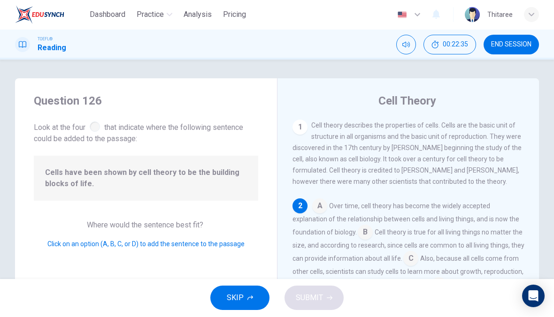
scroll to position [82, 0]
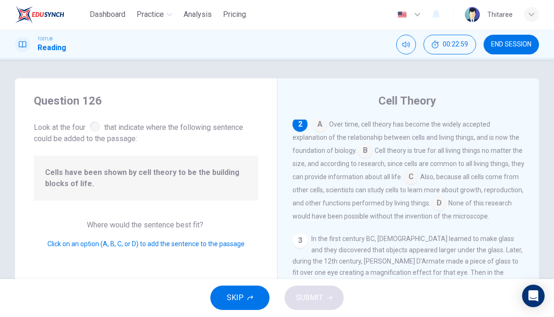
click at [358, 157] on input at bounding box center [365, 152] width 15 height 15
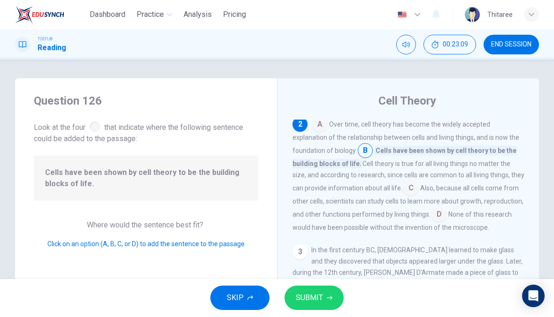
click at [315, 301] on span "SUBMIT" at bounding box center [309, 298] width 27 height 13
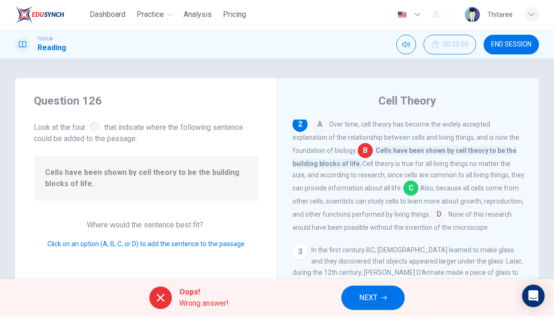
click at [375, 302] on span "NEXT" at bounding box center [368, 298] width 18 height 13
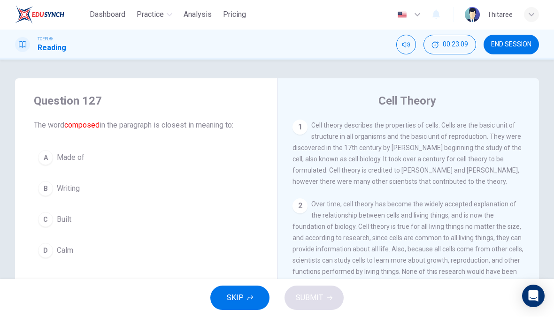
click at [363, 309] on div "SKIP SUBMIT" at bounding box center [277, 299] width 554 height 38
click at [239, 296] on span "SKIP" at bounding box center [235, 298] width 17 height 13
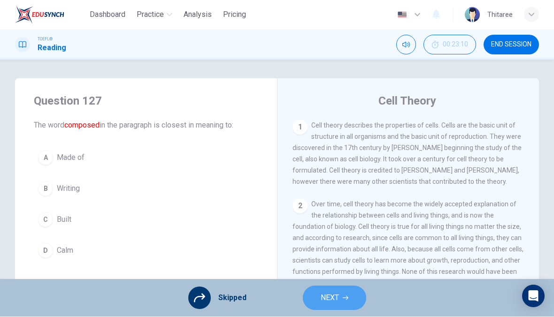
click at [327, 298] on span "NEXT" at bounding box center [330, 298] width 18 height 13
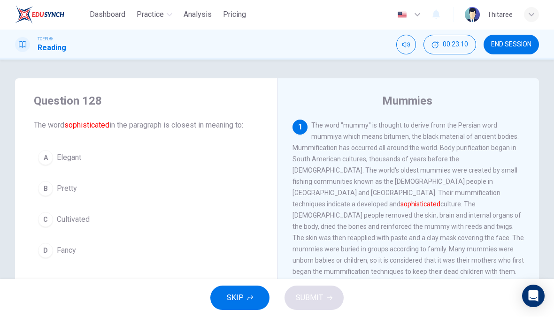
click at [237, 281] on div "SKIP SUBMIT" at bounding box center [277, 299] width 554 height 38
click at [253, 301] on button "SKIP" at bounding box center [239, 298] width 59 height 24
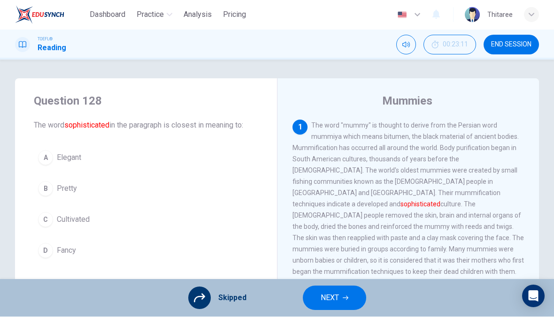
click at [334, 300] on span "NEXT" at bounding box center [330, 298] width 18 height 13
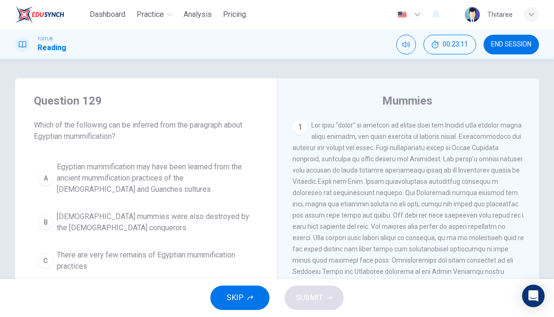
click at [243, 299] on span "SKIP" at bounding box center [235, 298] width 17 height 13
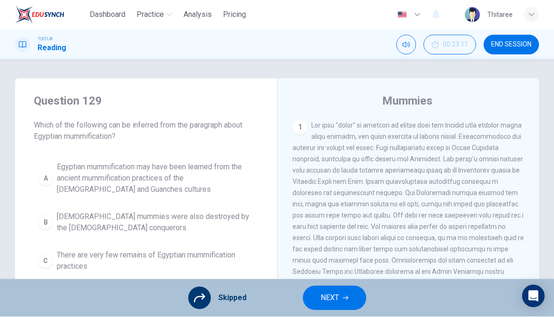
click at [328, 297] on span "NEXT" at bounding box center [330, 298] width 18 height 13
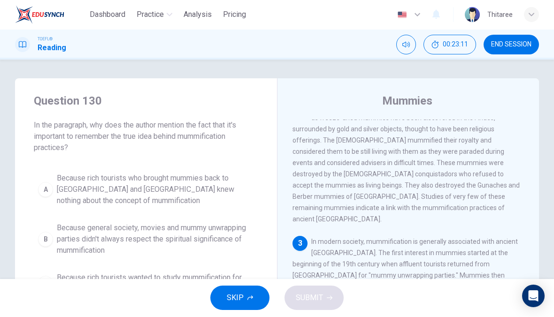
scroll to position [234, 0]
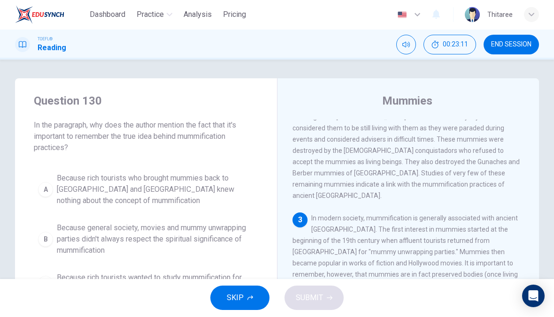
click at [243, 297] on span "SKIP" at bounding box center [235, 298] width 17 height 13
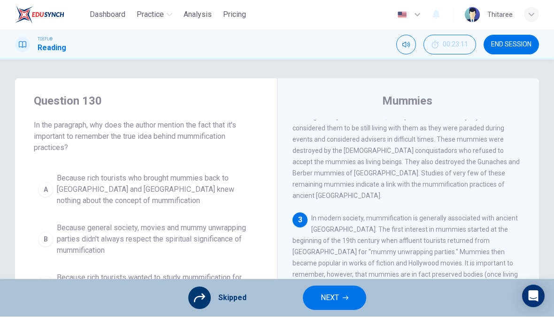
click at [330, 300] on span "NEXT" at bounding box center [330, 298] width 18 height 13
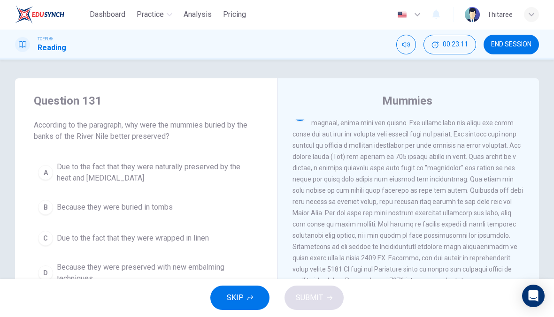
scroll to position [445, 0]
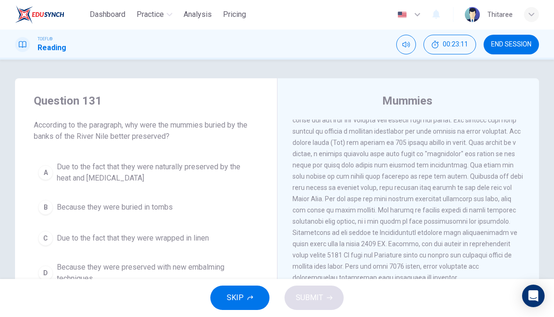
click at [249, 297] on icon "button" at bounding box center [250, 299] width 6 height 6
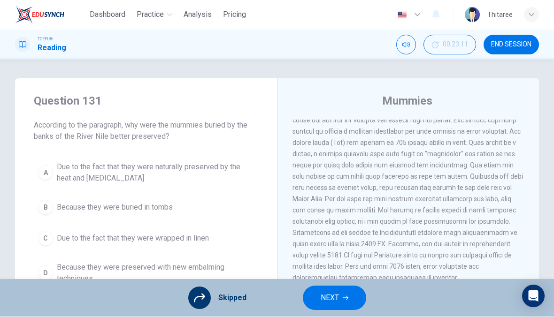
click at [334, 301] on span "NEXT" at bounding box center [330, 298] width 18 height 13
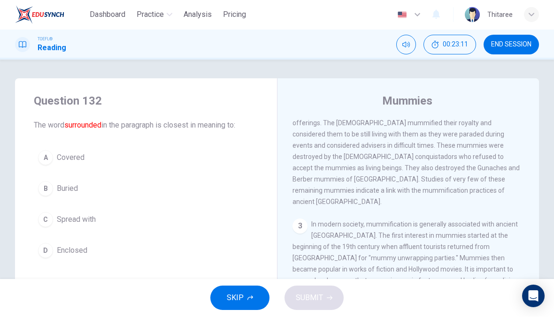
scroll to position [199, 0]
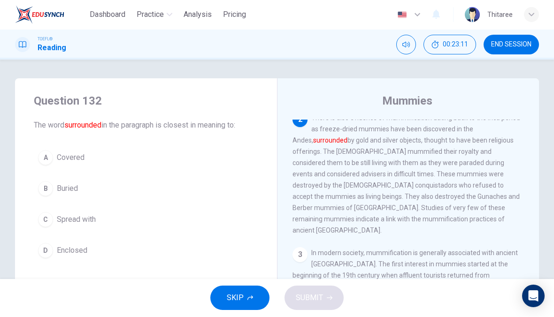
click at [241, 292] on span "SKIP" at bounding box center [235, 298] width 17 height 13
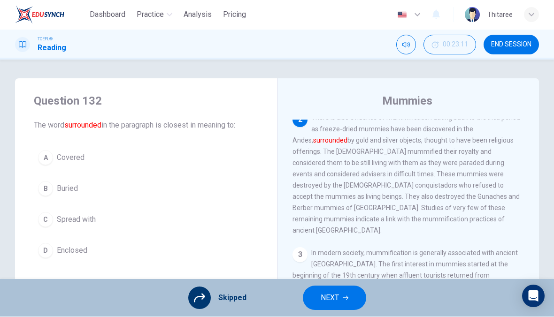
click at [323, 298] on span "NEXT" at bounding box center [330, 298] width 18 height 13
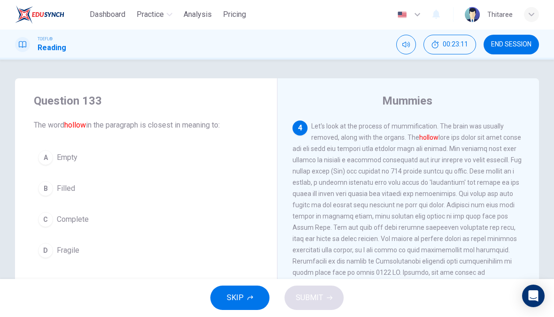
scroll to position [445, 0]
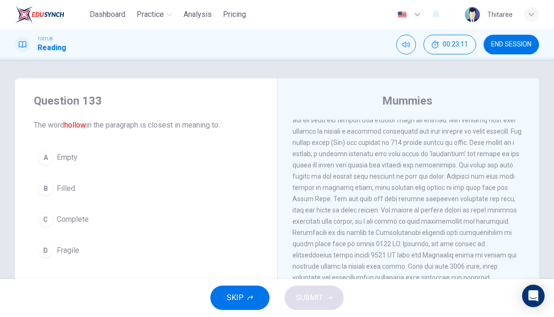
click at [247, 296] on icon "button" at bounding box center [250, 299] width 6 height 6
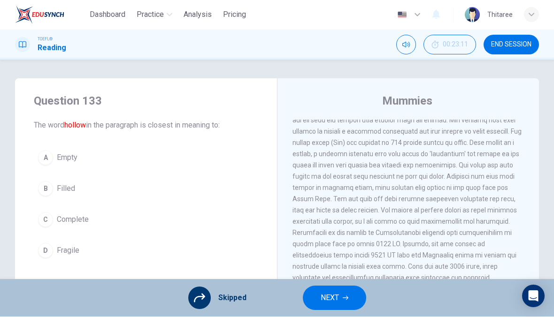
click at [337, 299] on span "NEXT" at bounding box center [330, 298] width 18 height 13
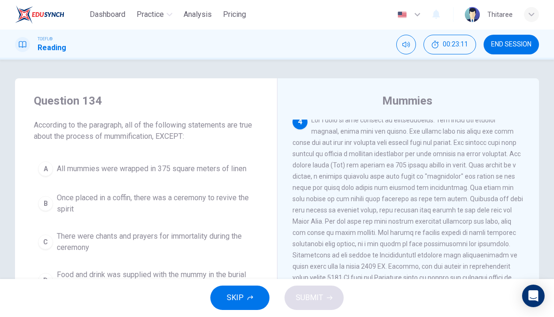
scroll to position [421, 0]
click at [250, 292] on button "SKIP" at bounding box center [239, 298] width 59 height 24
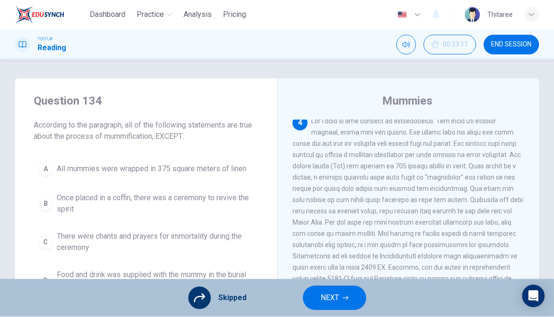
click at [330, 299] on span "NEXT" at bounding box center [330, 298] width 18 height 13
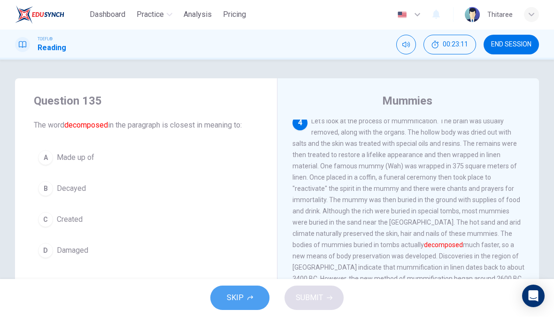
click at [231, 300] on span "SKIP" at bounding box center [235, 298] width 17 height 13
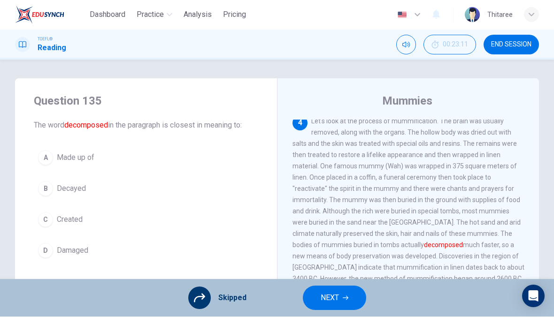
click at [336, 302] on span "NEXT" at bounding box center [330, 298] width 18 height 13
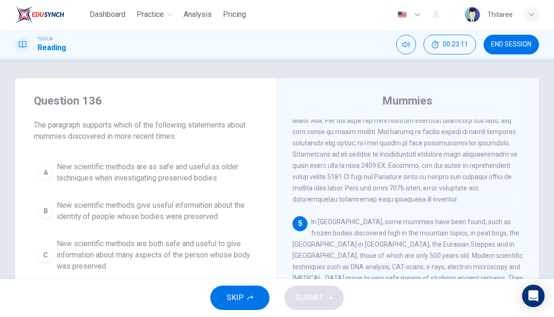
scroll to position [525, 0]
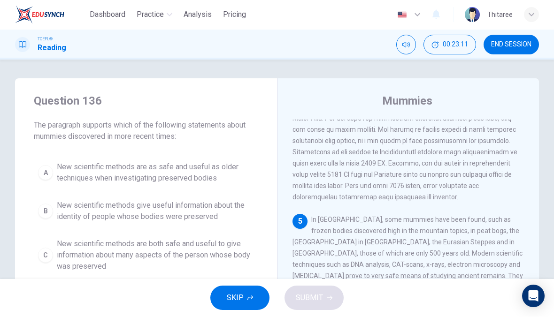
click at [241, 299] on span "SKIP" at bounding box center [235, 298] width 17 height 13
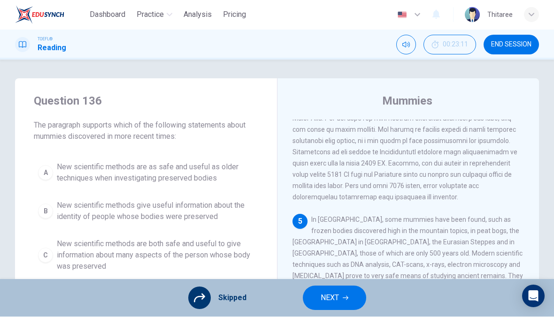
click at [330, 291] on button "NEXT" at bounding box center [334, 298] width 63 height 24
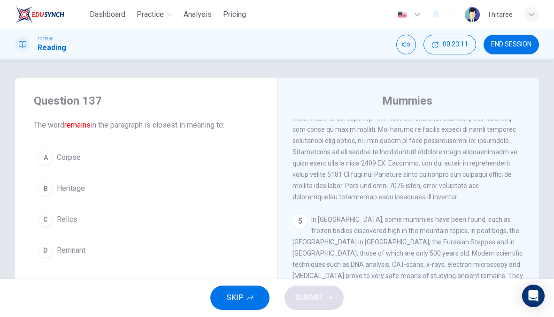
click at [330, 290] on div "SKIP SUBMIT" at bounding box center [277, 299] width 554 height 38
click at [242, 297] on span "SKIP" at bounding box center [235, 298] width 17 height 13
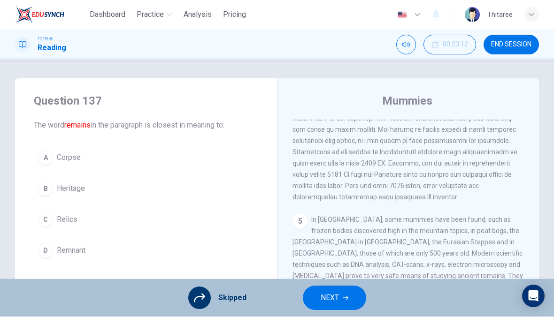
click at [339, 298] on button "NEXT" at bounding box center [334, 298] width 63 height 24
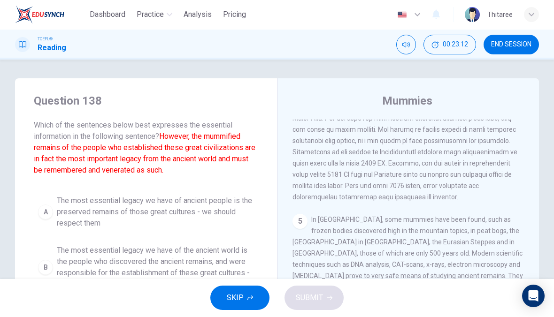
click at [239, 286] on button "SKIP" at bounding box center [239, 298] width 59 height 24
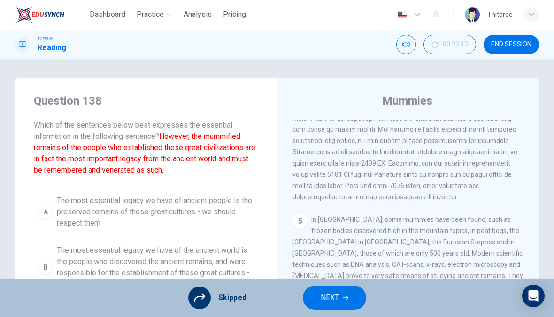
click at [334, 294] on span "NEXT" at bounding box center [330, 298] width 18 height 13
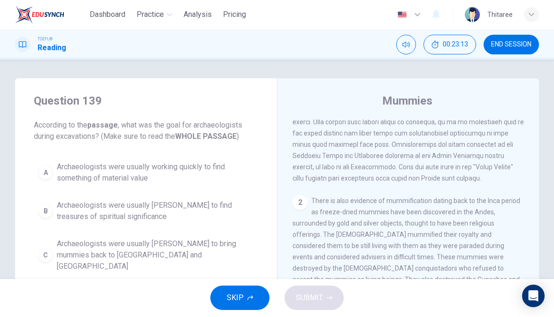
scroll to position [0, 0]
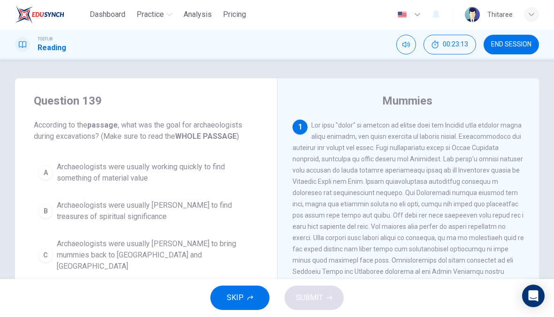
click at [249, 294] on button "SKIP" at bounding box center [239, 298] width 59 height 24
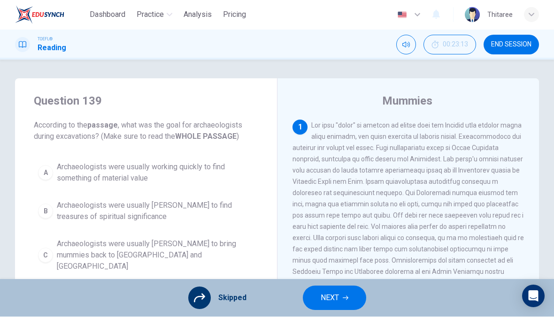
click at [343, 301] on button "NEXT" at bounding box center [334, 298] width 63 height 24
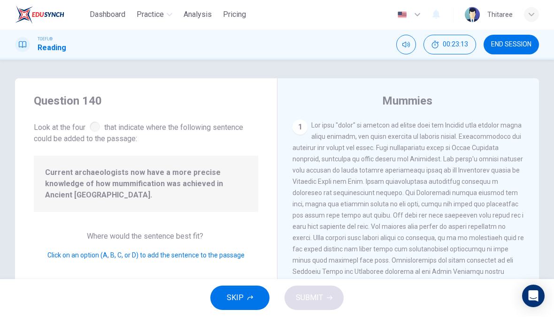
scroll to position [548, 0]
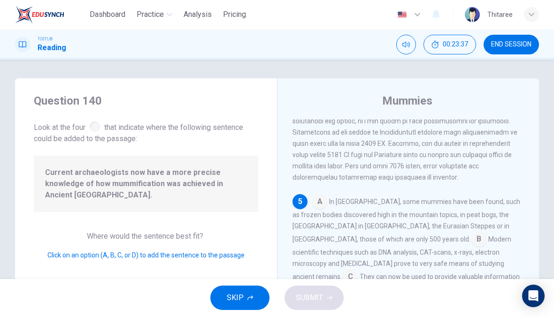
click at [301, 210] on div "5" at bounding box center [299, 202] width 15 height 15
click at [322, 211] on input at bounding box center [319, 203] width 15 height 15
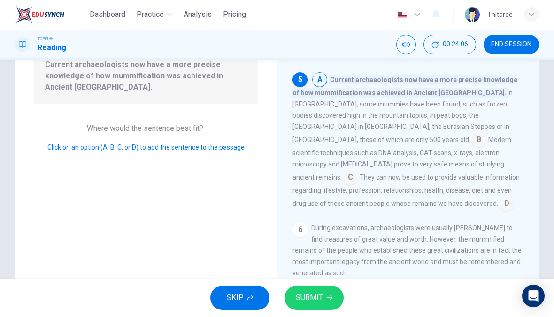
scroll to position [107, 0]
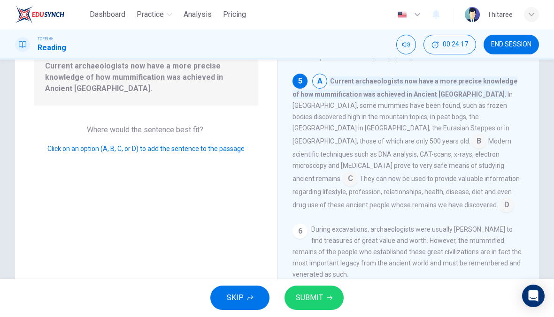
click at [315, 301] on span "SUBMIT" at bounding box center [309, 298] width 27 height 13
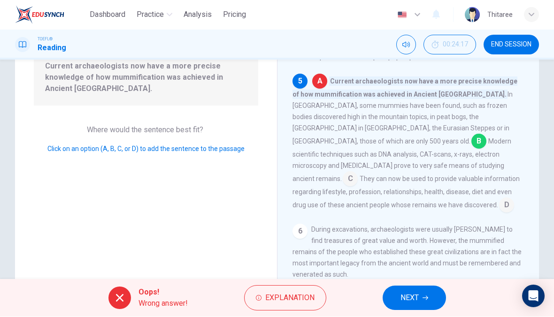
click at [416, 307] on button "NEXT" at bounding box center [414, 298] width 63 height 24
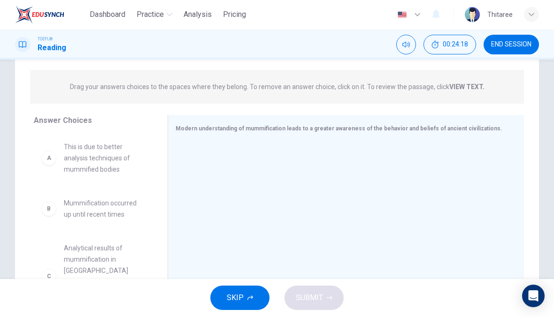
click at [250, 309] on button "SKIP" at bounding box center [239, 298] width 59 height 24
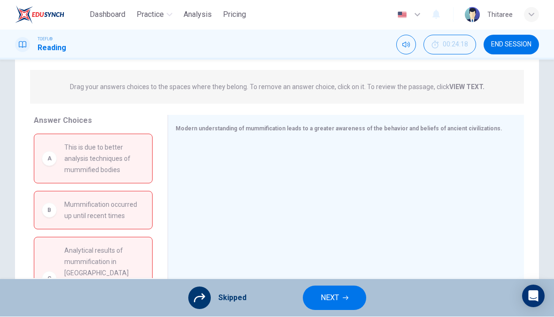
click at [323, 308] on button "NEXT" at bounding box center [334, 298] width 63 height 24
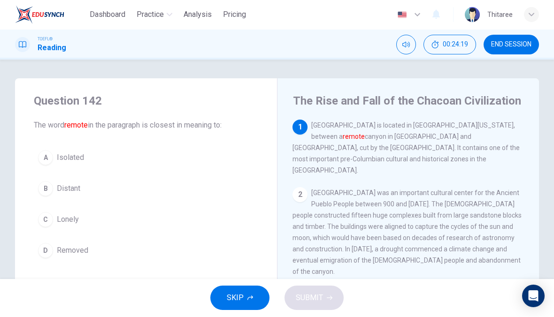
click at [247, 302] on button "SKIP" at bounding box center [239, 298] width 59 height 24
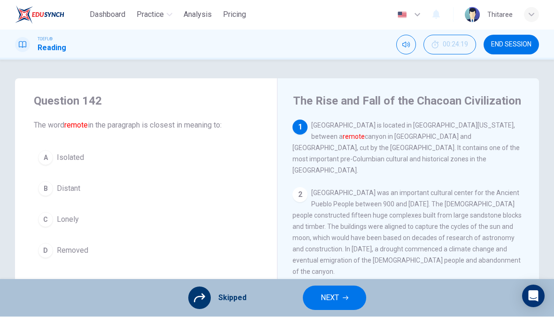
click at [348, 299] on button "NEXT" at bounding box center [334, 298] width 63 height 24
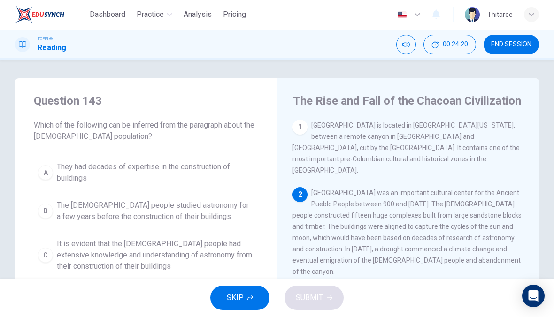
click at [250, 289] on button "SKIP" at bounding box center [239, 298] width 59 height 24
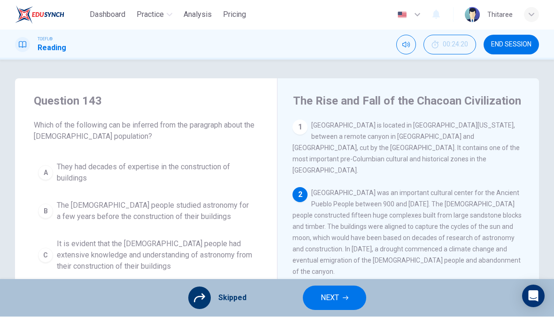
click at [333, 300] on span "NEXT" at bounding box center [330, 298] width 18 height 13
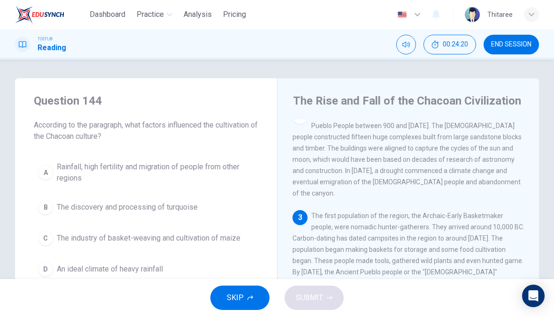
scroll to position [105, 0]
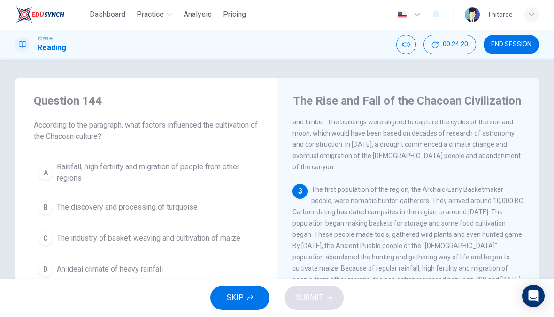
click at [244, 301] on button "SKIP" at bounding box center [239, 298] width 59 height 24
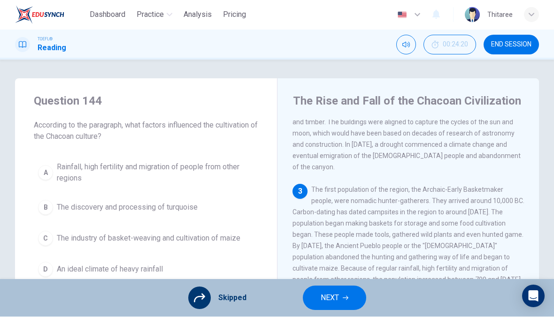
click at [333, 297] on span "NEXT" at bounding box center [330, 298] width 18 height 13
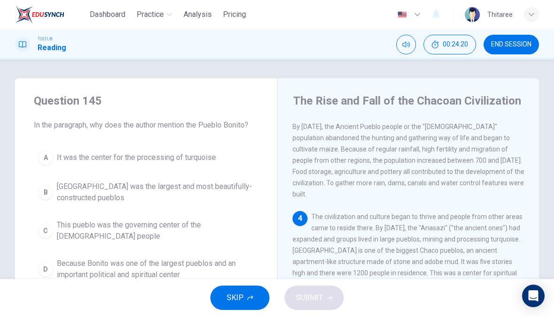
scroll to position [233, 0]
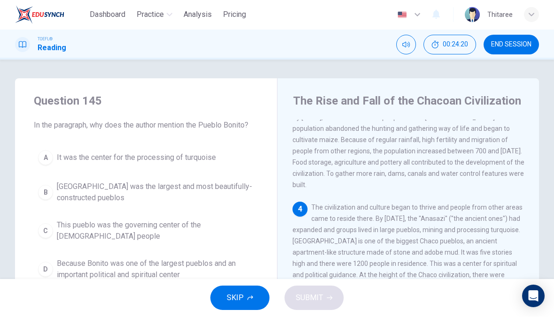
click at [237, 302] on span "SKIP" at bounding box center [235, 298] width 17 height 13
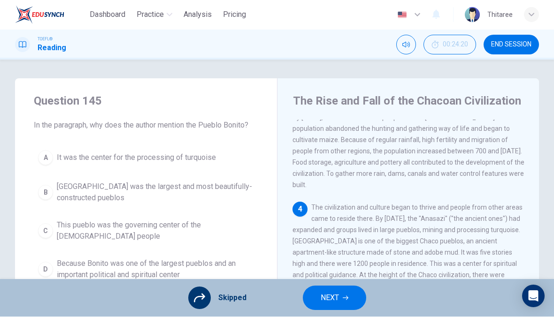
click at [335, 300] on span "NEXT" at bounding box center [330, 298] width 18 height 13
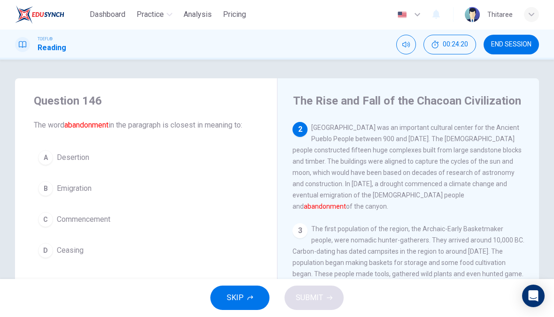
scroll to position [58, 0]
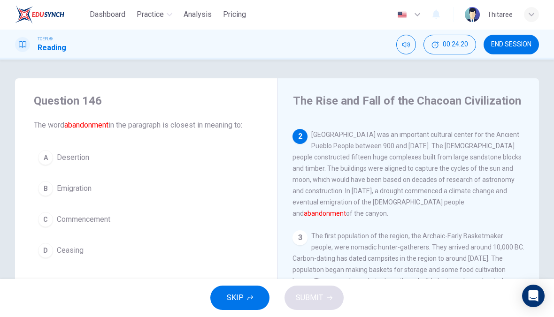
click at [252, 295] on button "SKIP" at bounding box center [239, 298] width 59 height 24
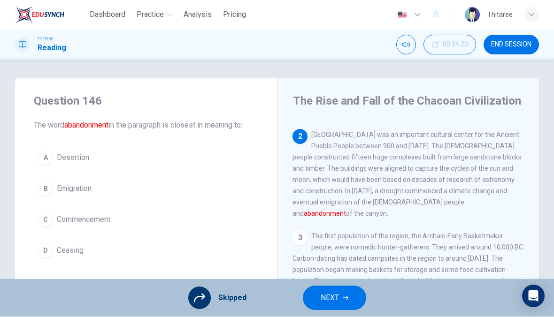
click at [355, 308] on button "NEXT" at bounding box center [334, 298] width 63 height 24
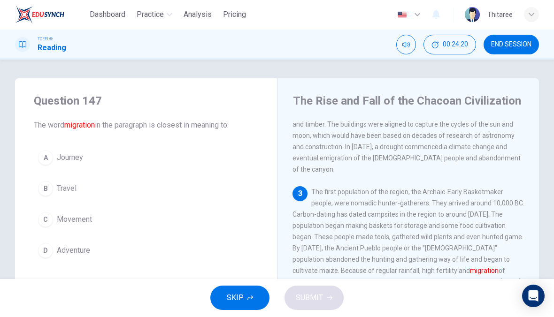
scroll to position [105, 0]
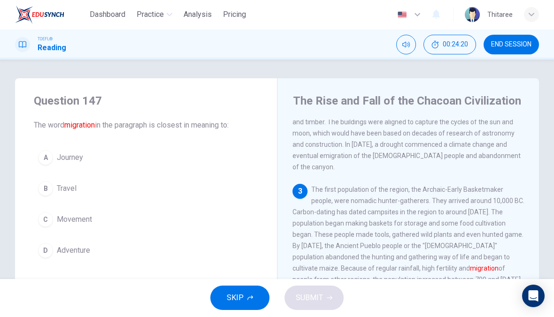
click at [240, 296] on span "SKIP" at bounding box center [235, 298] width 17 height 13
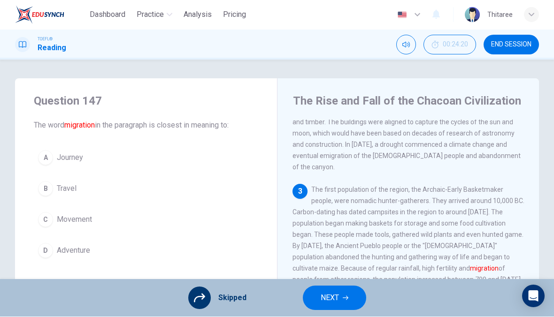
click at [335, 301] on span "NEXT" at bounding box center [330, 298] width 18 height 13
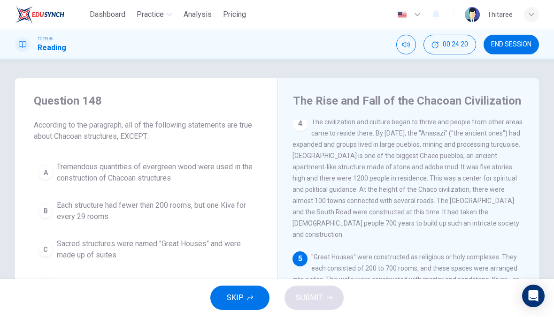
scroll to position [327, 0]
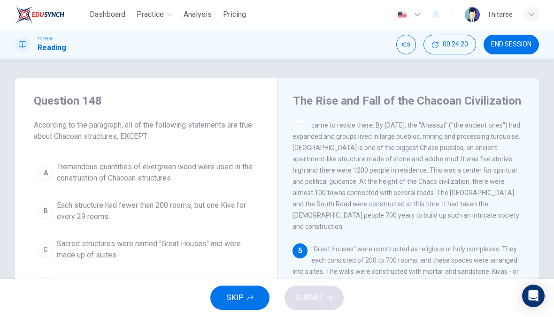
click at [253, 297] on icon "button" at bounding box center [250, 299] width 6 height 6
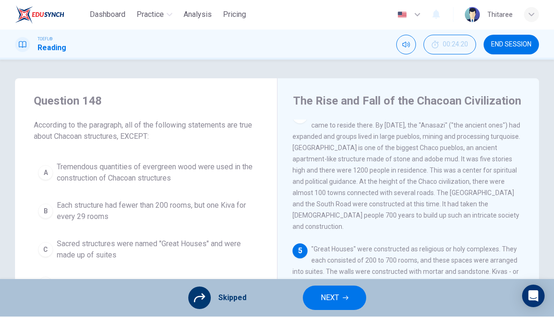
click at [338, 297] on span "NEXT" at bounding box center [330, 298] width 18 height 13
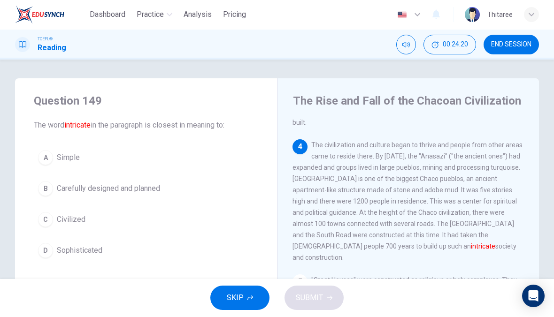
scroll to position [292, 0]
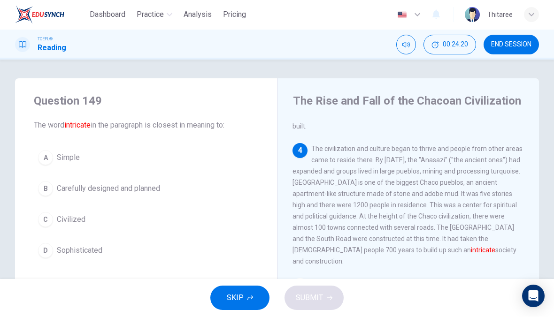
click at [235, 303] on span "SKIP" at bounding box center [235, 298] width 17 height 13
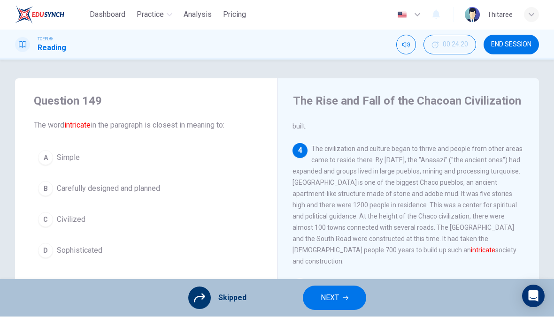
click at [334, 298] on span "NEXT" at bounding box center [330, 298] width 18 height 13
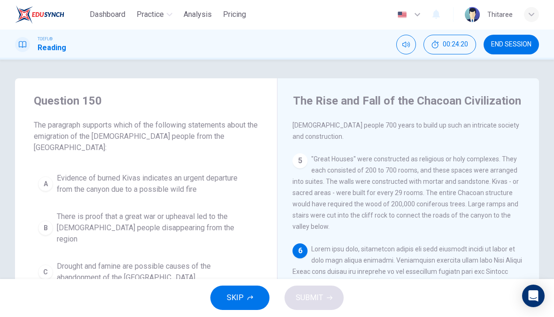
scroll to position [420, 0]
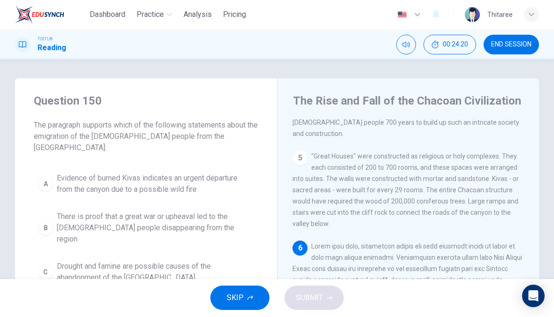
click at [246, 300] on button "SKIP" at bounding box center [239, 298] width 59 height 24
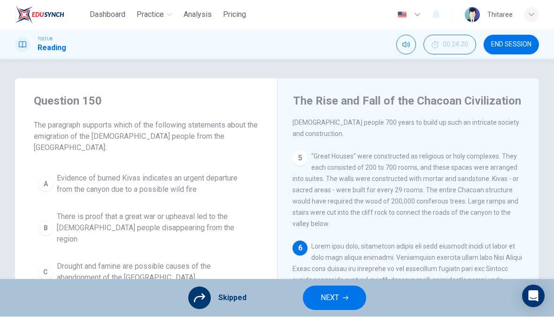
click at [331, 300] on span "NEXT" at bounding box center [330, 298] width 18 height 13
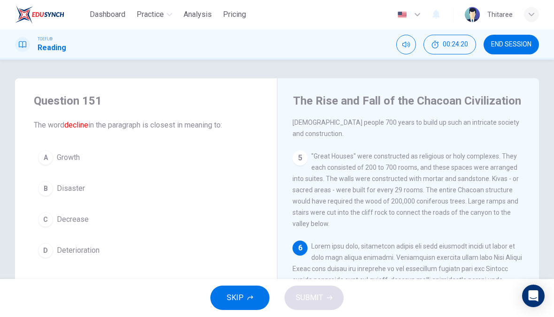
click at [245, 297] on button "SKIP" at bounding box center [239, 298] width 59 height 24
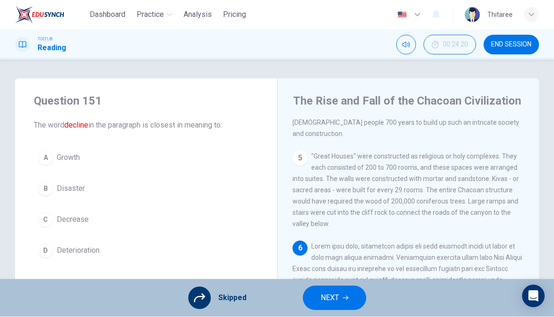
click at [343, 307] on button "NEXT" at bounding box center [334, 298] width 63 height 24
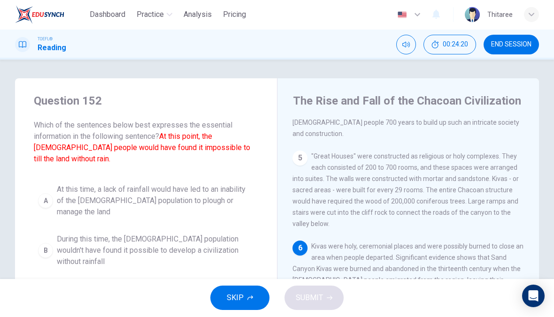
click at [247, 302] on button "SKIP" at bounding box center [239, 298] width 59 height 24
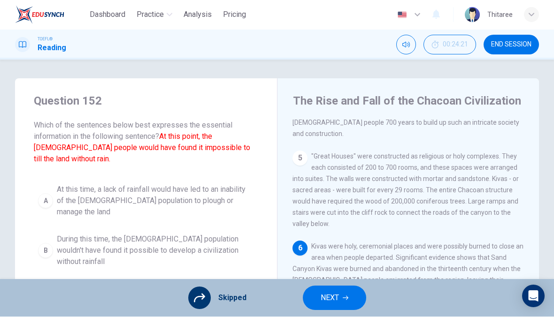
click at [341, 287] on button "NEXT" at bounding box center [334, 298] width 63 height 24
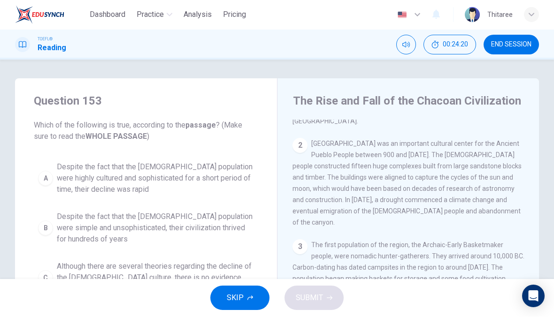
scroll to position [0, 0]
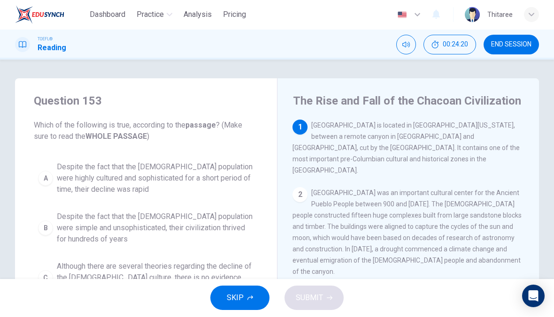
click at [247, 298] on icon "button" at bounding box center [250, 299] width 6 height 6
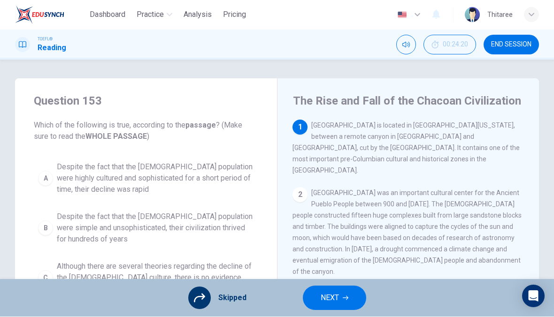
click at [339, 290] on button "NEXT" at bounding box center [334, 298] width 63 height 24
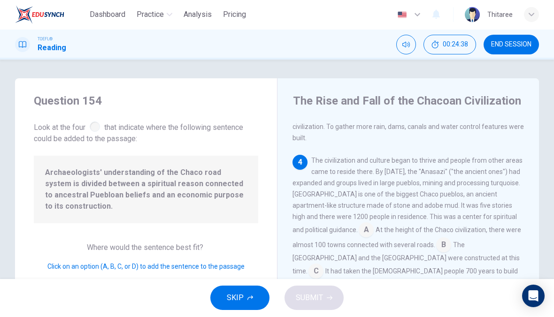
scroll to position [281, 0]
click at [359, 223] on input at bounding box center [366, 230] width 15 height 15
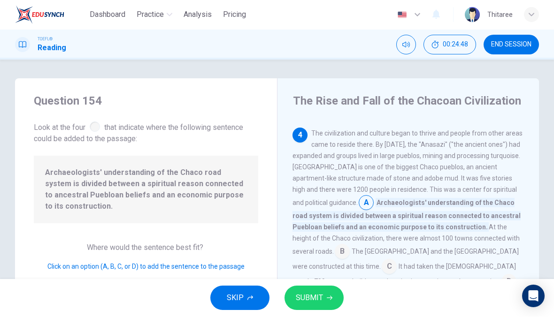
scroll to position [309, 0]
click at [350, 244] on input at bounding box center [342, 251] width 15 height 15
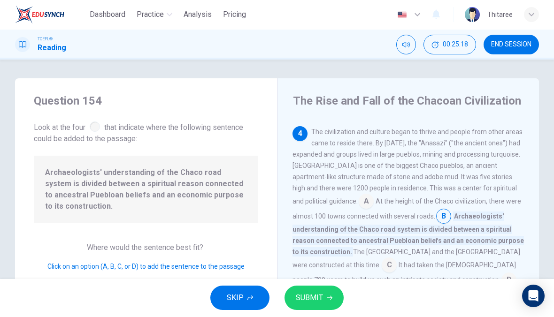
click at [325, 290] on button "SUBMIT" at bounding box center [313, 298] width 59 height 24
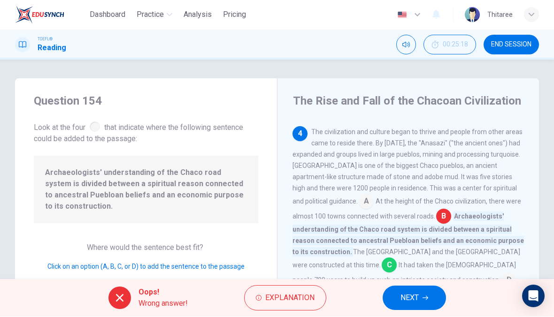
click at [417, 303] on span "NEXT" at bounding box center [409, 298] width 18 height 13
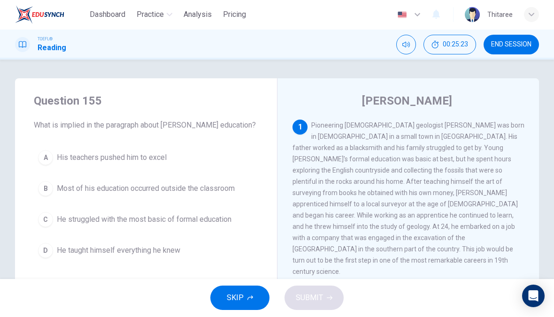
click at [238, 289] on button "SKIP" at bounding box center [239, 298] width 59 height 24
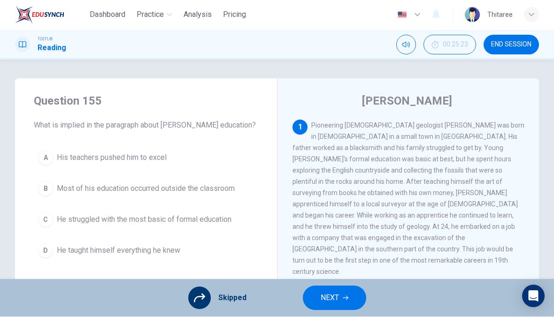
click at [334, 308] on button "NEXT" at bounding box center [334, 298] width 63 height 24
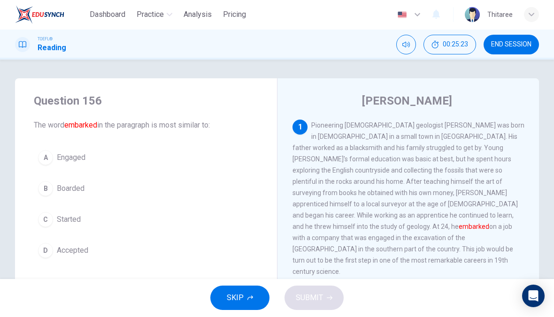
click at [242, 307] on button "SKIP" at bounding box center [239, 298] width 59 height 24
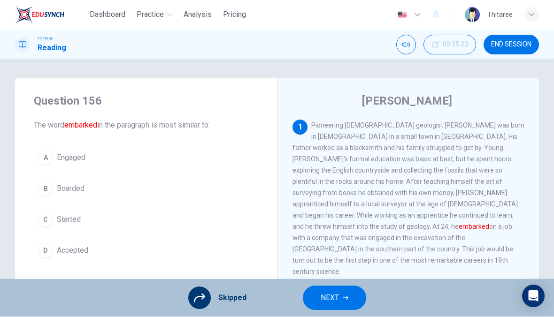
click at [335, 288] on button "NEXT" at bounding box center [334, 298] width 63 height 24
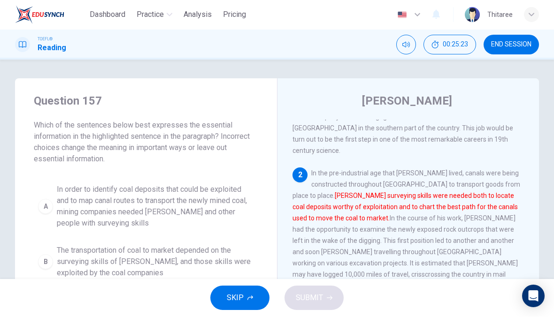
scroll to position [129, 0]
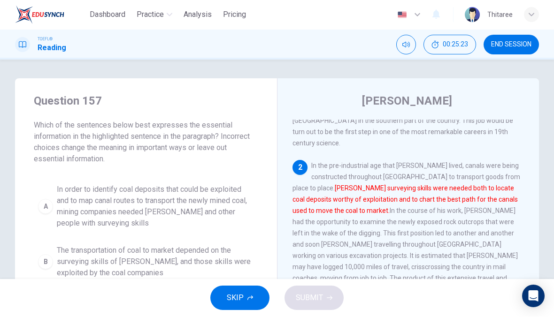
click at [241, 294] on span "SKIP" at bounding box center [235, 298] width 17 height 13
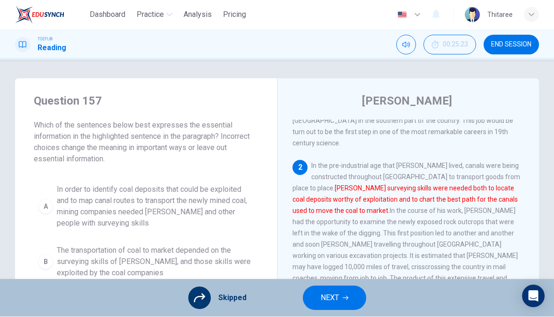
click at [344, 295] on button "NEXT" at bounding box center [334, 298] width 63 height 24
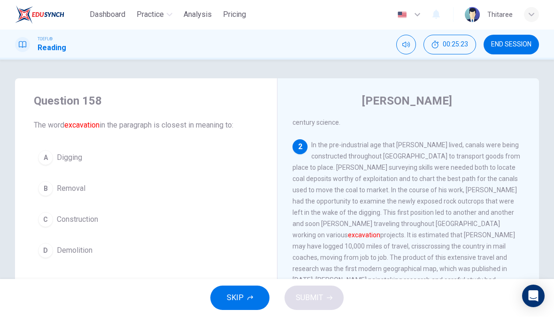
scroll to position [152, 0]
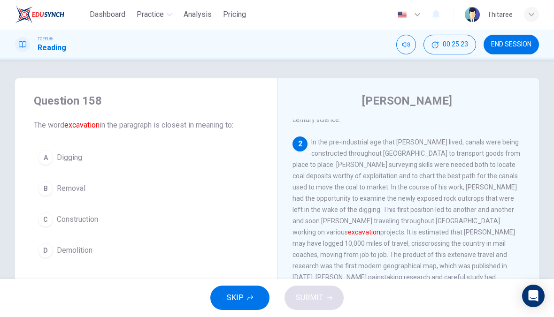
click at [242, 297] on span "SKIP" at bounding box center [235, 298] width 17 height 13
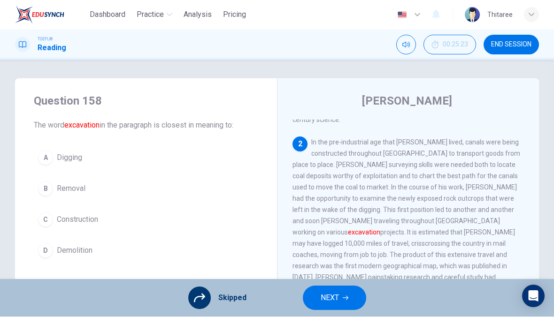
click at [348, 297] on button "NEXT" at bounding box center [334, 298] width 63 height 24
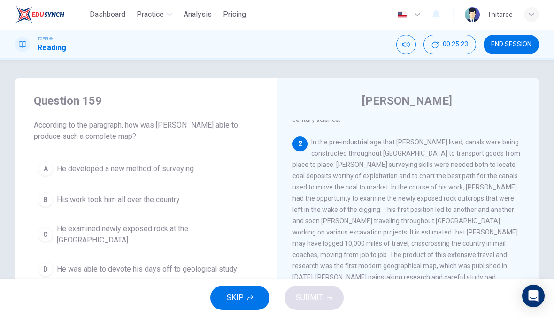
click at [235, 300] on span "SKIP" at bounding box center [235, 298] width 17 height 13
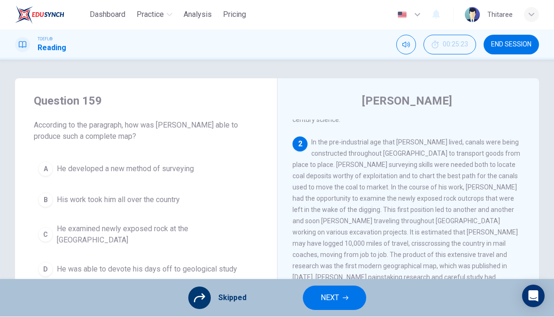
click at [350, 294] on button "NEXT" at bounding box center [334, 298] width 63 height 24
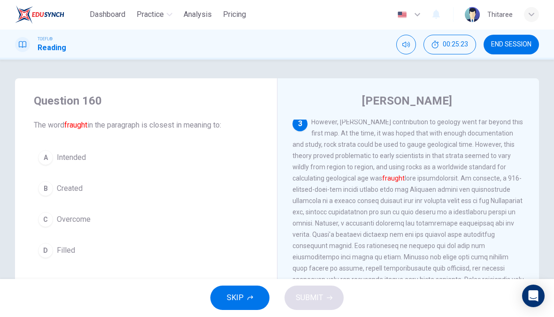
scroll to position [375, 0]
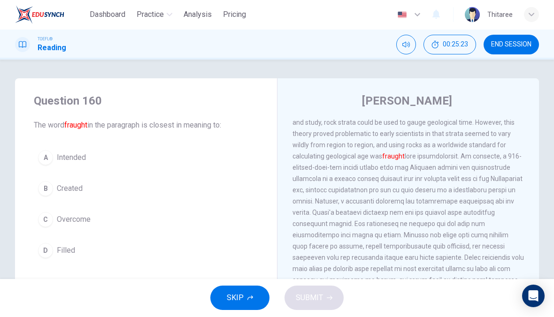
click at [250, 296] on icon "button" at bounding box center [250, 299] width 6 height 6
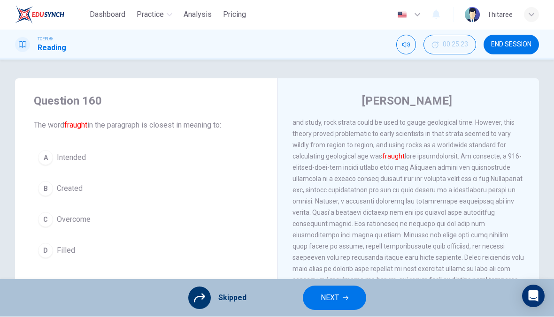
click at [349, 299] on button "NEXT" at bounding box center [334, 298] width 63 height 24
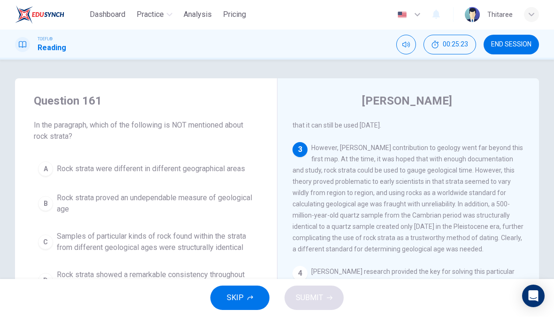
scroll to position [316, 0]
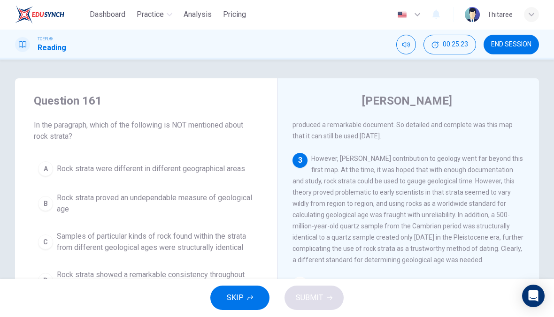
click at [246, 299] on button "SKIP" at bounding box center [239, 298] width 59 height 24
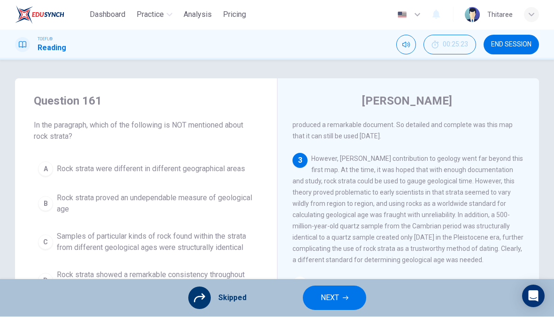
click at [340, 293] on button "NEXT" at bounding box center [334, 298] width 63 height 24
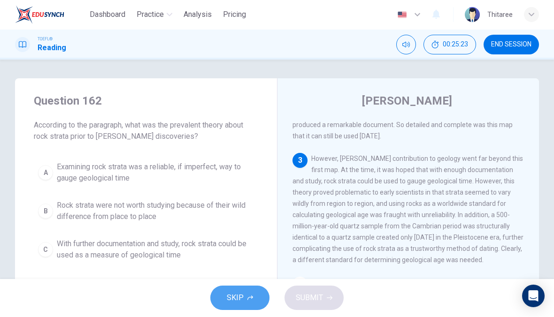
click at [243, 300] on span "SKIP" at bounding box center [235, 298] width 17 height 13
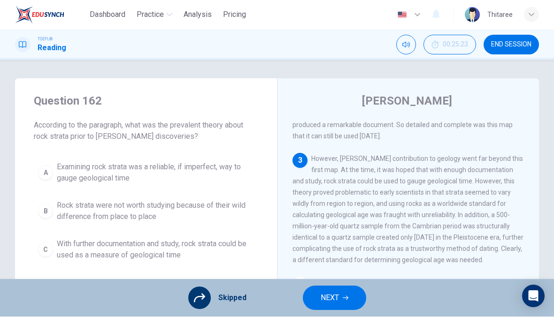
click at [348, 295] on button "NEXT" at bounding box center [334, 298] width 63 height 24
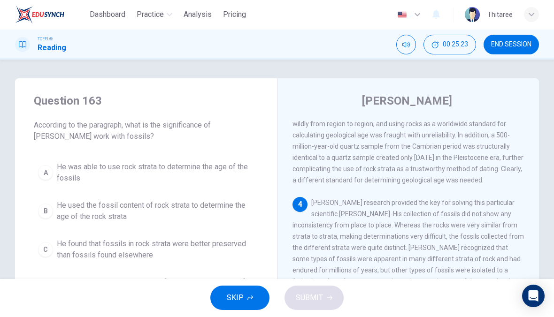
scroll to position [398, 0]
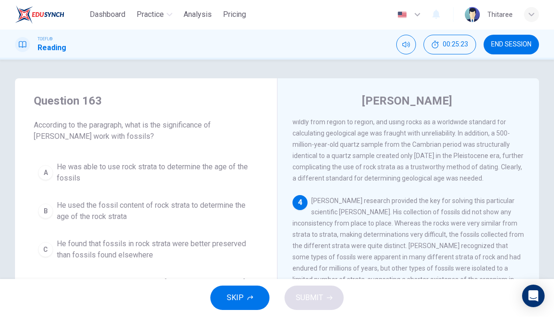
click at [241, 294] on span "SKIP" at bounding box center [235, 298] width 17 height 13
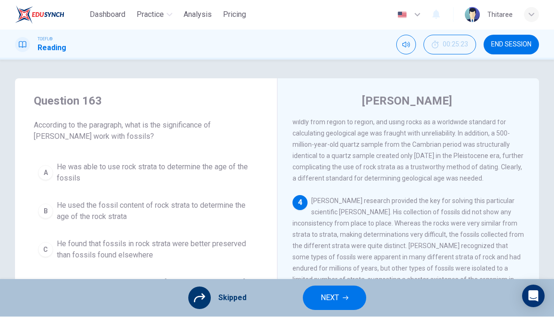
click at [345, 297] on icon "button" at bounding box center [346, 299] width 6 height 6
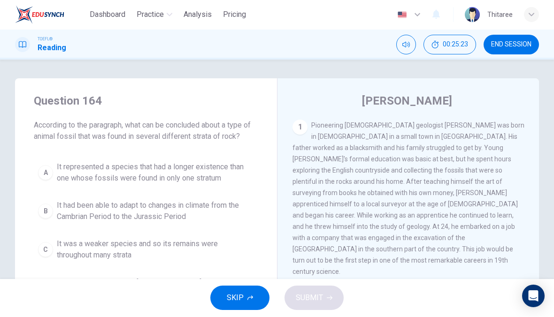
scroll to position [0, 0]
click at [232, 302] on span "SKIP" at bounding box center [235, 298] width 17 height 13
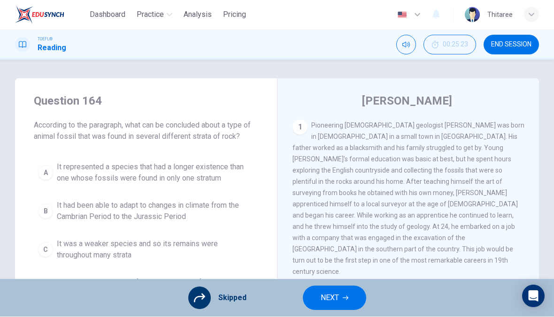
click at [351, 298] on button "NEXT" at bounding box center [334, 298] width 63 height 24
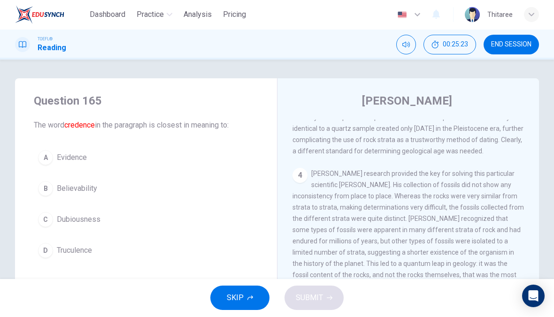
scroll to position [455, 0]
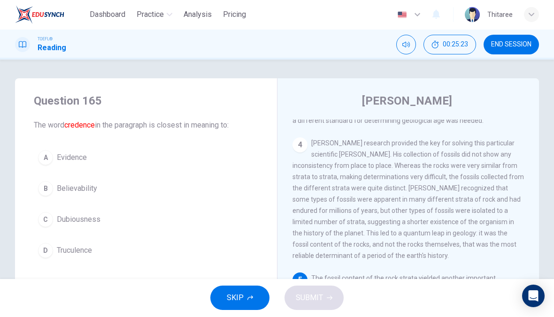
click at [235, 288] on button "SKIP" at bounding box center [239, 298] width 59 height 24
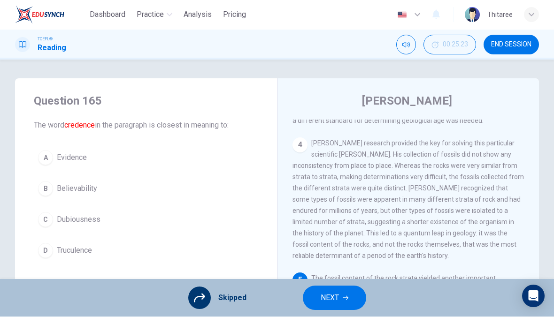
click at [344, 297] on icon "button" at bounding box center [346, 299] width 6 height 6
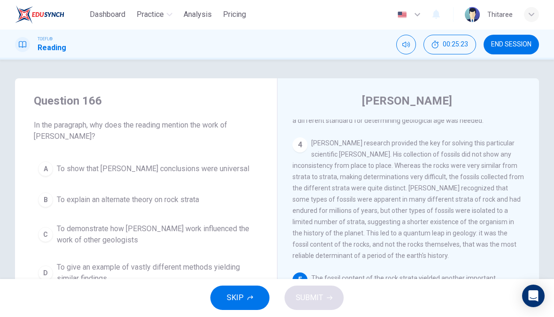
click at [236, 303] on span "SKIP" at bounding box center [235, 298] width 17 height 13
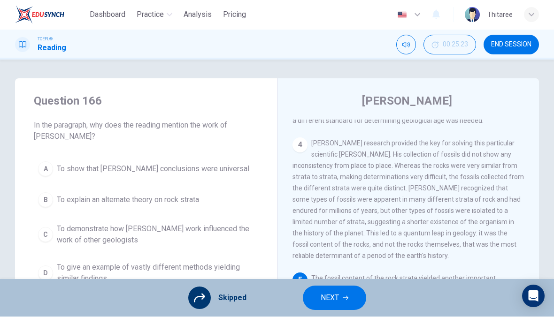
click at [346, 291] on button "NEXT" at bounding box center [334, 298] width 63 height 24
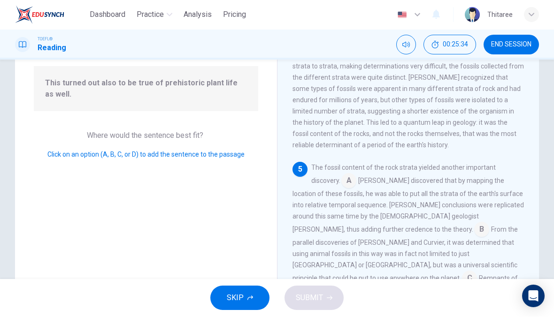
scroll to position [90, 0]
click at [462, 272] on input at bounding box center [469, 279] width 15 height 15
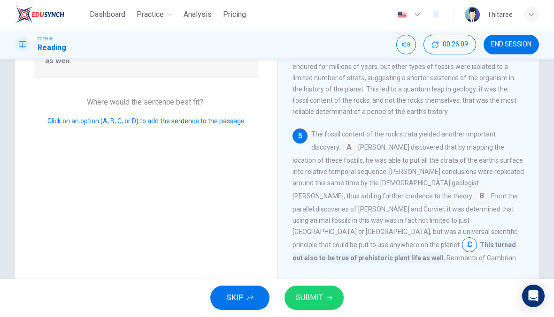
scroll to position [132, 0]
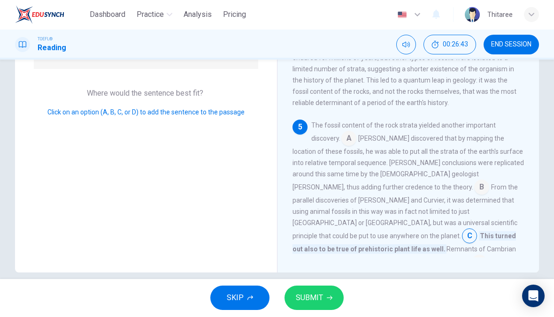
click at [472, 256] on input at bounding box center [479, 263] width 15 height 15
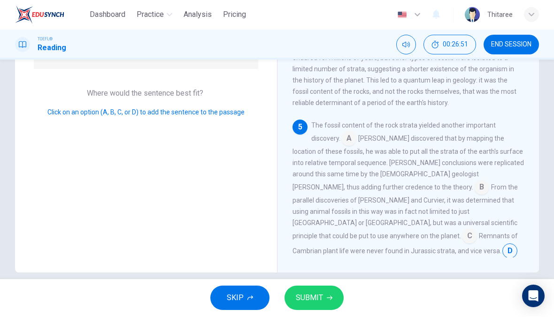
click at [462, 230] on input at bounding box center [469, 237] width 15 height 15
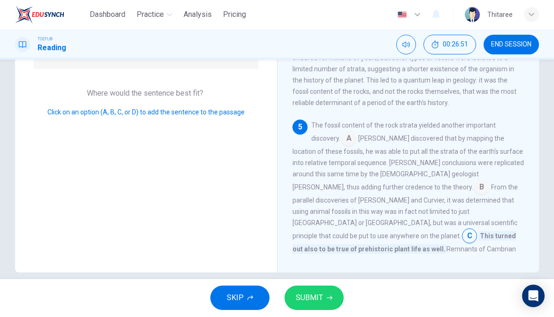
click at [327, 296] on icon "button" at bounding box center [330, 299] width 6 height 6
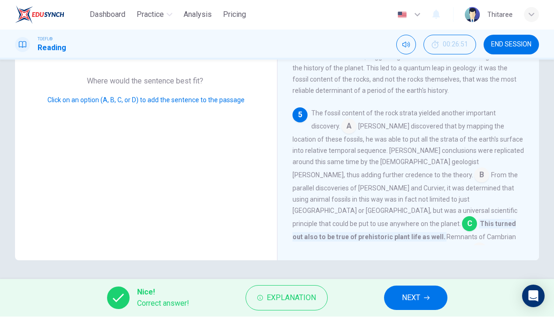
scroll to position [144, 0]
click at [419, 297] on span "NEXT" at bounding box center [411, 298] width 18 height 13
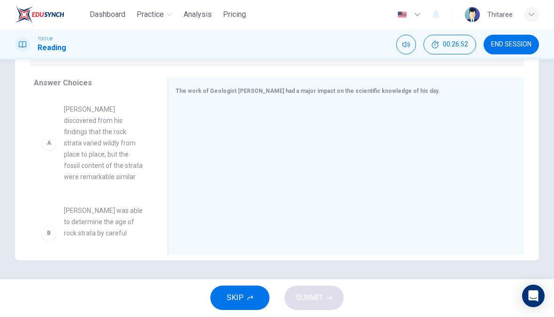
click at [234, 300] on span "SKIP" at bounding box center [235, 298] width 17 height 13
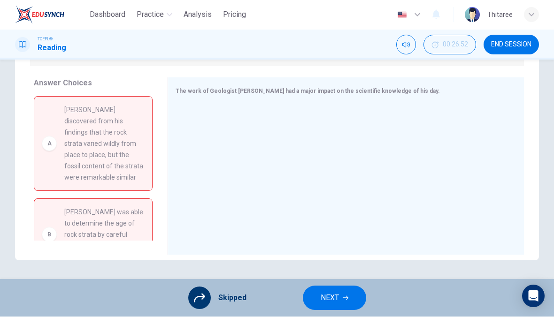
click at [346, 301] on button "NEXT" at bounding box center [334, 298] width 63 height 24
